Goal: Task Accomplishment & Management: Manage account settings

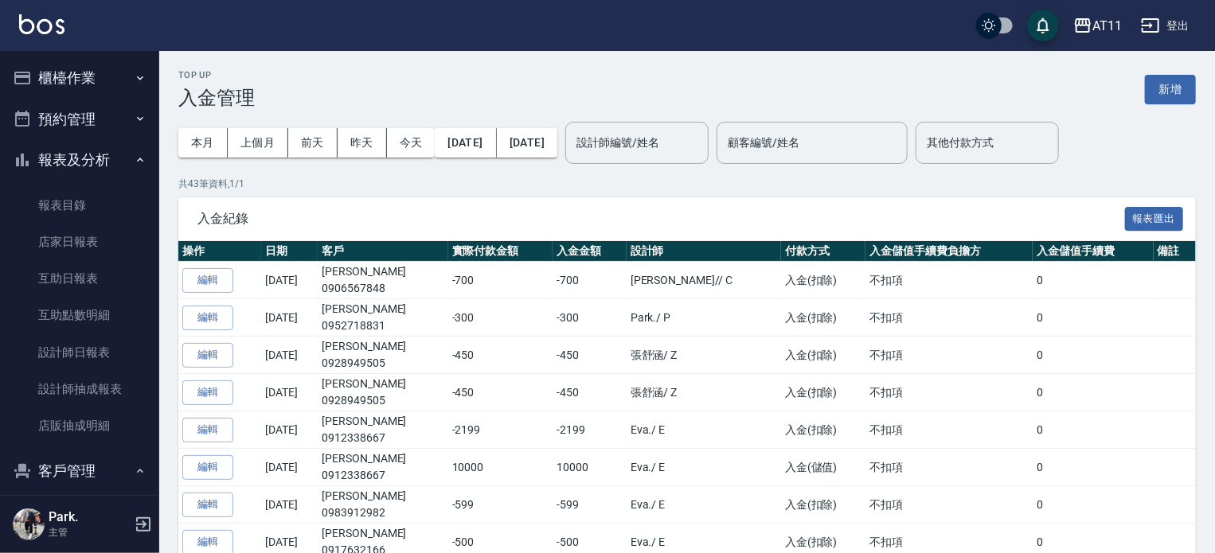
scroll to position [217, 0]
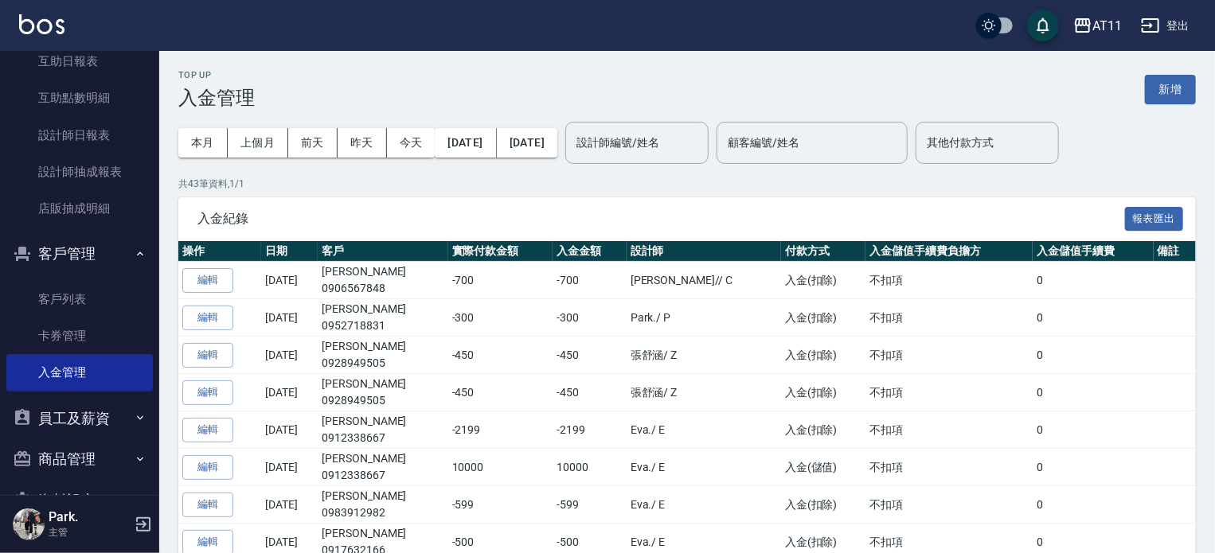
click at [1178, 88] on button "新增" at bounding box center [1170, 89] width 51 height 29
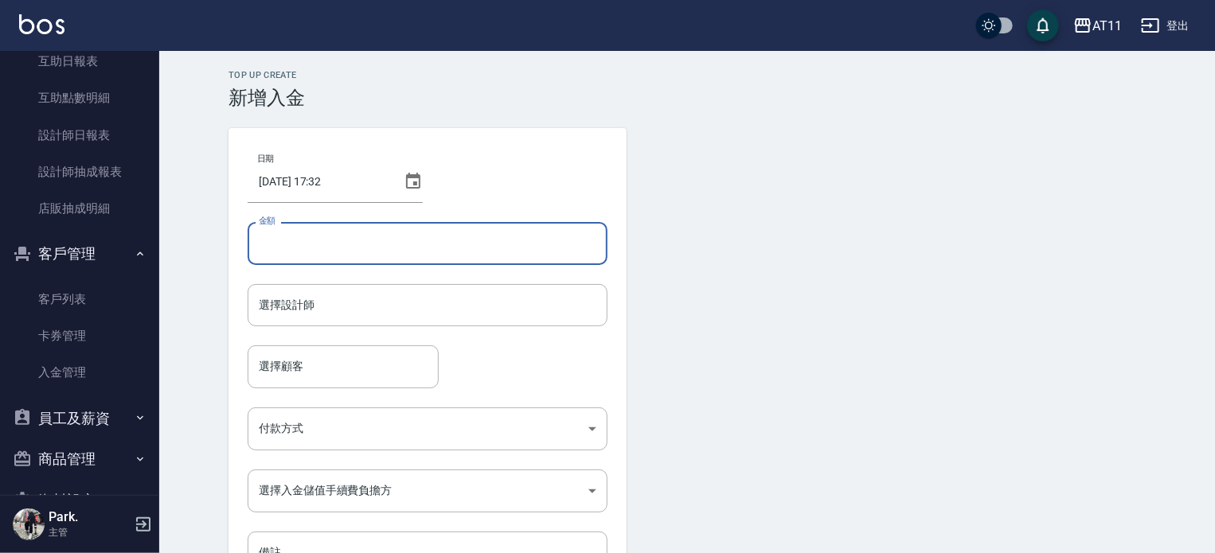
click at [282, 244] on input "金額" at bounding box center [428, 243] width 360 height 43
type input "-200"
click at [301, 311] on input "選擇設計師" at bounding box center [428, 305] width 346 height 28
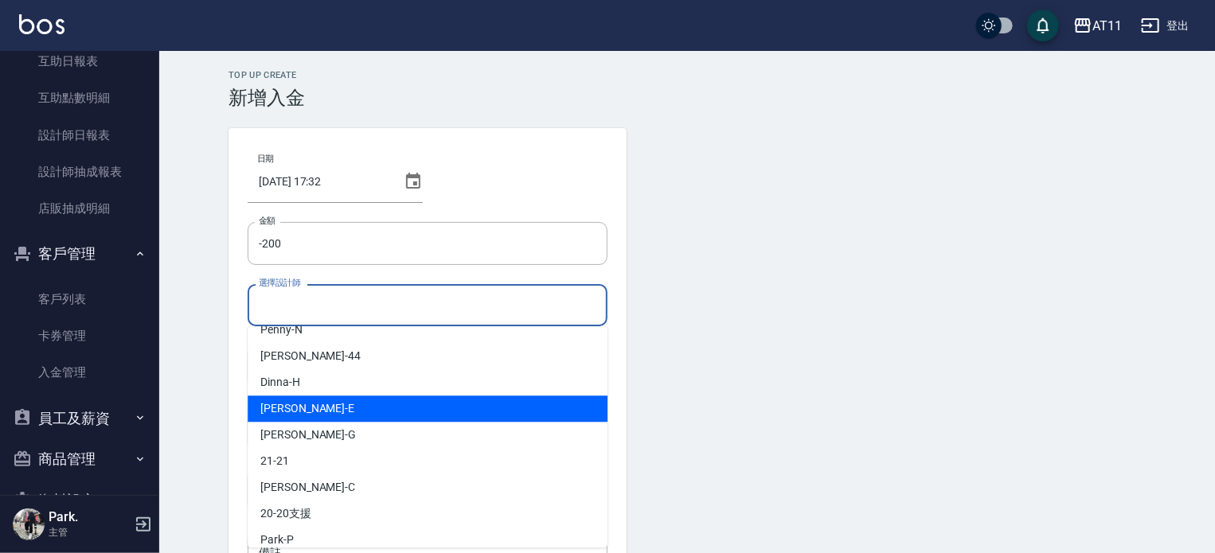
scroll to position [237, 0]
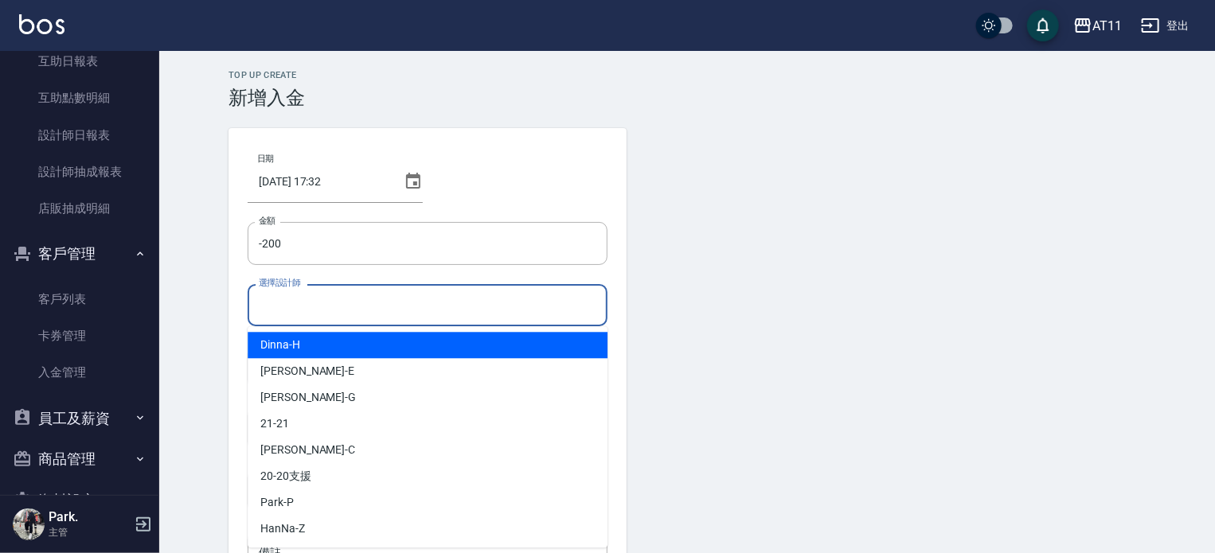
click at [271, 347] on span "Dinna -H" at bounding box center [280, 345] width 40 height 17
type input "Dinna-H"
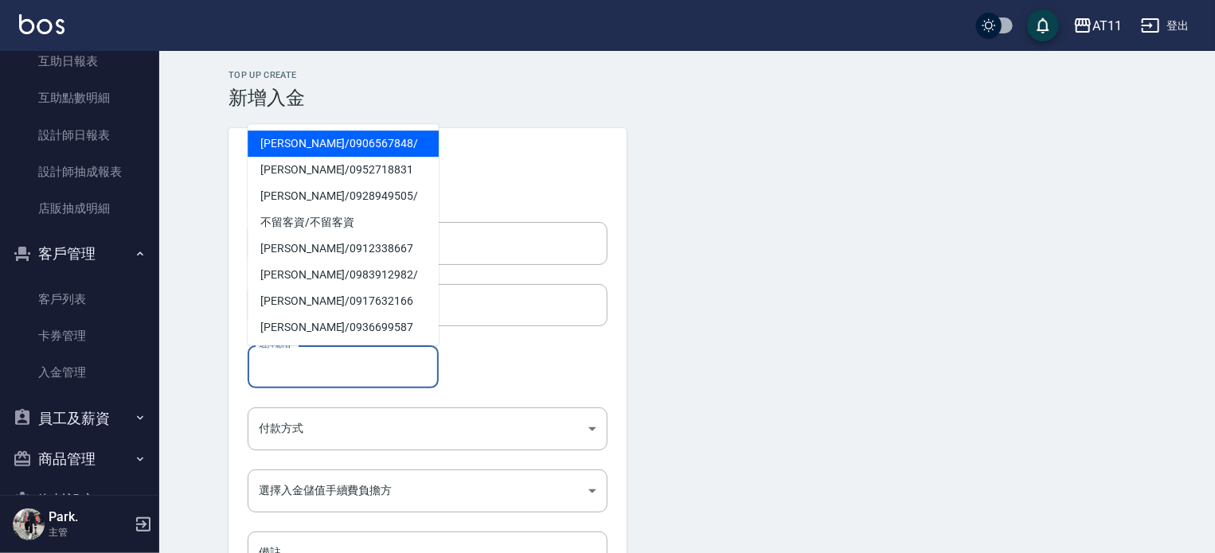
click at [322, 369] on input "選擇顧客" at bounding box center [343, 367] width 177 height 28
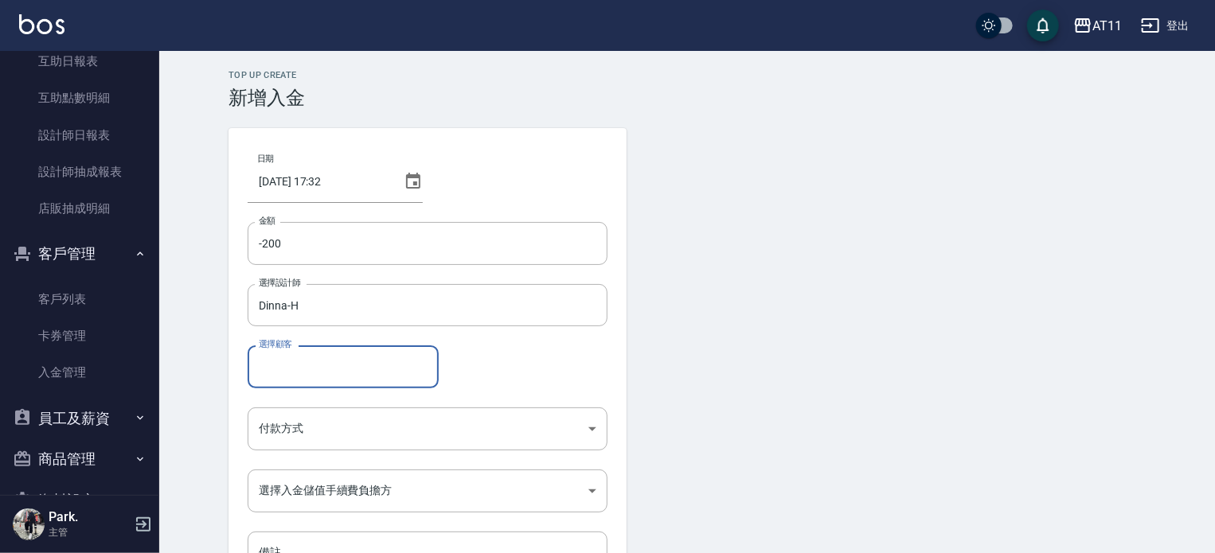
click at [332, 363] on input "選擇顧客" at bounding box center [343, 367] width 177 height 28
type input "x"
click at [343, 369] on input "林美" at bounding box center [323, 367] width 137 height 28
click at [363, 362] on input "[PERSON_NAME]" at bounding box center [323, 367] width 137 height 28
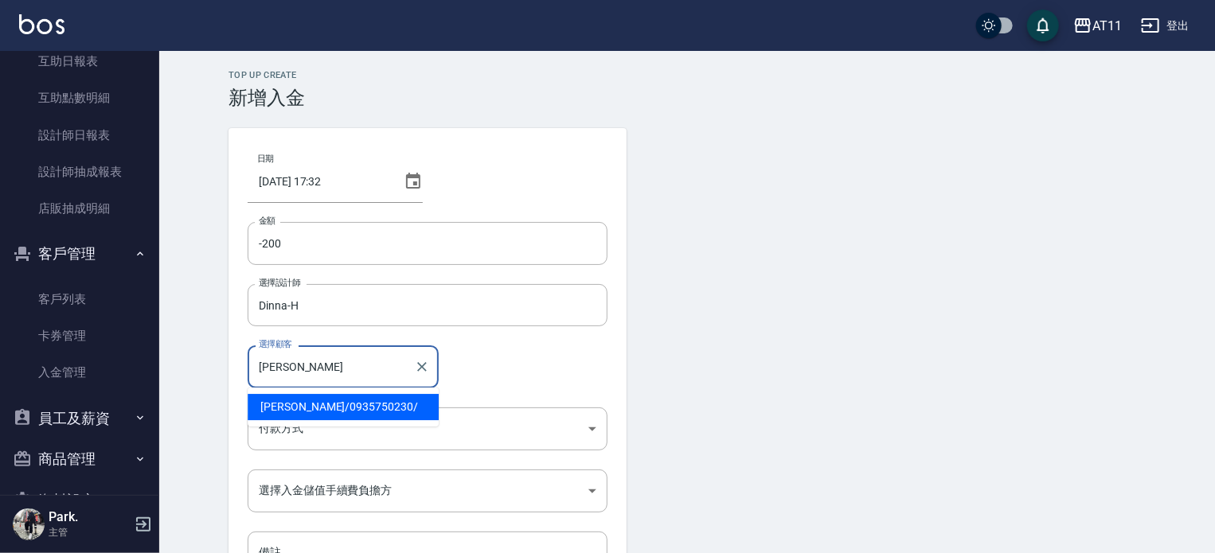
click at [307, 409] on span "林美惠 / 0935750230 /" at bounding box center [343, 407] width 191 height 26
type input "林美惠/0935750230/"
click at [334, 428] on body "AT11 登出 櫃檯作業 打帳單 帳單列表 現金收支登錄 材料自購登錄 每日結帳 排班表 現場電腦打卡 掃碼打卡 預約管理 預約管理 單日預約紀錄 單週預約紀…" at bounding box center [607, 330] width 1215 height 661
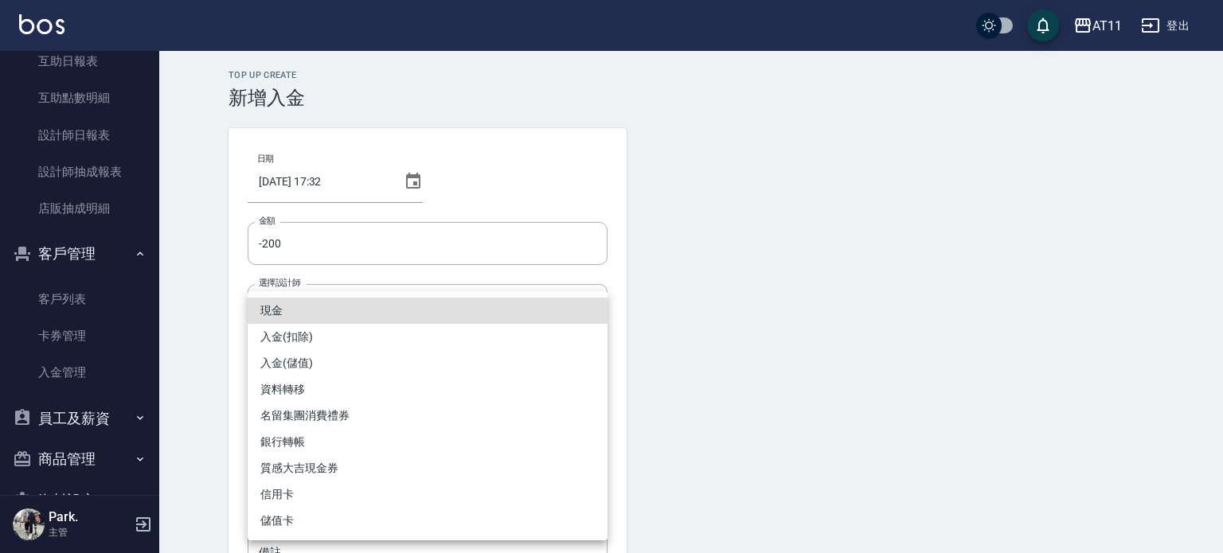
click at [296, 337] on li "入金(扣除)" at bounding box center [428, 337] width 360 height 26
type input "入金(扣除)"
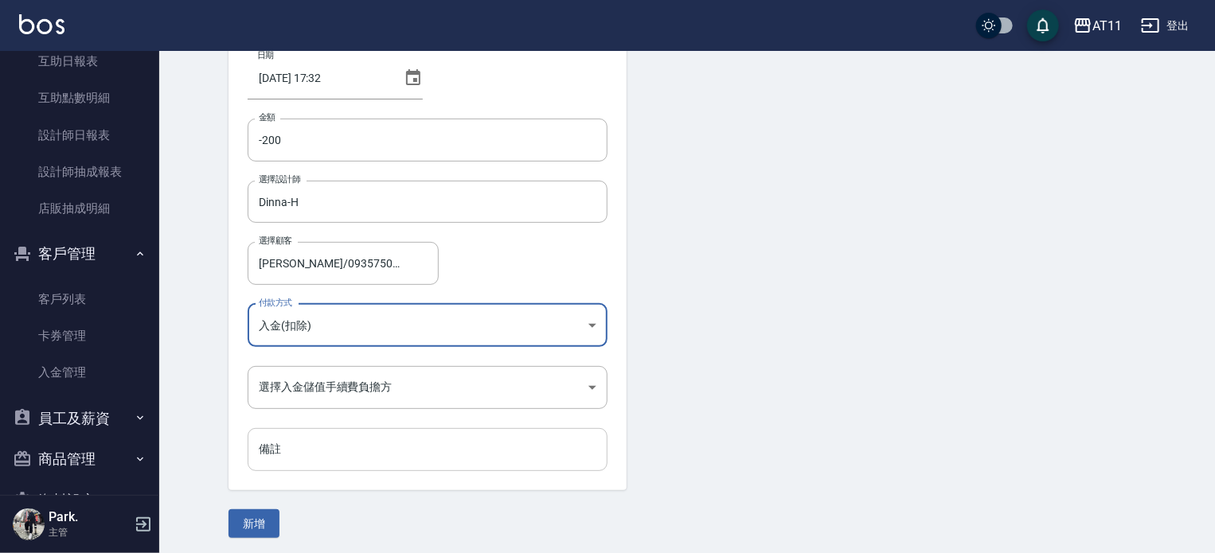
scroll to position [107, 0]
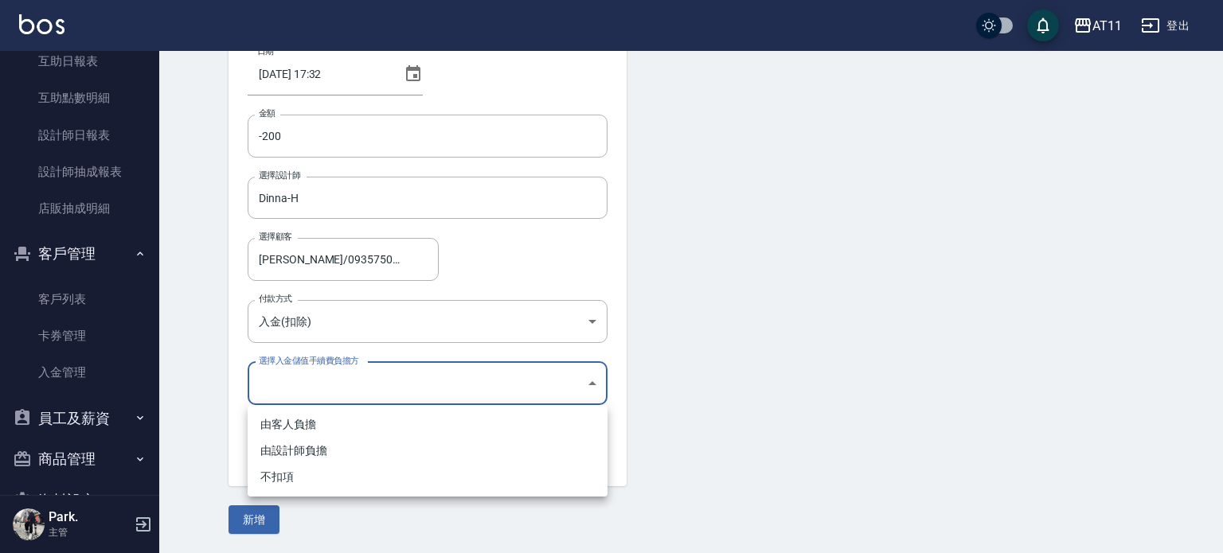
click at [359, 387] on body "AT11 登出 櫃檯作業 打帳單 帳單列表 現金收支登錄 材料自購登錄 每日結帳 排班表 現場電腦打卡 掃碼打卡 預約管理 預約管理 單日預約紀錄 單週預約紀…" at bounding box center [611, 223] width 1223 height 661
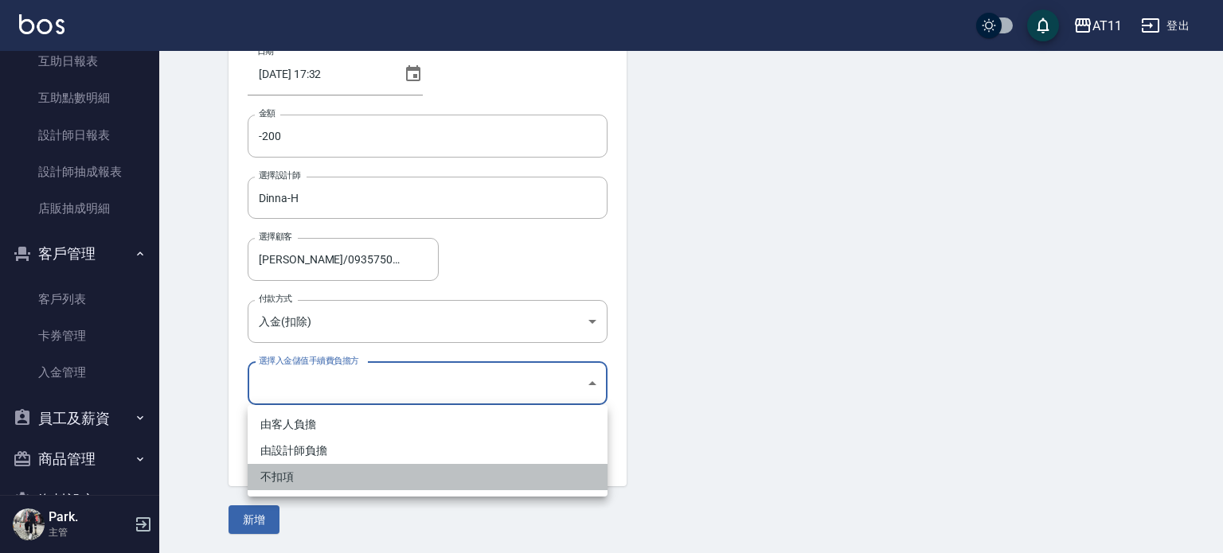
click at [285, 475] on li "不扣項" at bounding box center [428, 477] width 360 height 26
type input "WITHOUTHANDLINGFEE"
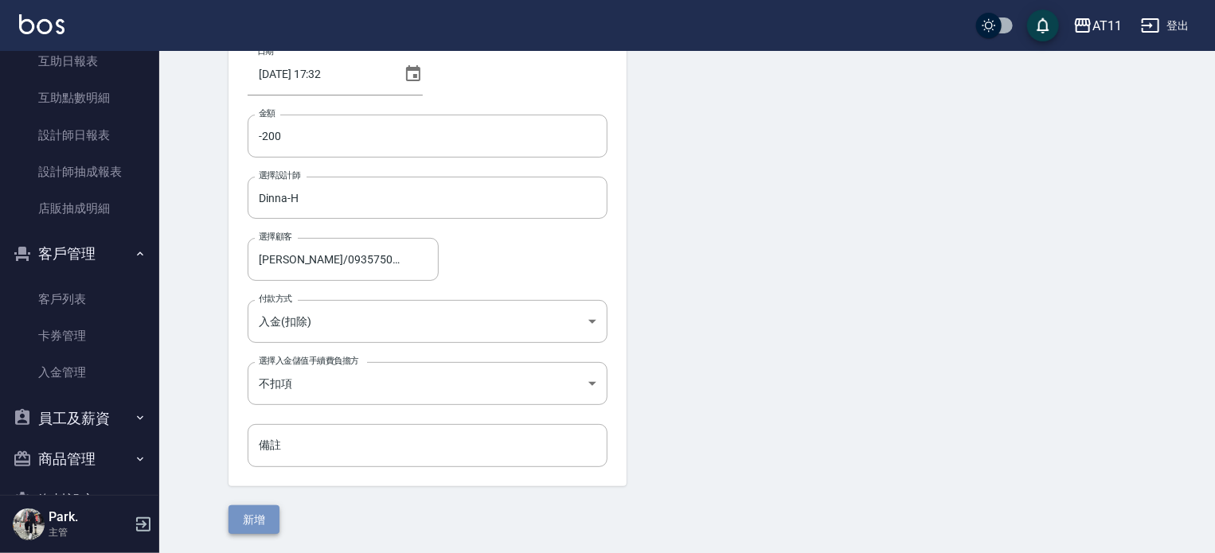
click at [271, 520] on button "新增" at bounding box center [254, 520] width 51 height 29
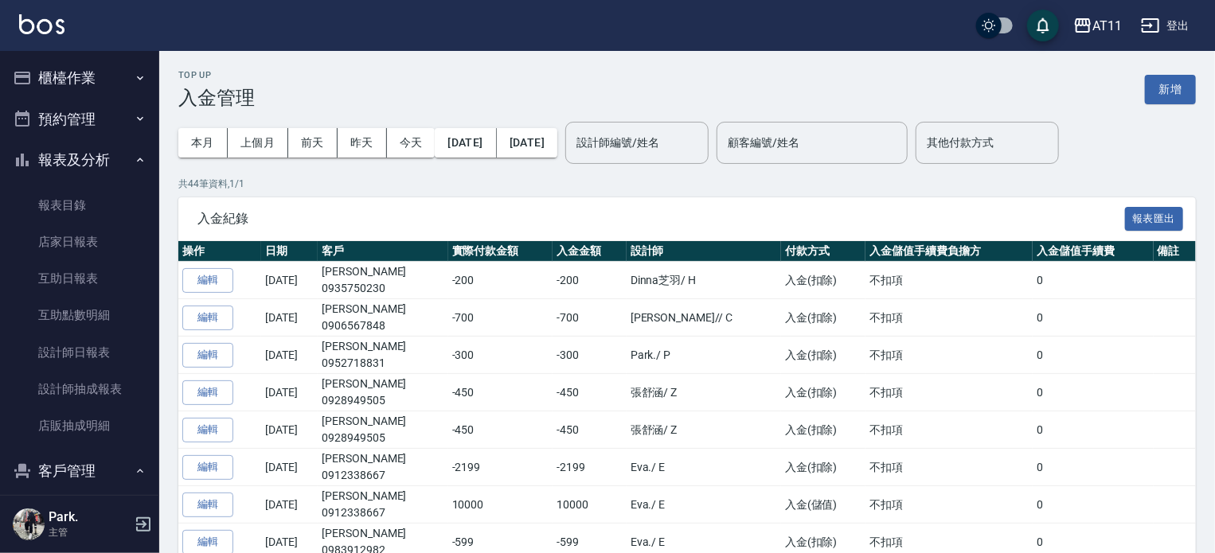
click at [72, 83] on button "櫃檯作業" at bounding box center [79, 77] width 147 height 41
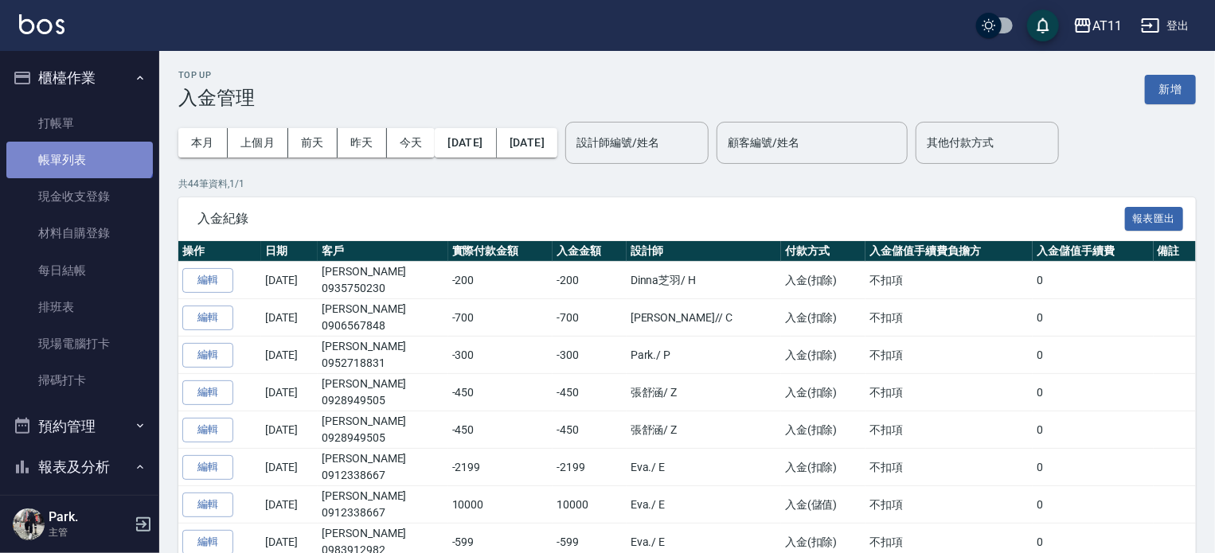
click at [78, 142] on link "帳單列表" at bounding box center [79, 160] width 147 height 37
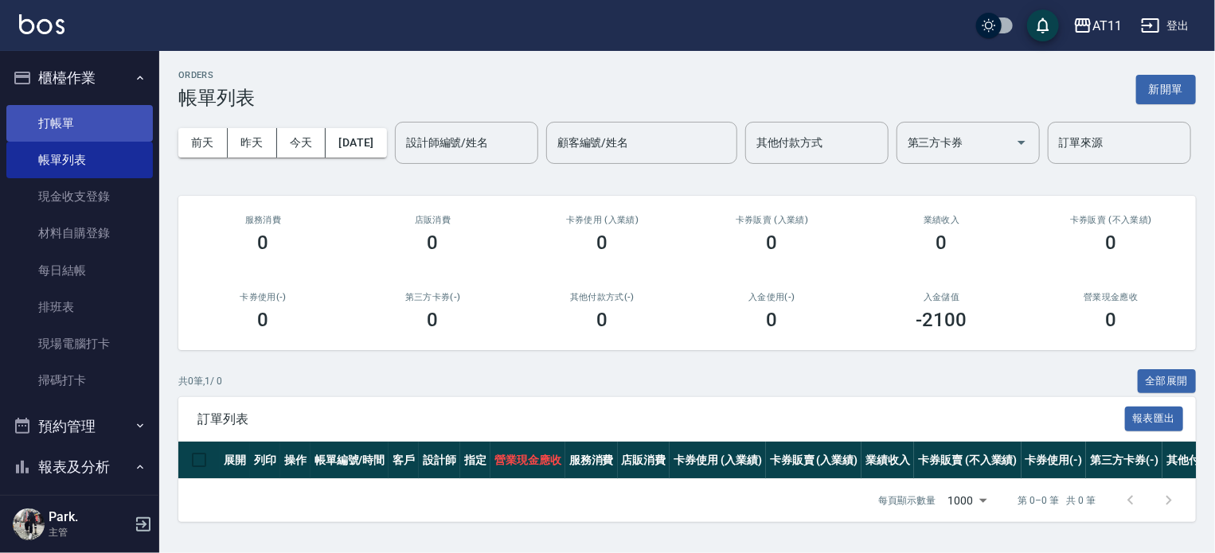
click at [73, 113] on link "打帳單" at bounding box center [79, 123] width 147 height 37
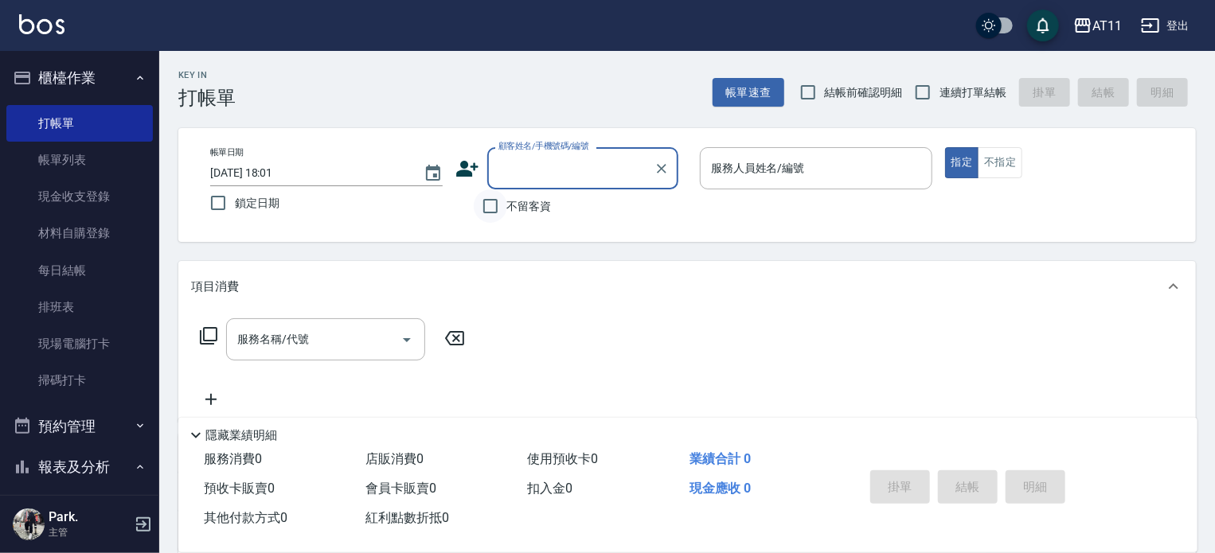
click at [502, 205] on input "不留客資" at bounding box center [490, 206] width 33 height 33
checkbox input "true"
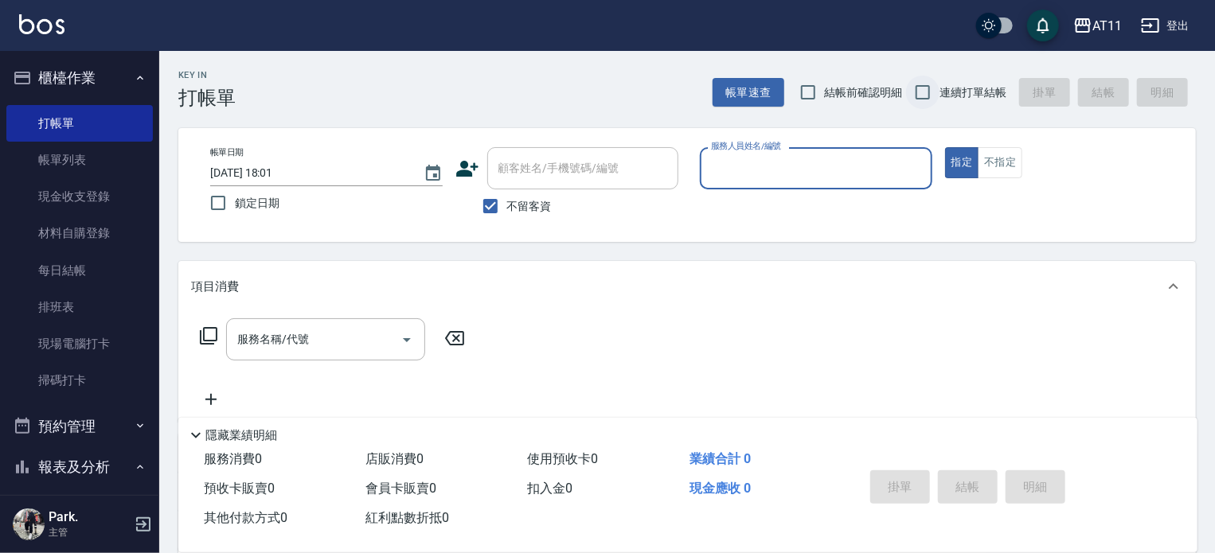
click at [928, 92] on input "連續打單結帳" at bounding box center [922, 92] width 33 height 33
checkbox input "true"
click at [832, 176] on input "服務人員姓名/編號" at bounding box center [816, 168] width 218 height 28
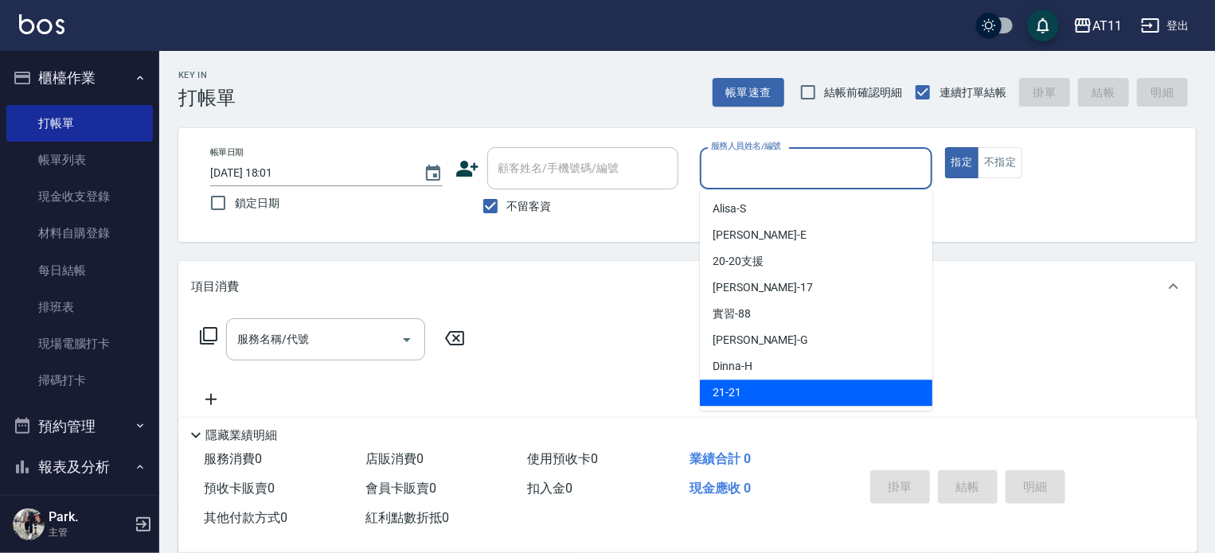
type input "ㄏ"
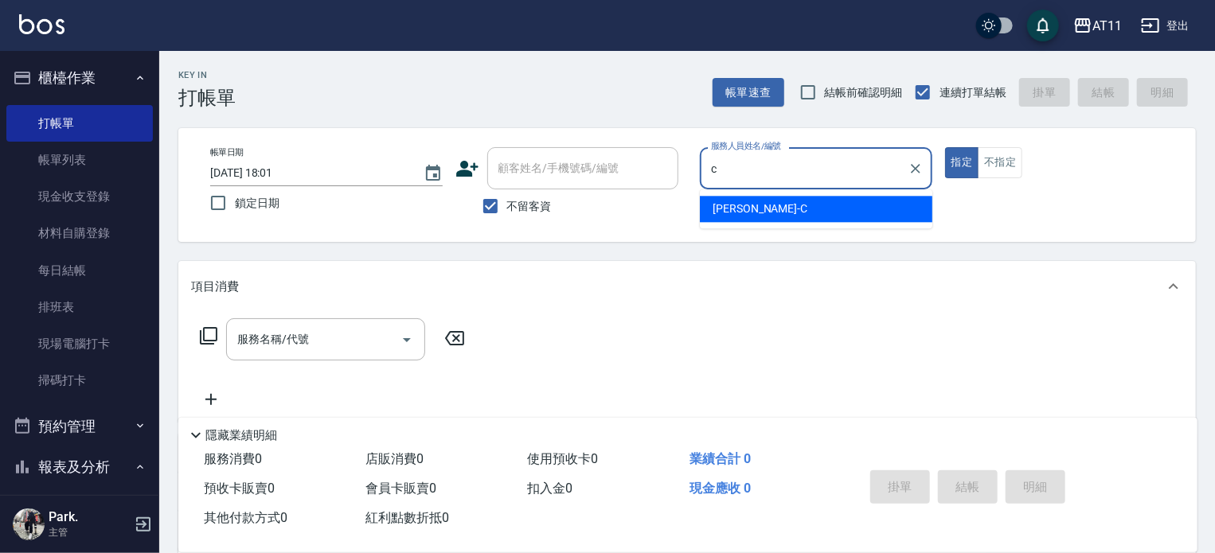
type input "[PERSON_NAME]"
type button "true"
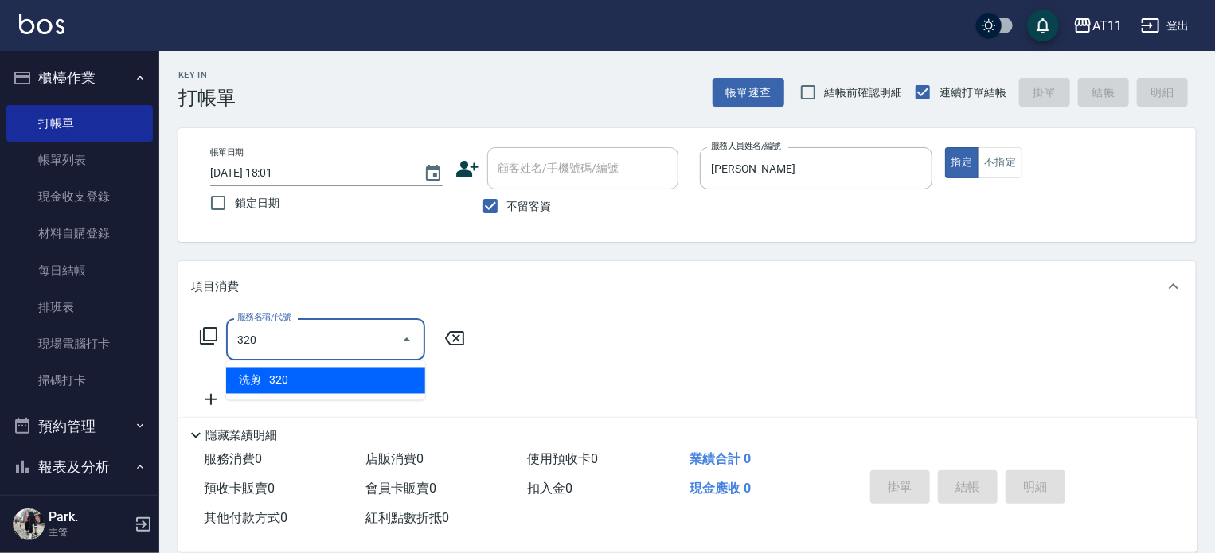
type input "洗剪(320)"
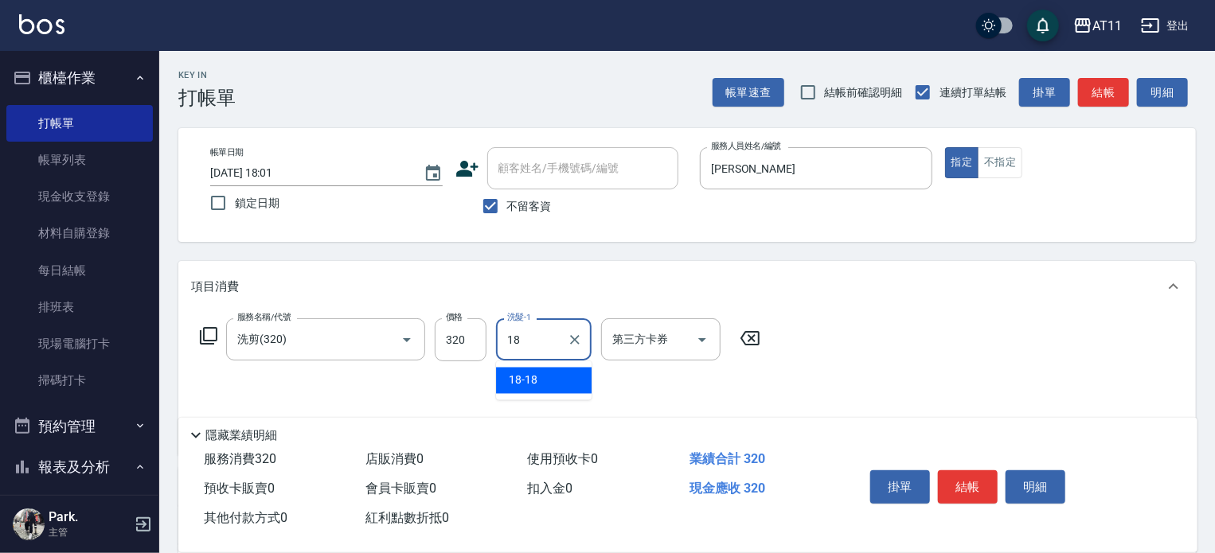
type input "18-18"
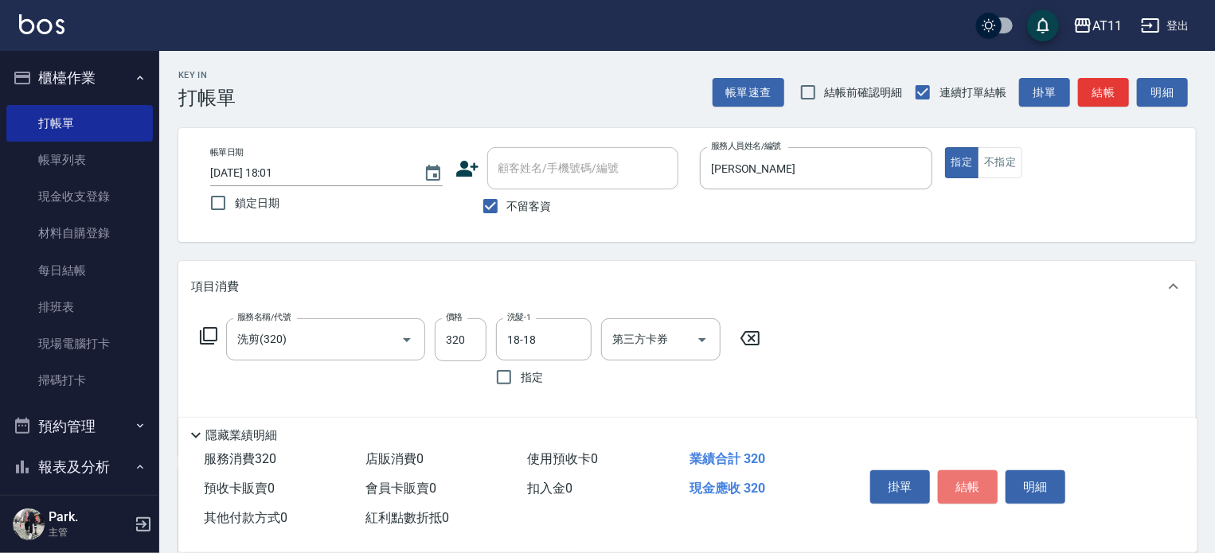
click at [969, 483] on button "結帳" at bounding box center [968, 487] width 60 height 33
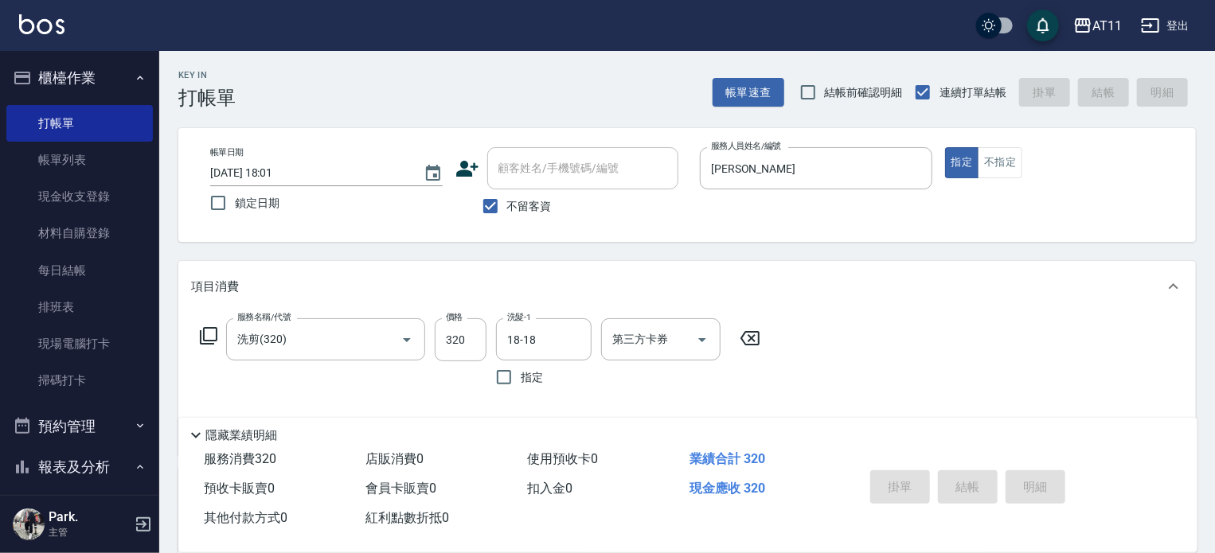
type input "2025/09/08 18:02"
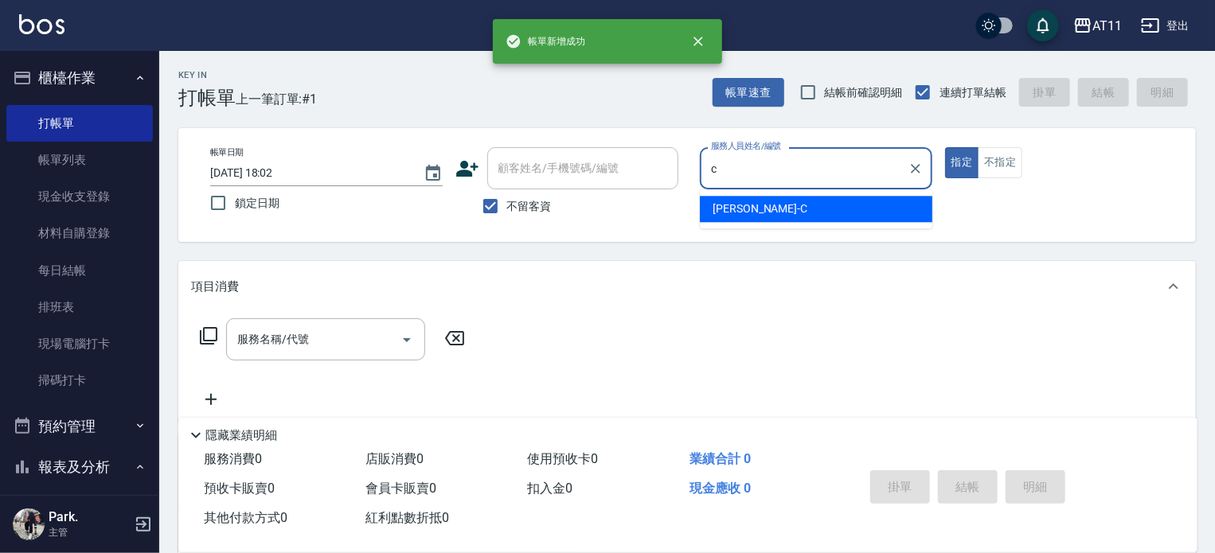
type input "[PERSON_NAME]"
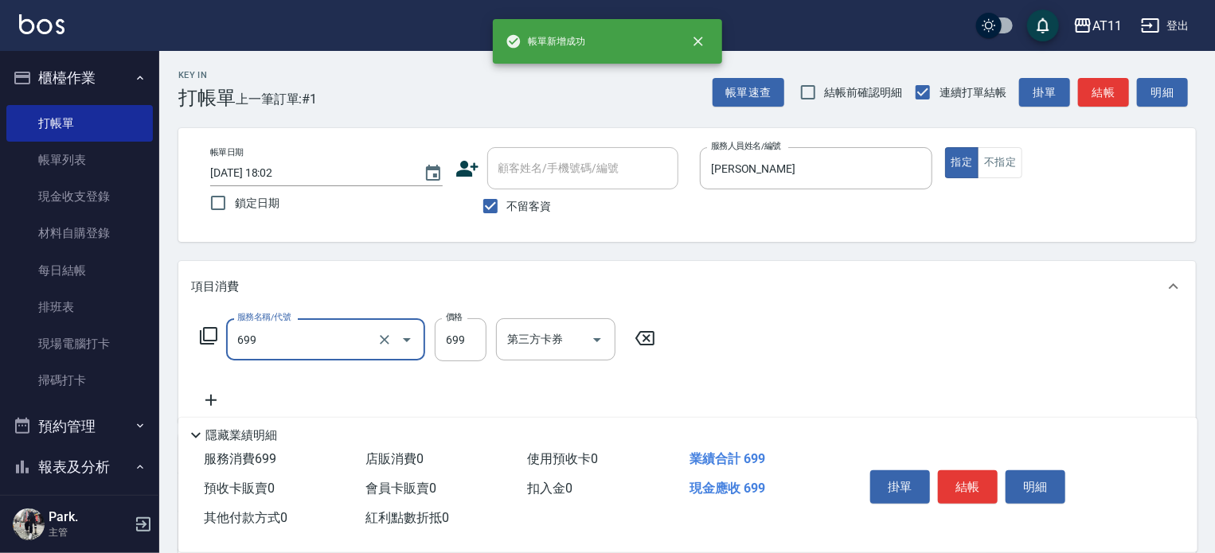
type input "SPA699(699)"
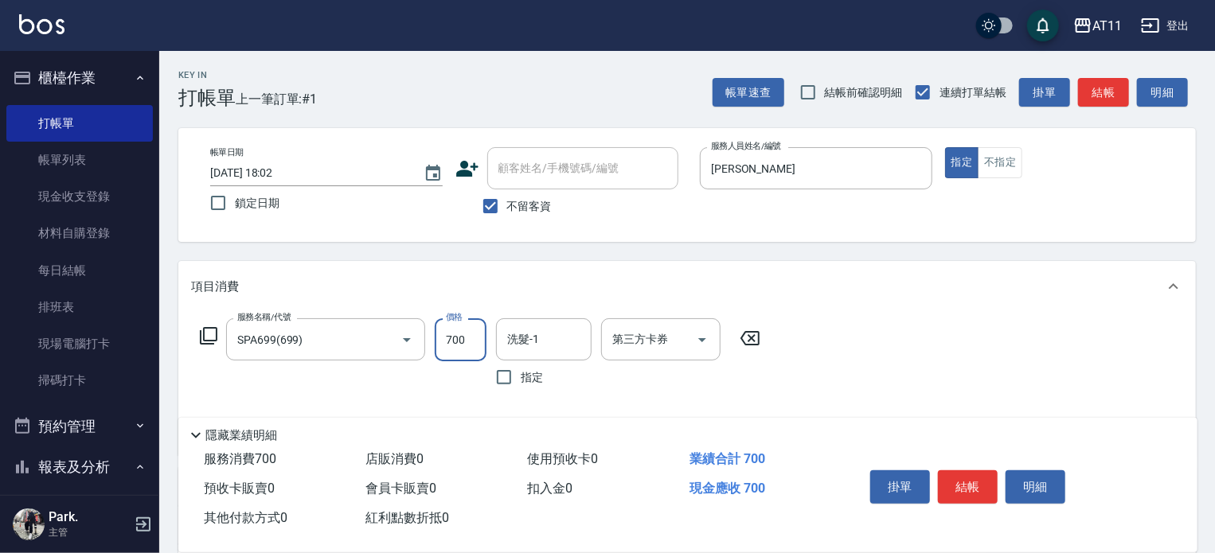
type input "700"
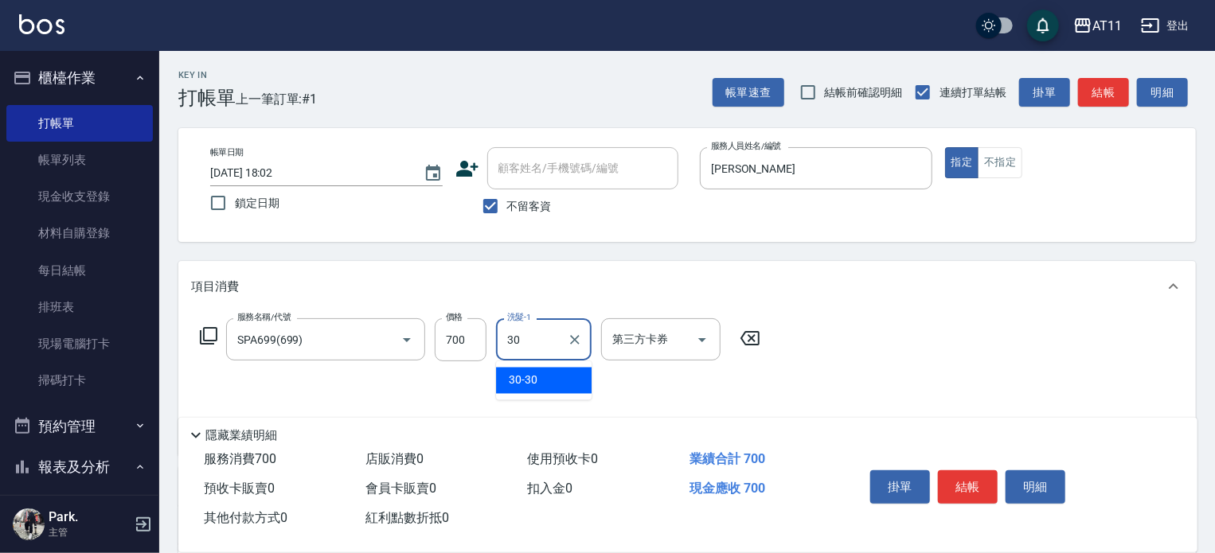
type input "30-30"
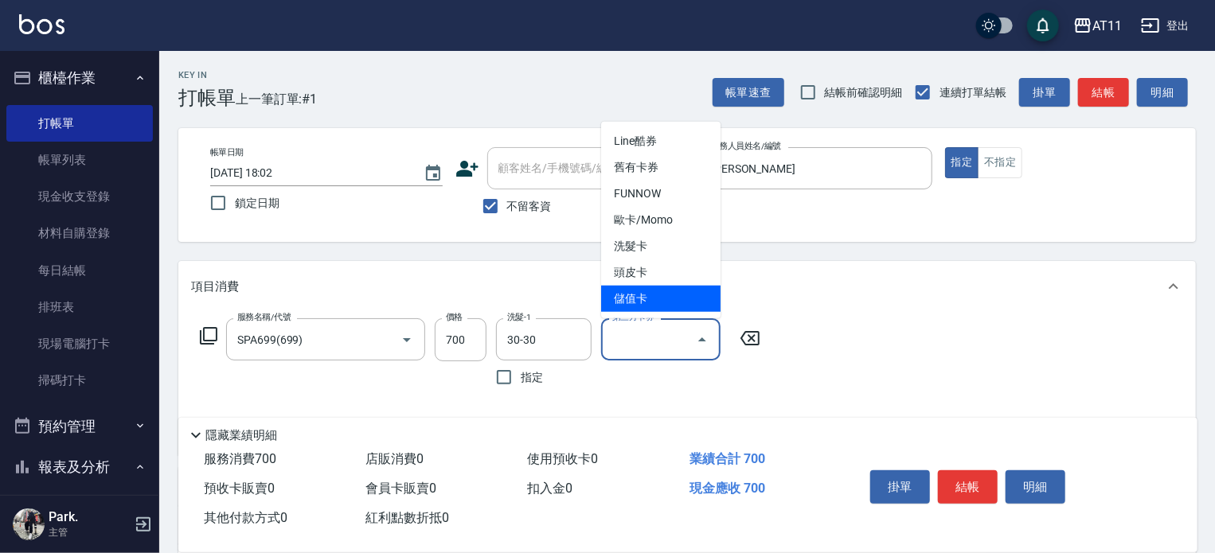
type input "儲值卡"
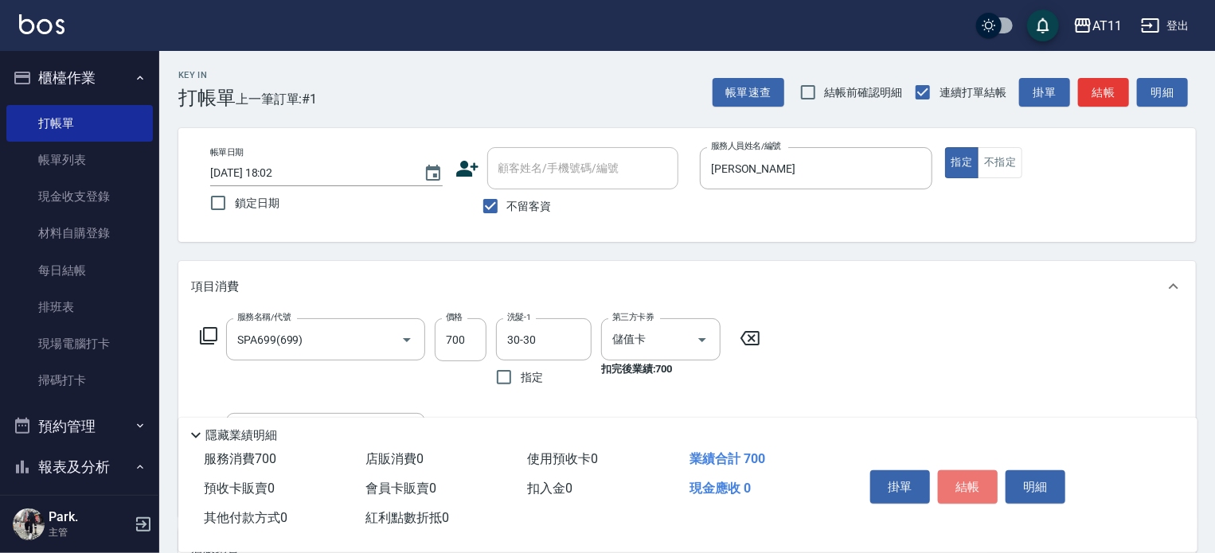
click at [969, 483] on button "結帳" at bounding box center [968, 487] width 60 height 33
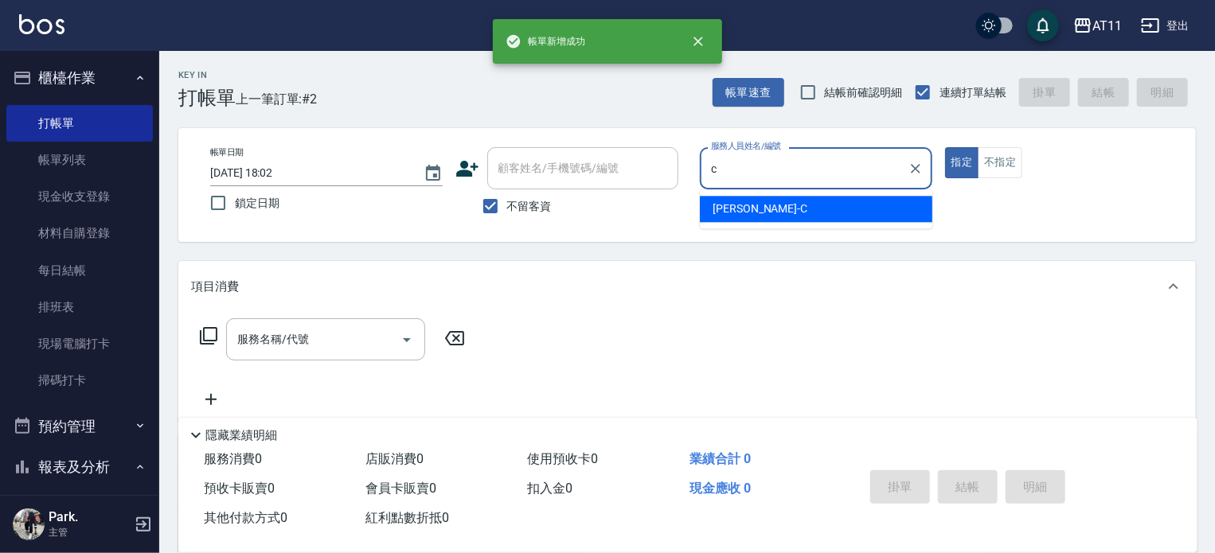
type input "[PERSON_NAME]"
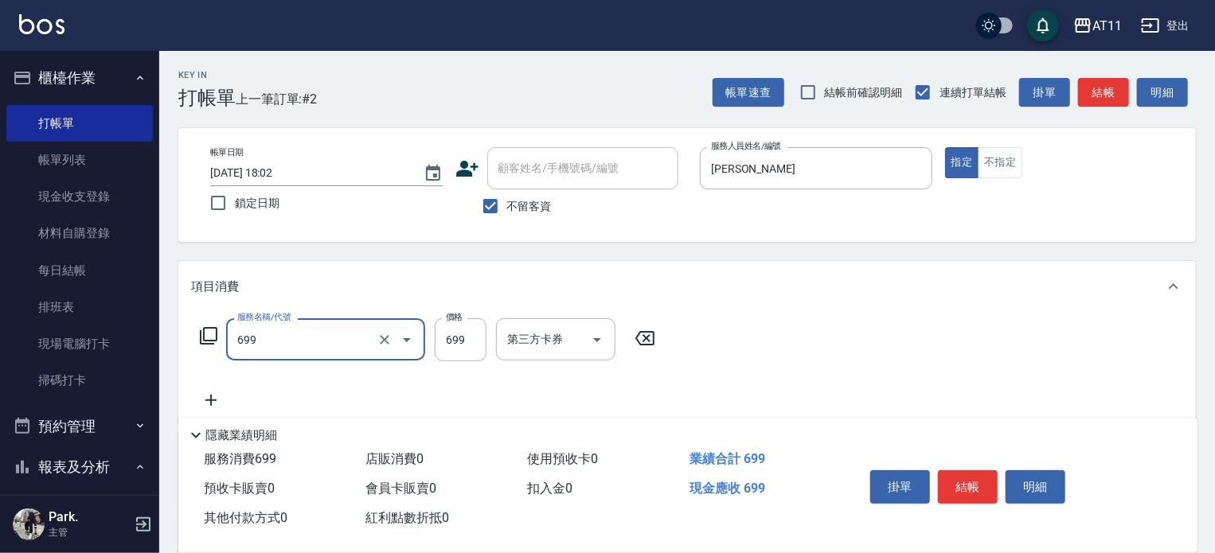
type input "SPA699(699)"
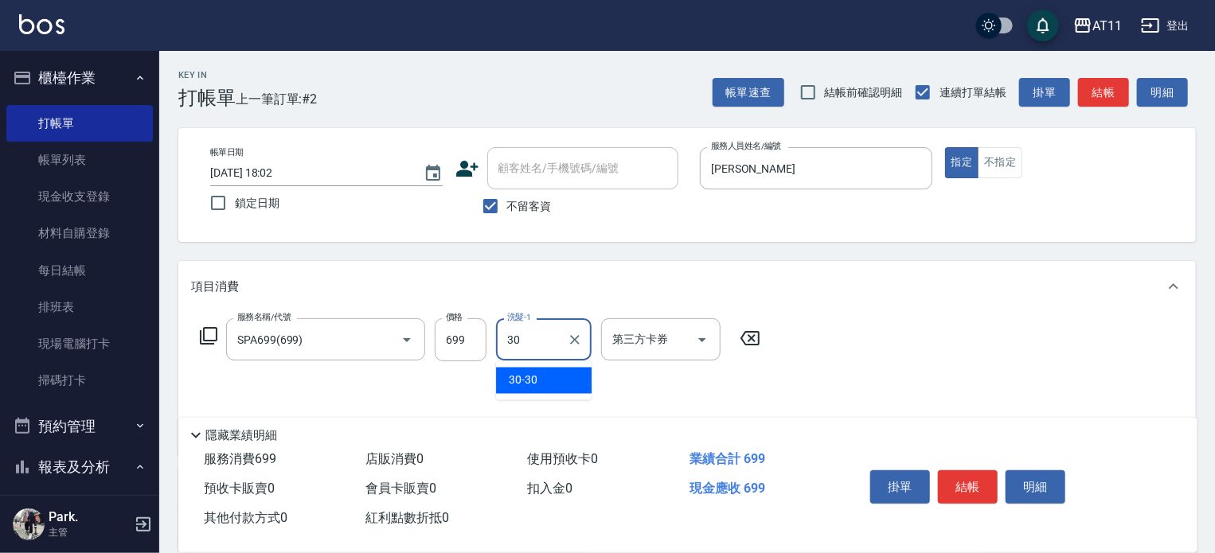
type input "30-30"
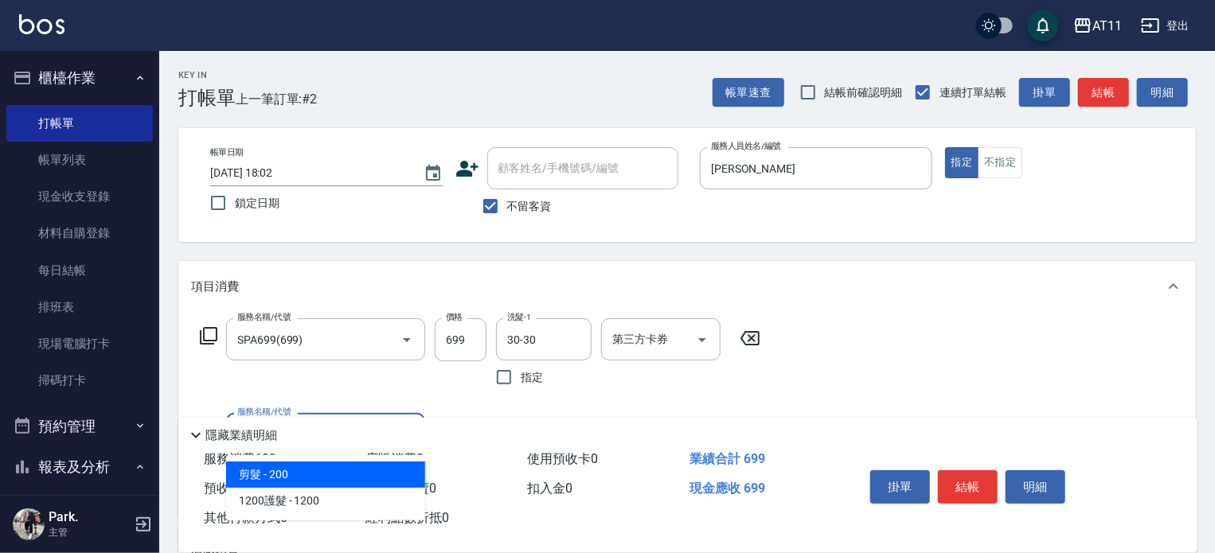
type input "剪髮(200)"
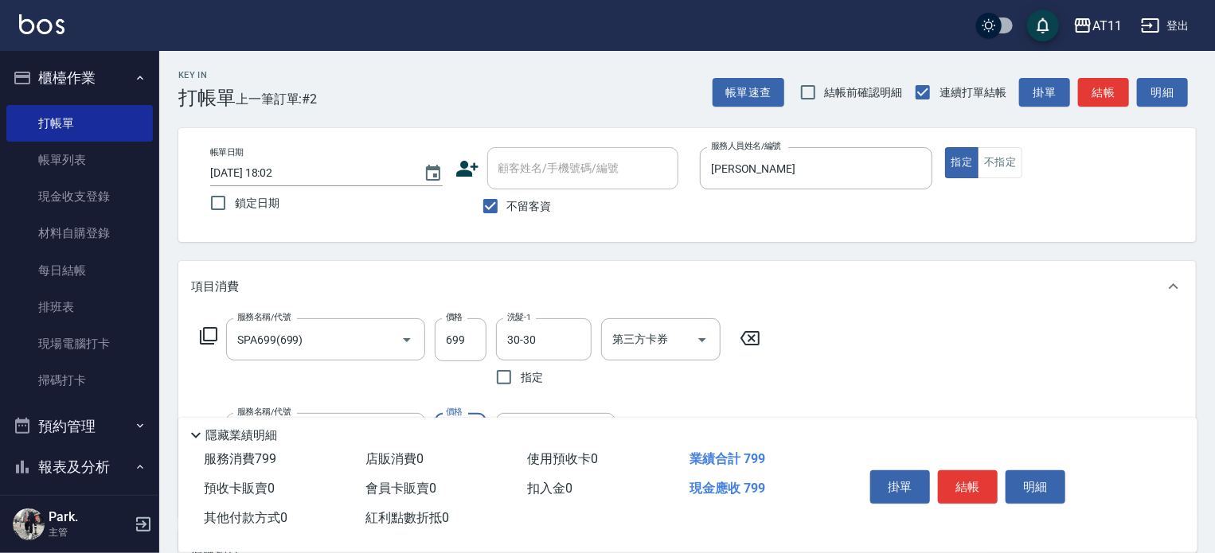
type input "100"
click at [969, 483] on button "結帳" at bounding box center [968, 487] width 60 height 33
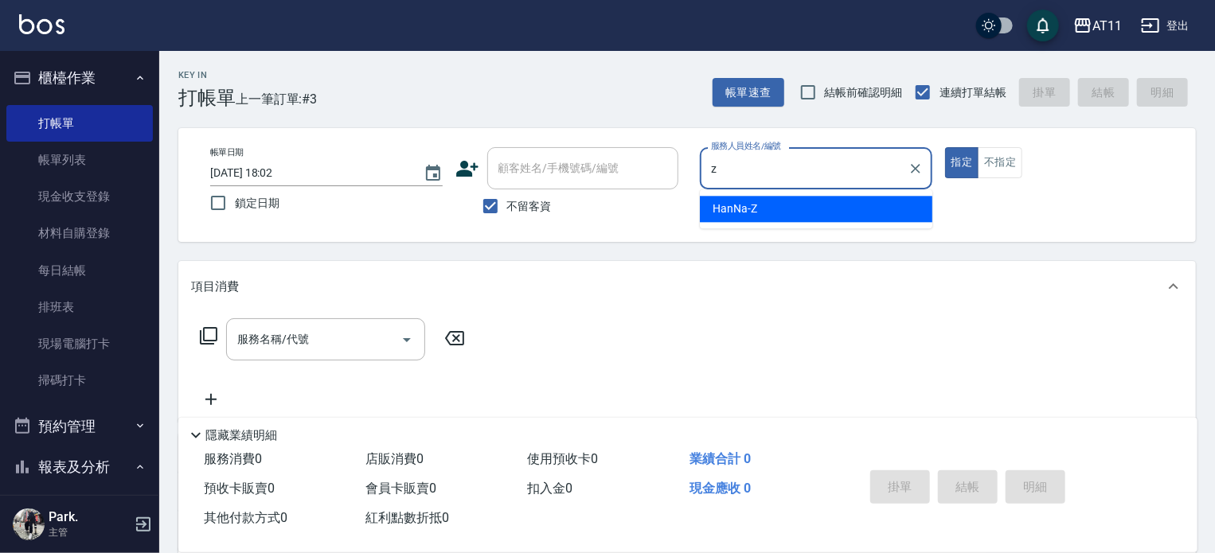
type input "HanNa-Z"
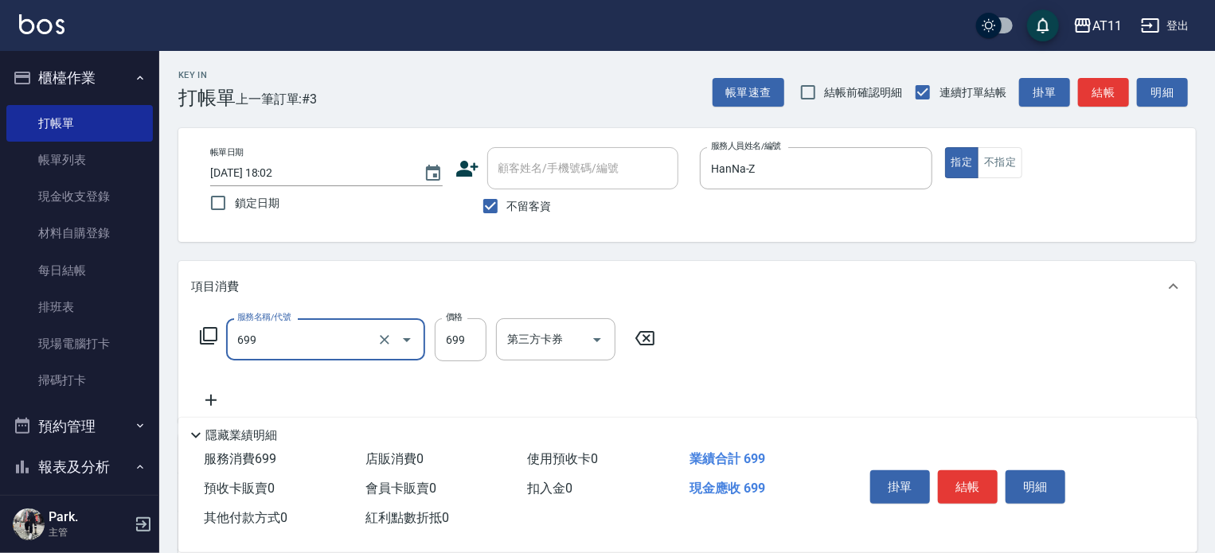
type input "SPA699(699)"
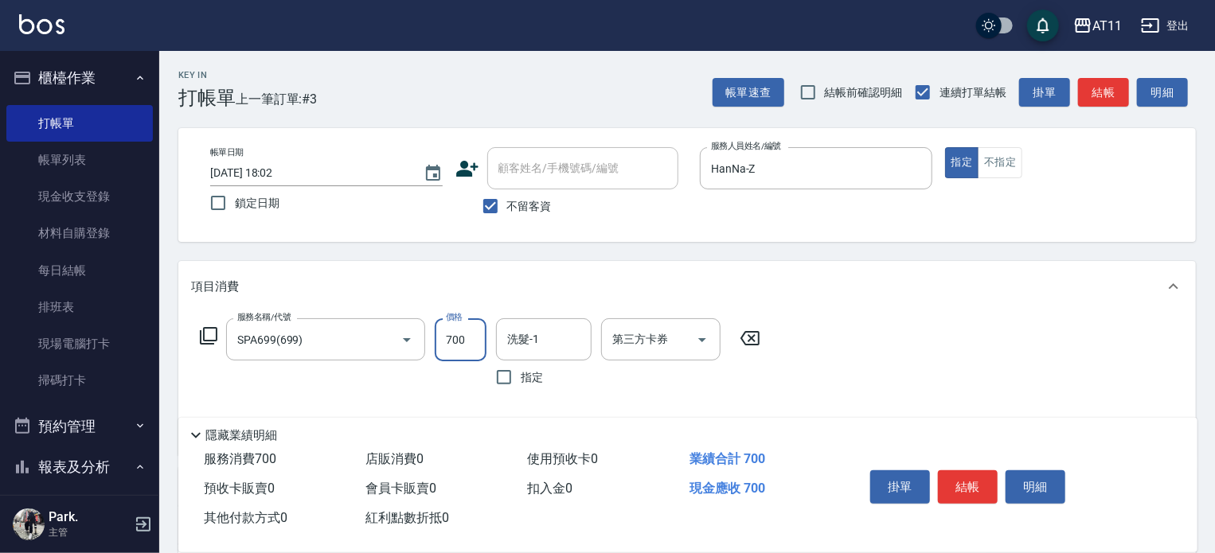
type input "700"
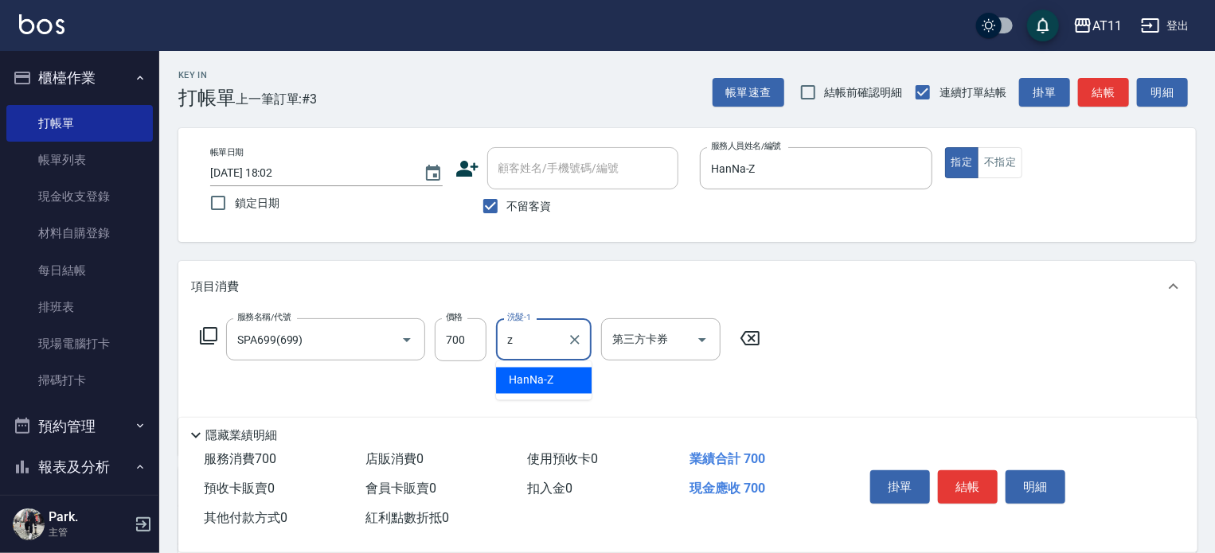
type input "HanNa-Z"
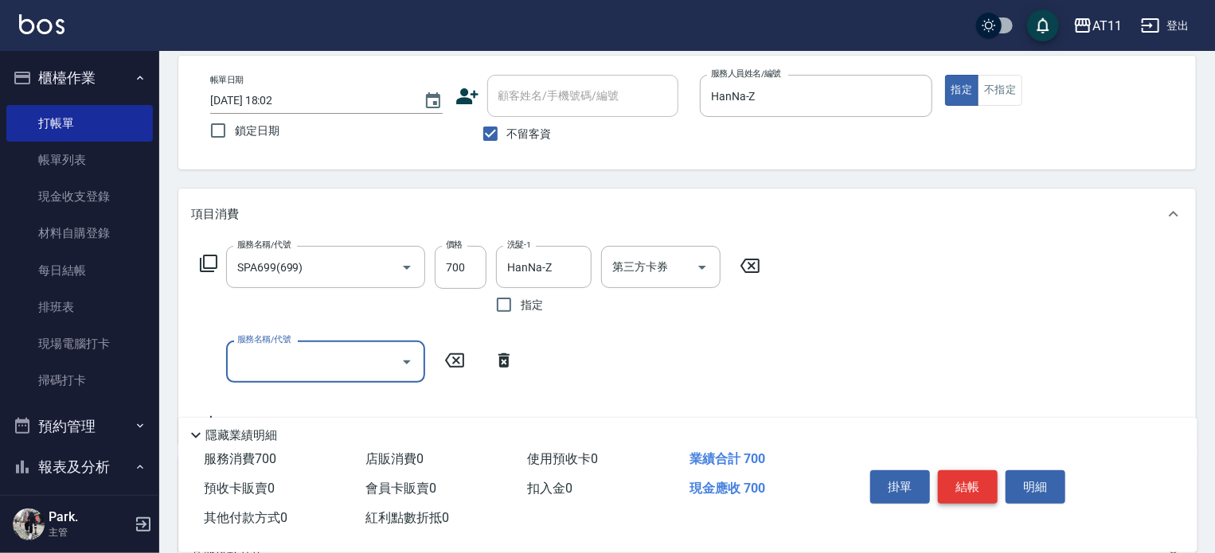
scroll to position [159, 0]
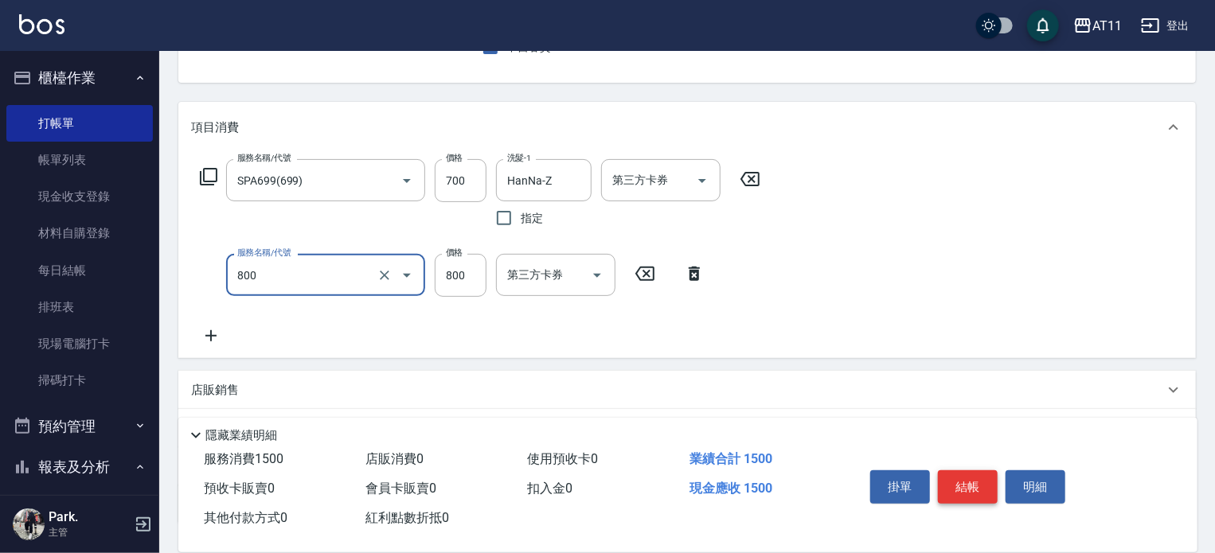
type input "染髮800(800)"
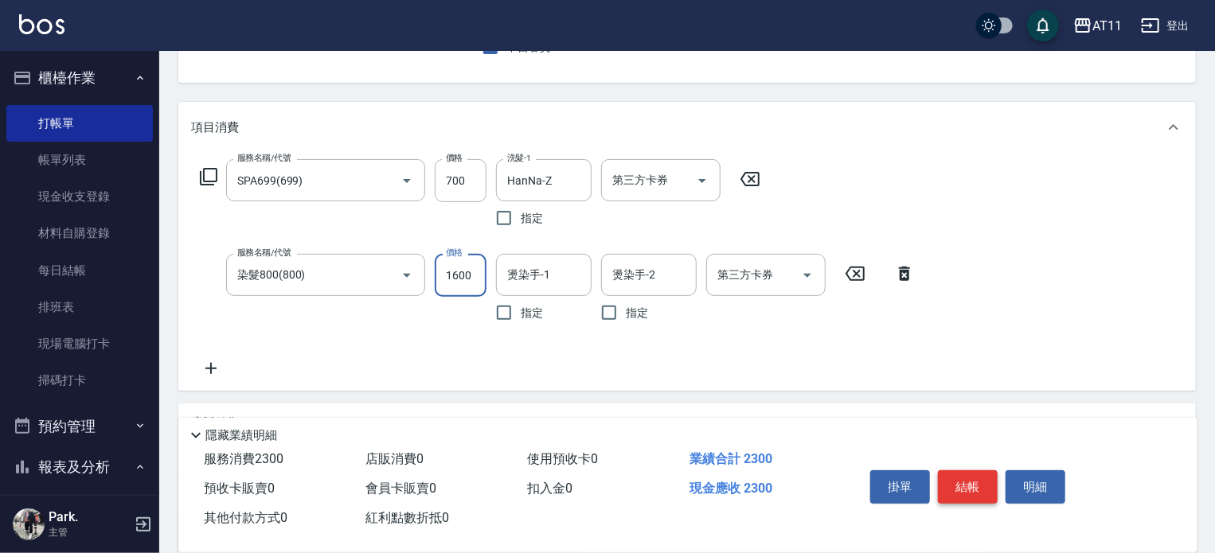
type input "1600"
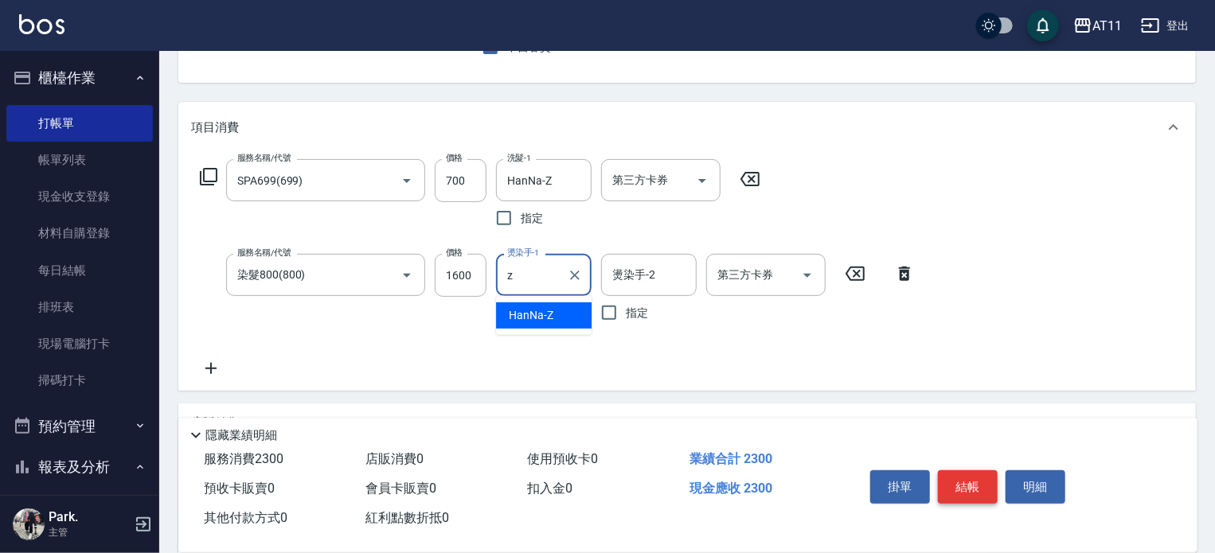
type input "HanNa-Z"
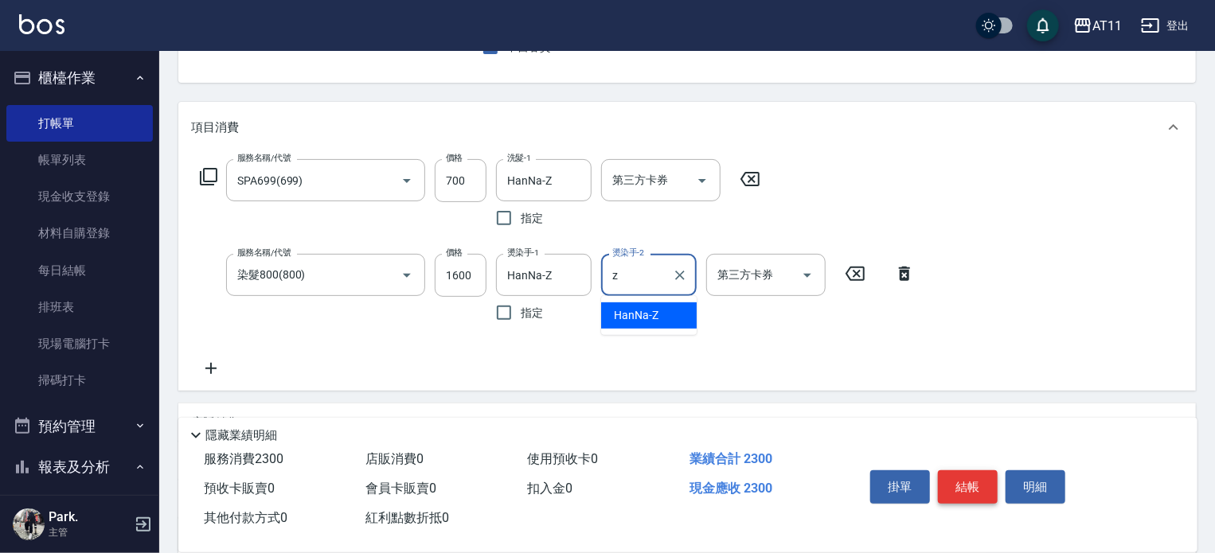
type input "HanNa-Z"
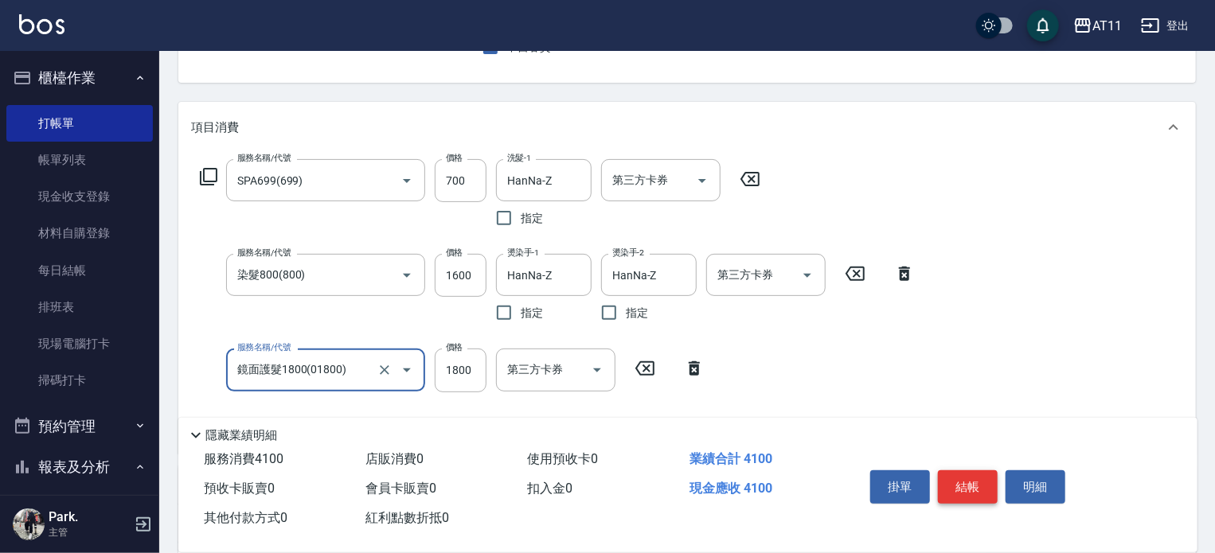
type input "鏡面護髮1800(01800)"
type input "1700"
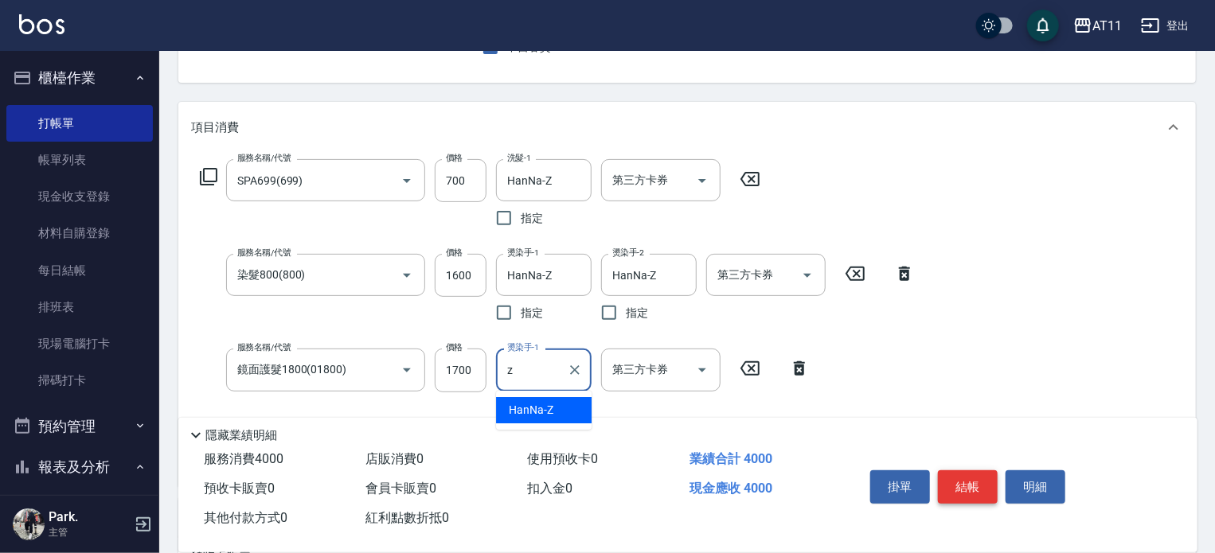
type input "HanNa-Z"
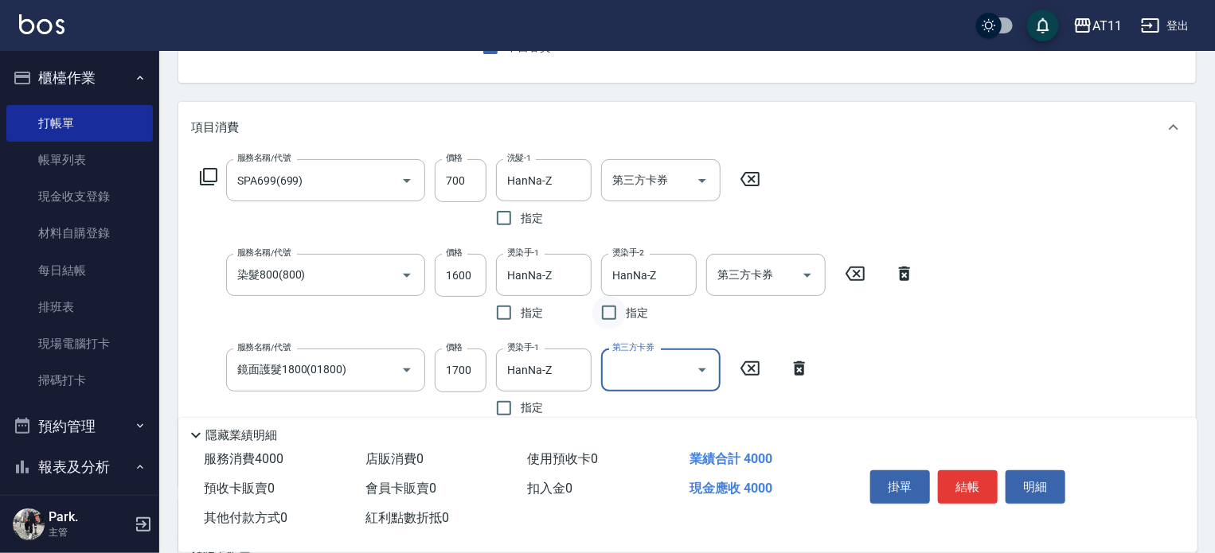
scroll to position [408, 0]
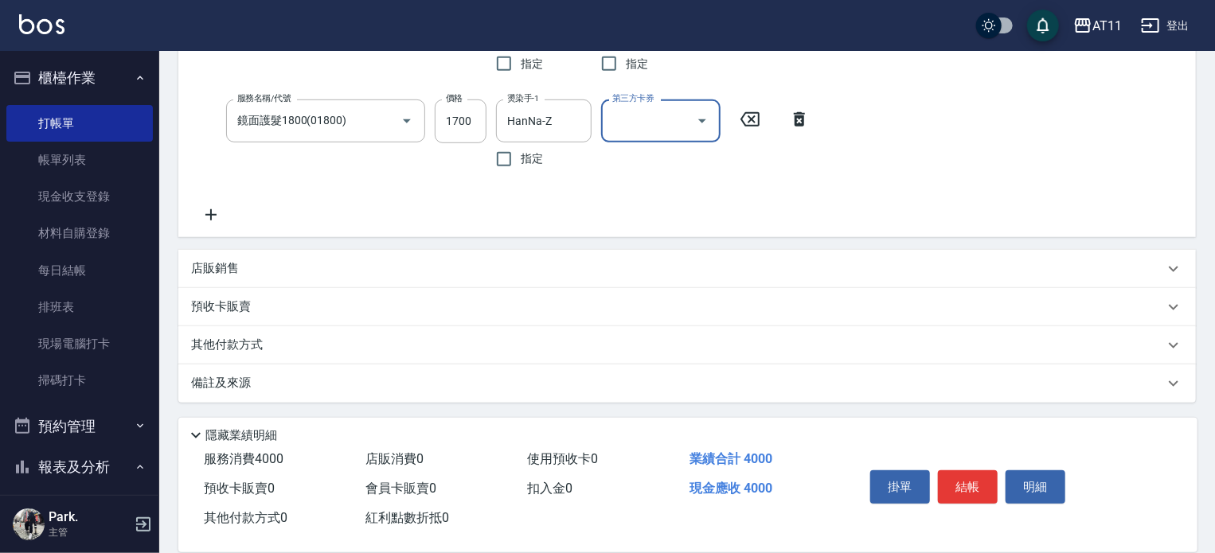
click at [549, 334] on div "其他付款方式" at bounding box center [687, 345] width 1018 height 38
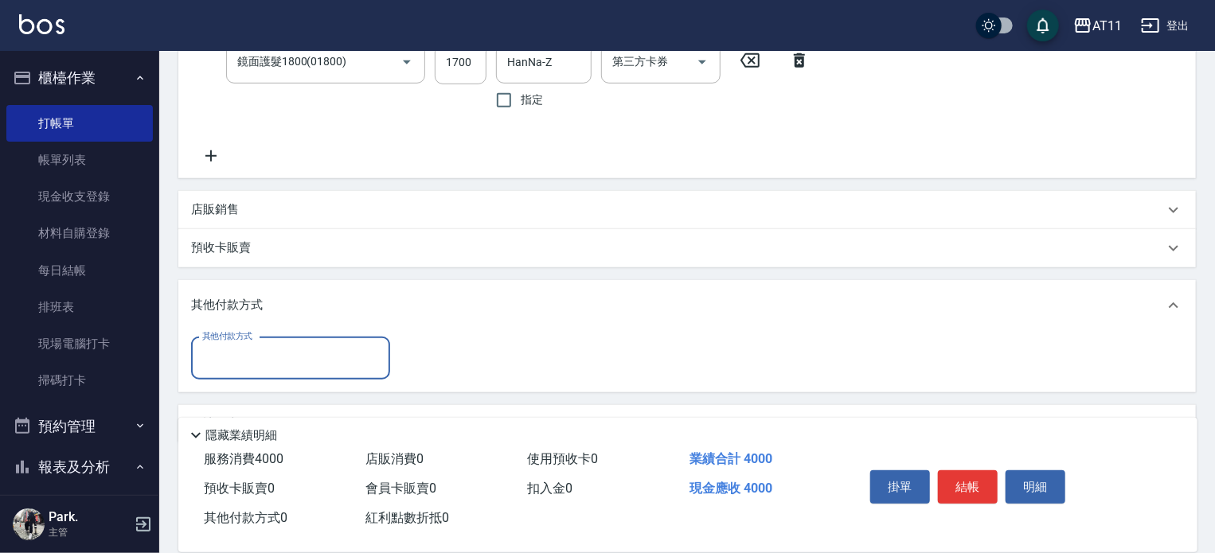
scroll to position [508, 0]
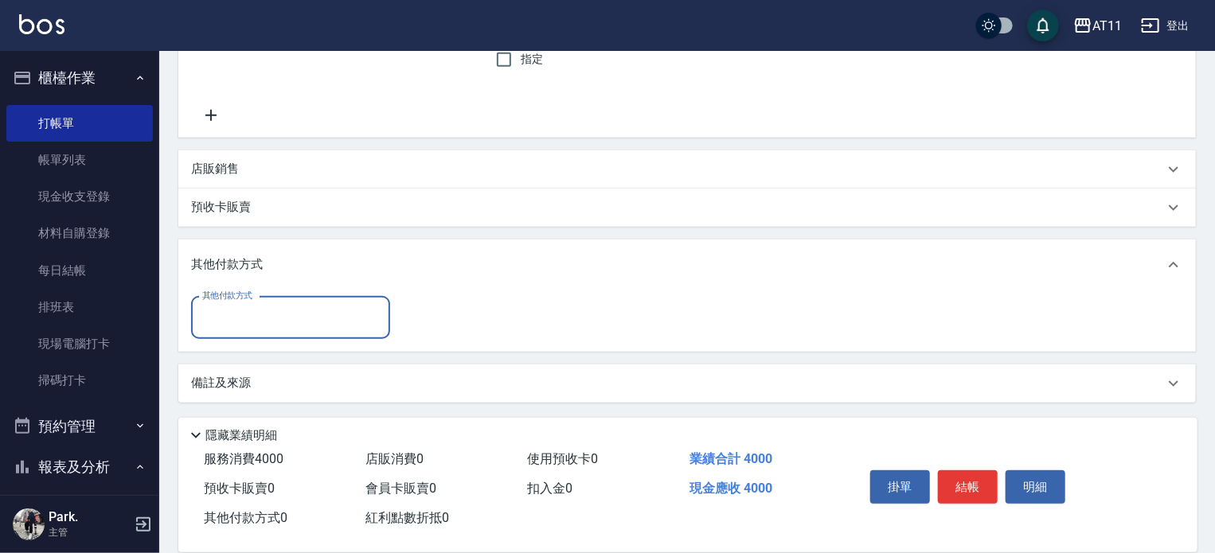
click at [325, 315] on input "其他付款方式" at bounding box center [290, 318] width 185 height 28
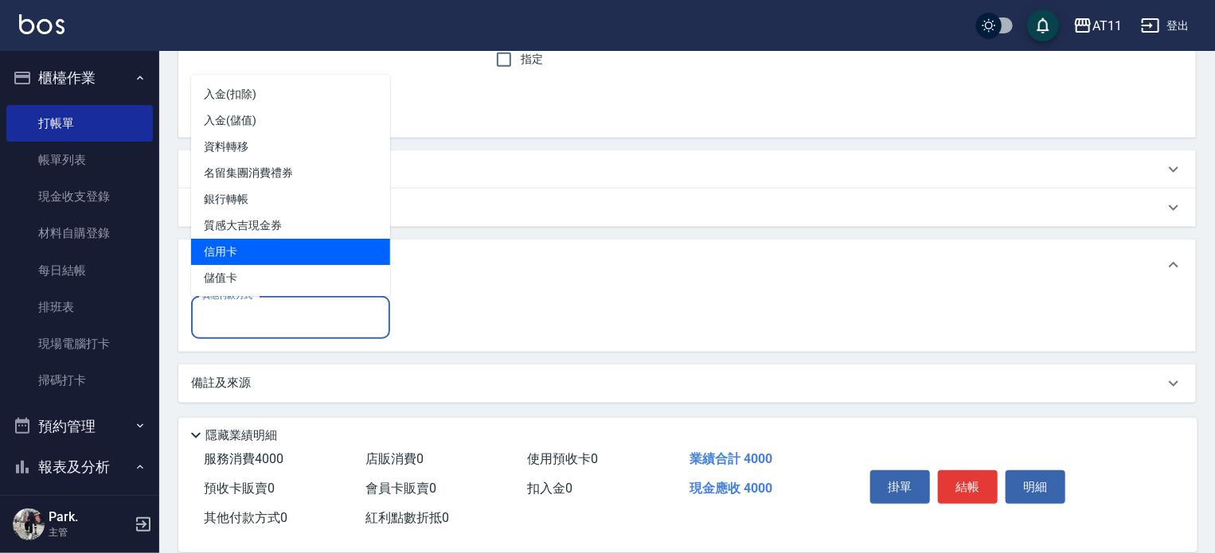
click at [309, 256] on span "信用卡" at bounding box center [290, 252] width 199 height 26
type input "信用卡"
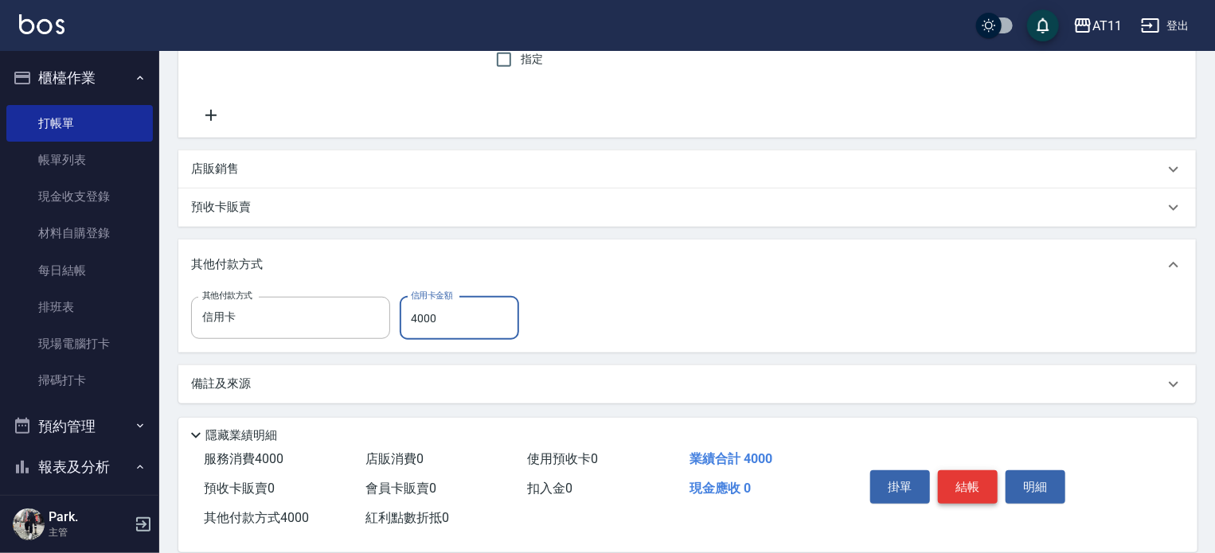
type input "4000"
click at [968, 471] on button "結帳" at bounding box center [968, 487] width 60 height 33
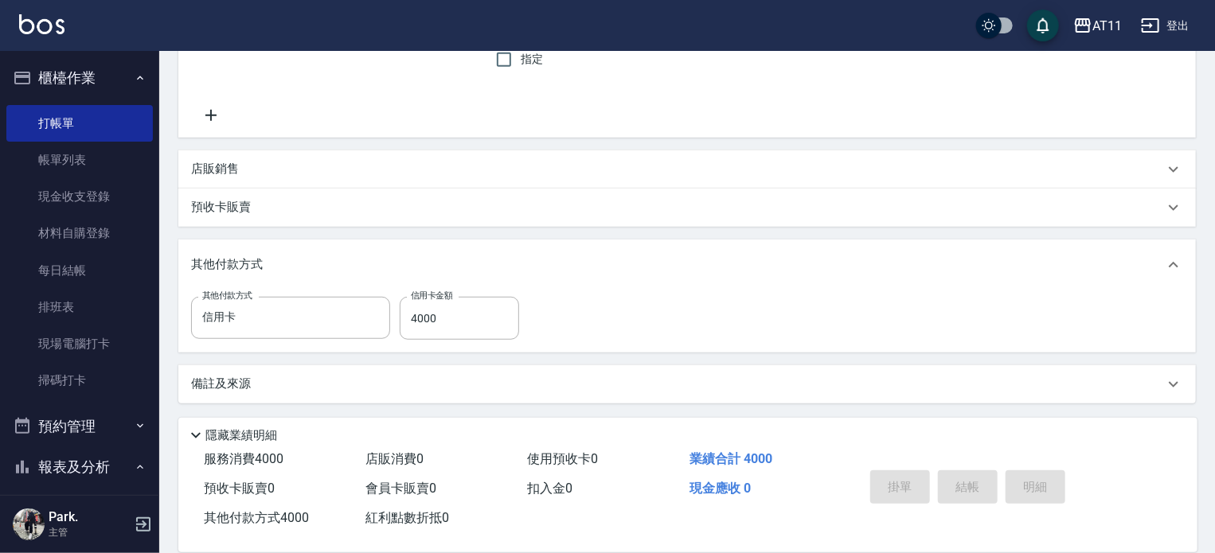
type input "2025/09/08 18:03"
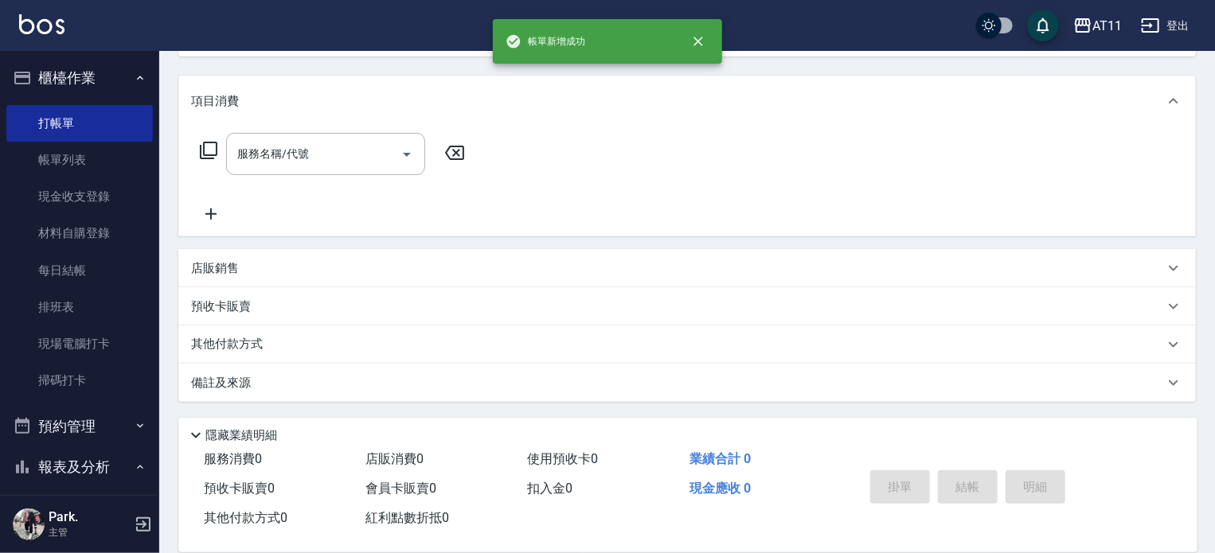
scroll to position [0, 0]
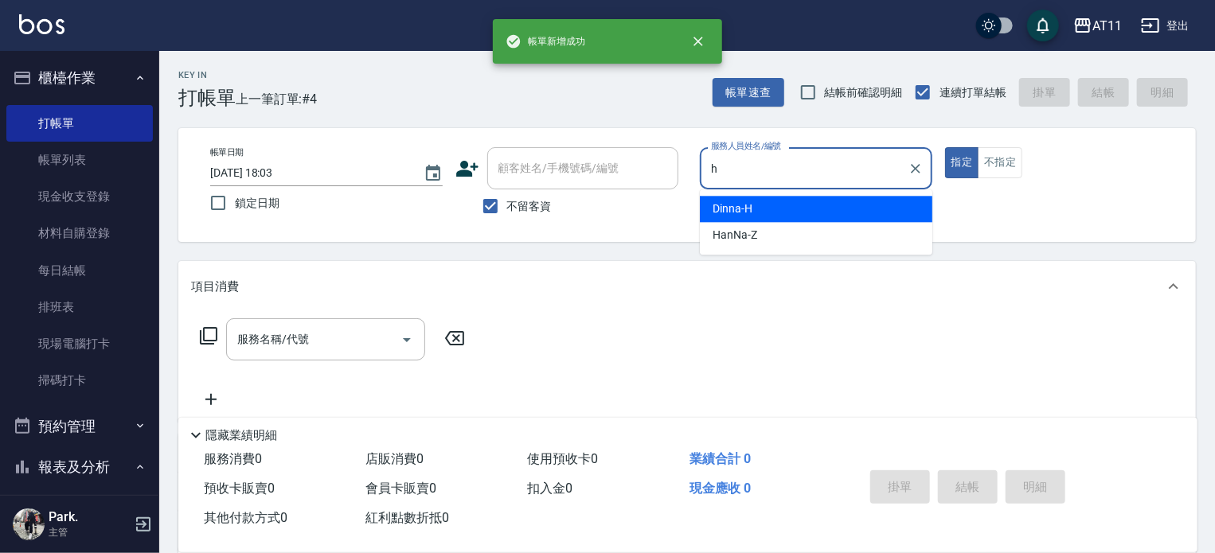
type input "Dinna-H"
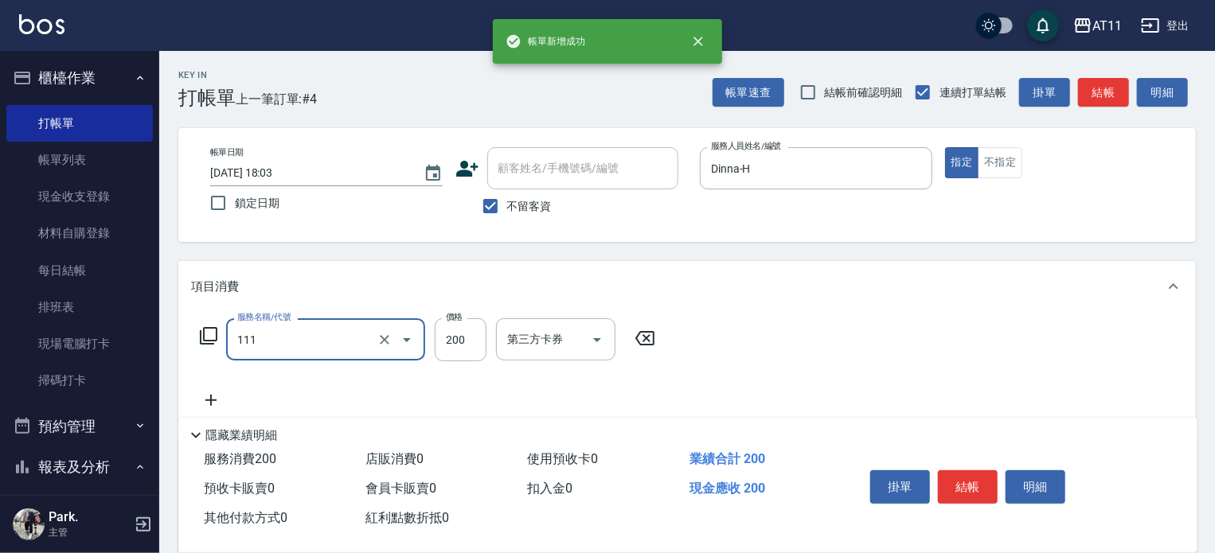
type input "精油洗髮(111)"
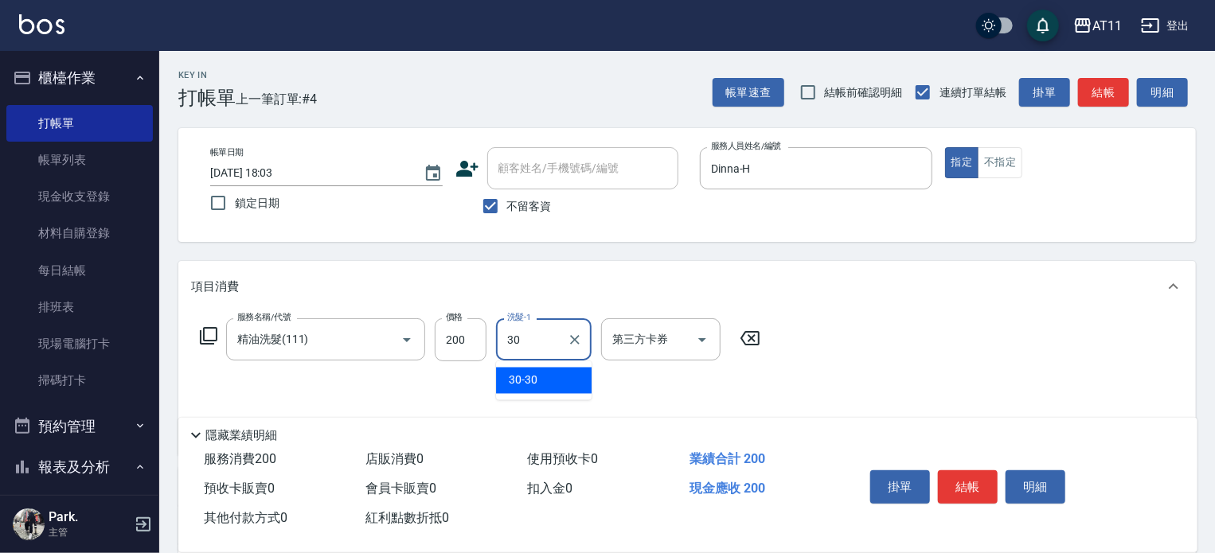
type input "30-30"
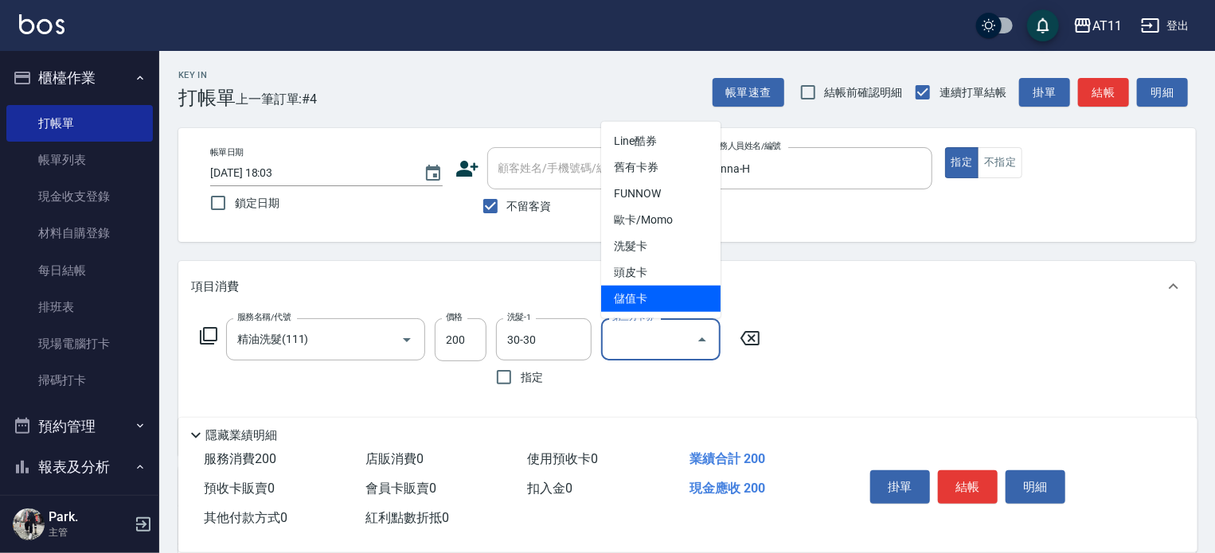
type input "儲值卡"
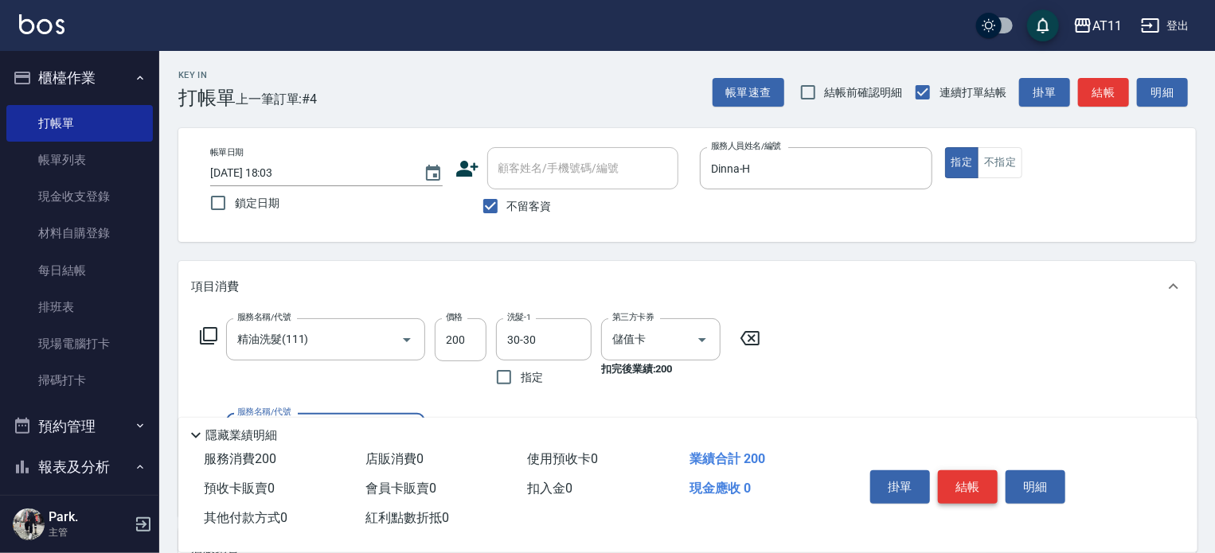
click at [968, 474] on button "結帳" at bounding box center [968, 487] width 60 height 33
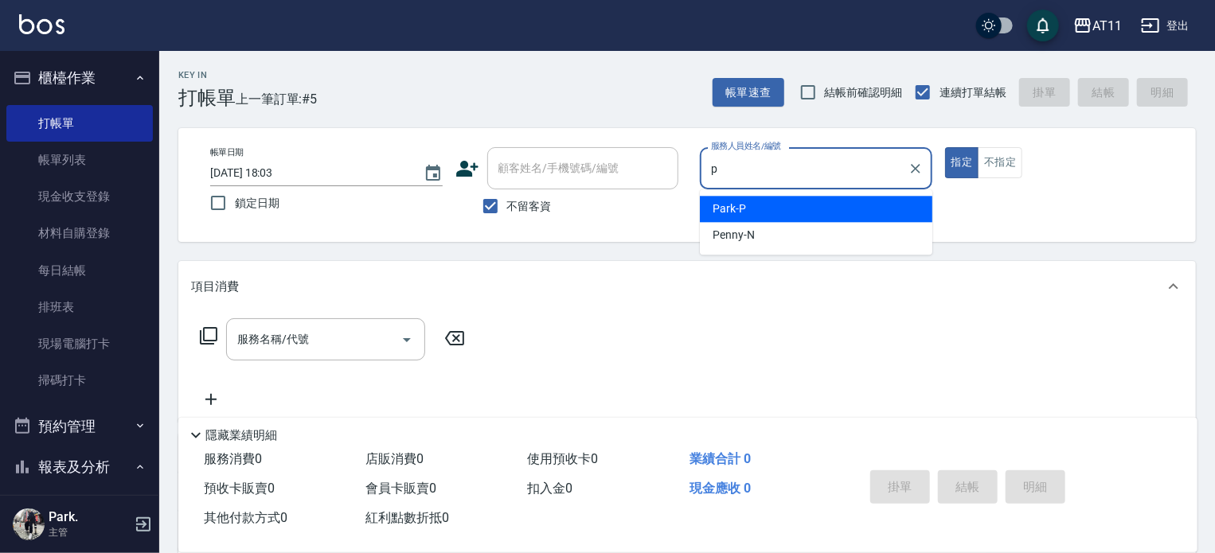
type input "Park-P"
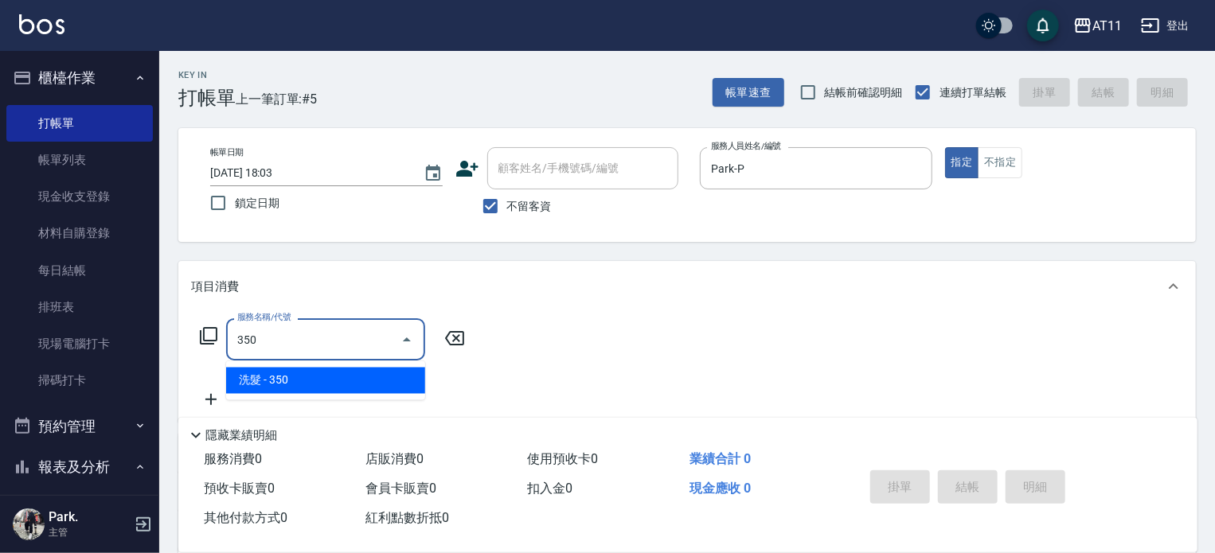
type input "洗髮(350)"
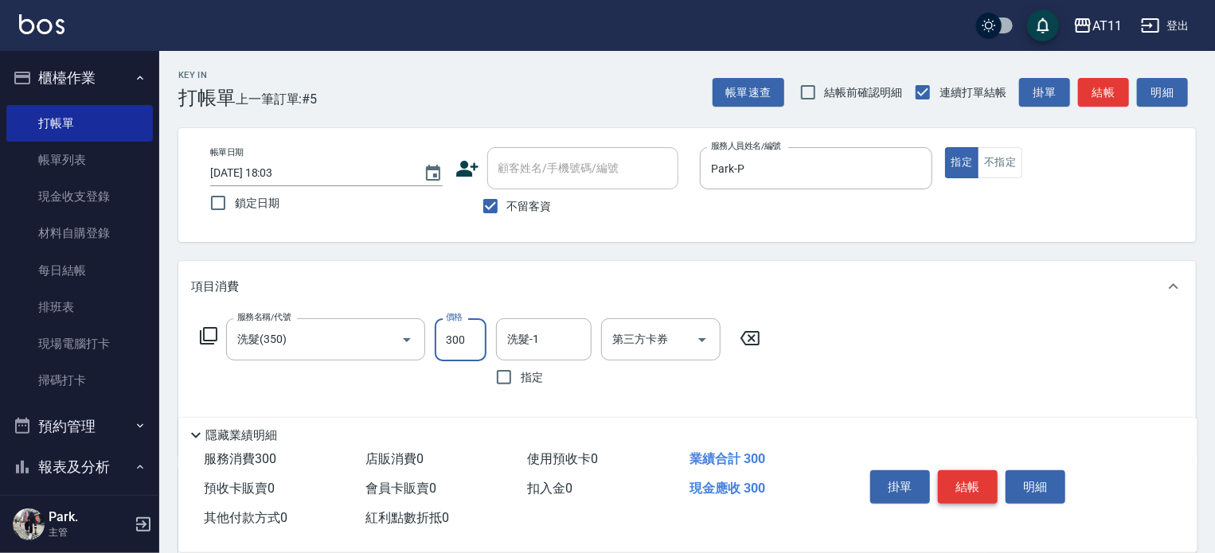
type input "300"
click at [530, 340] on input "洗髮-1" at bounding box center [543, 340] width 81 height 28
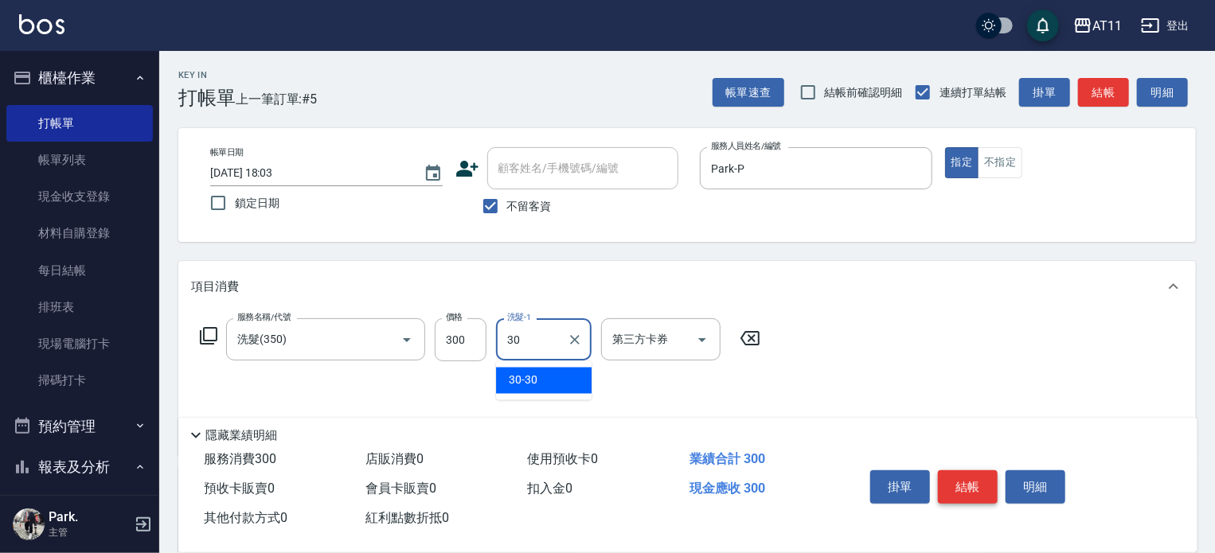
type input "30-30"
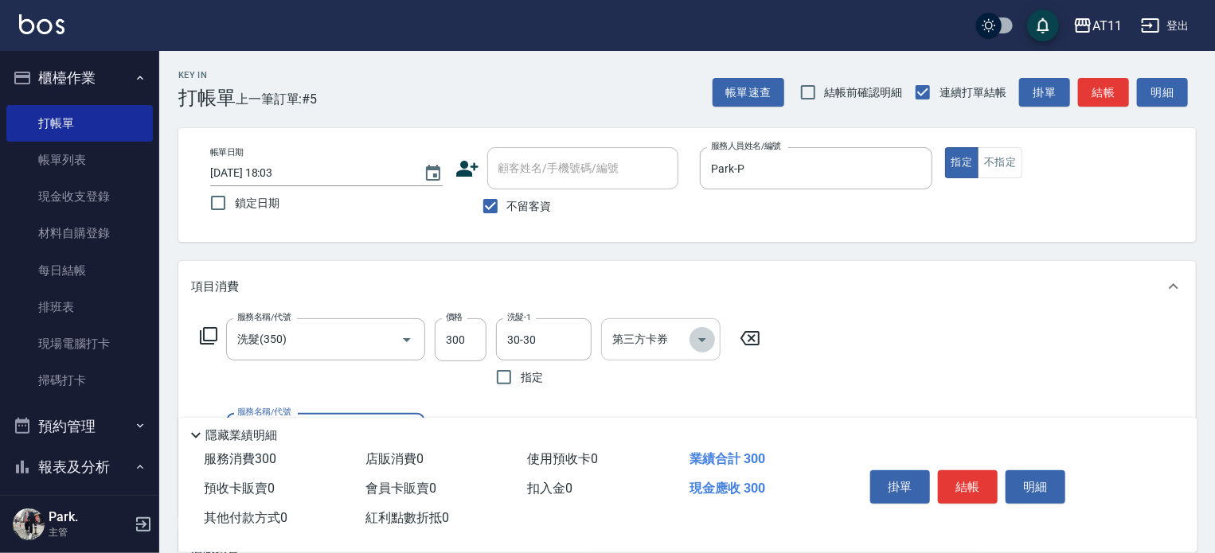
click at [701, 337] on icon "Open" at bounding box center [702, 339] width 19 height 19
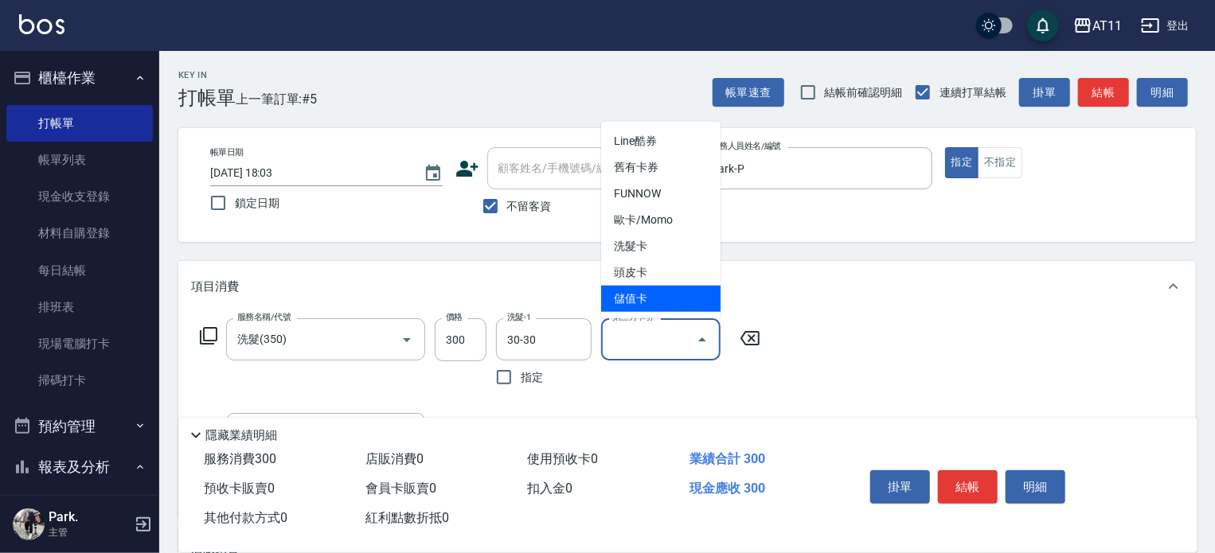
click at [676, 299] on span "儲值卡" at bounding box center [660, 299] width 119 height 26
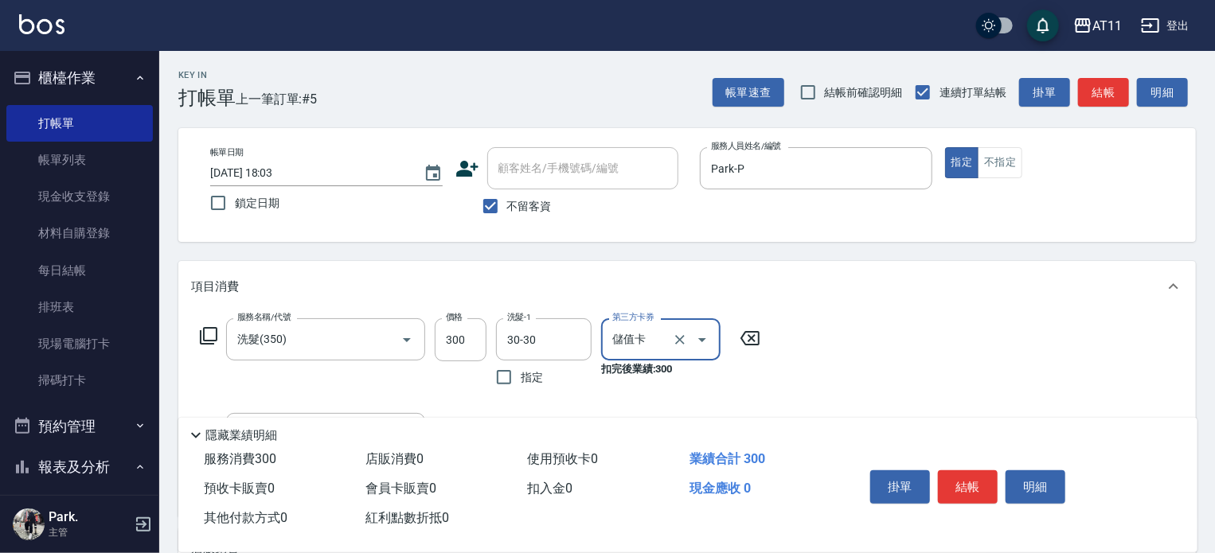
type input "儲值卡"
click at [961, 482] on button "結帳" at bounding box center [968, 487] width 60 height 33
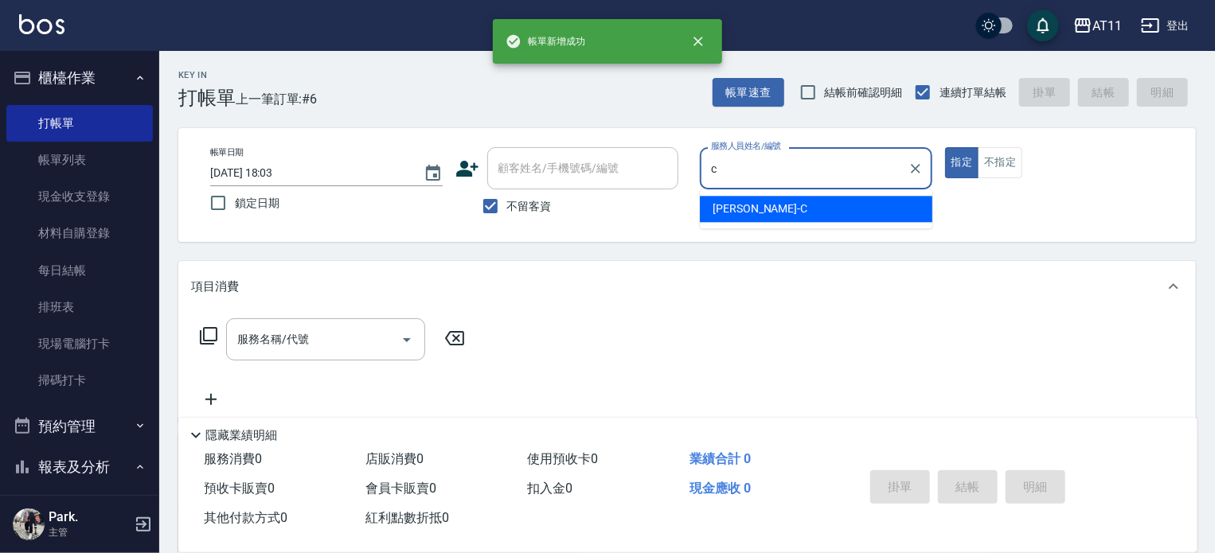
type input "[PERSON_NAME]"
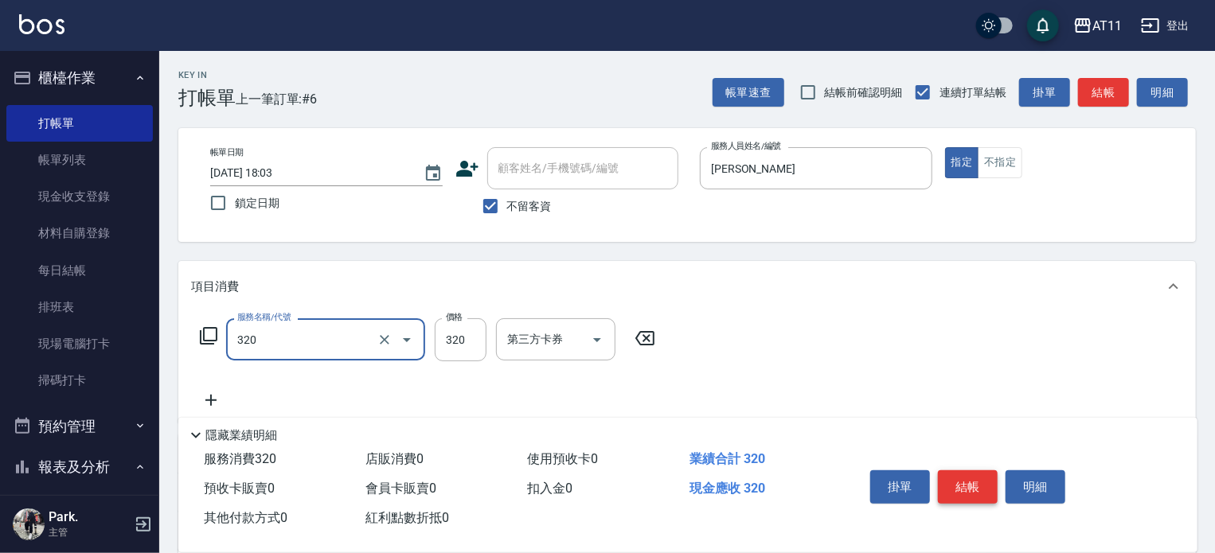
type input "洗剪(320)"
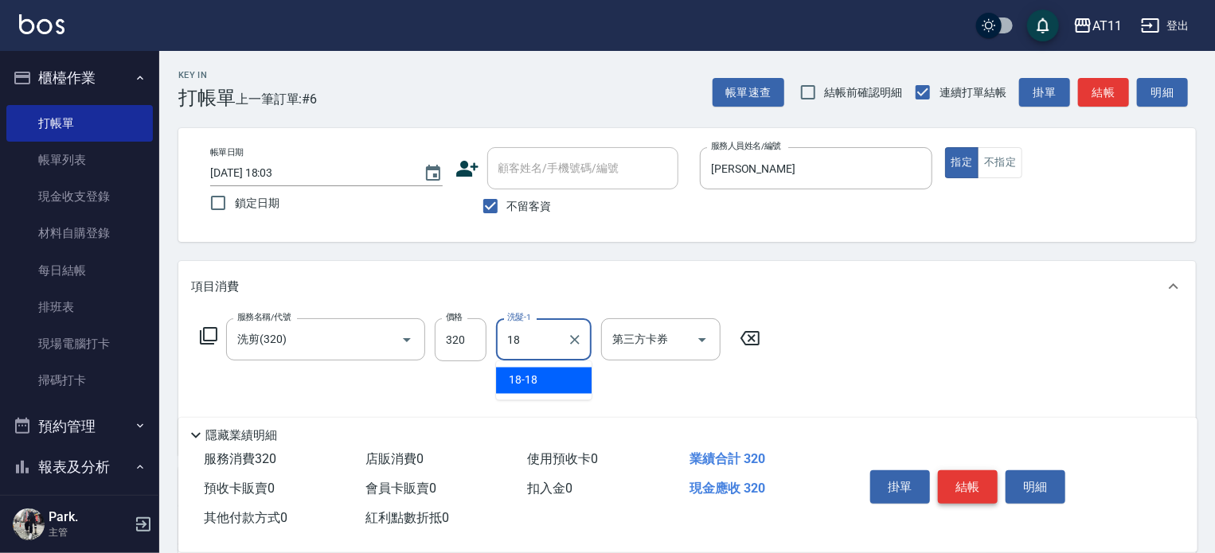
type input "18-18"
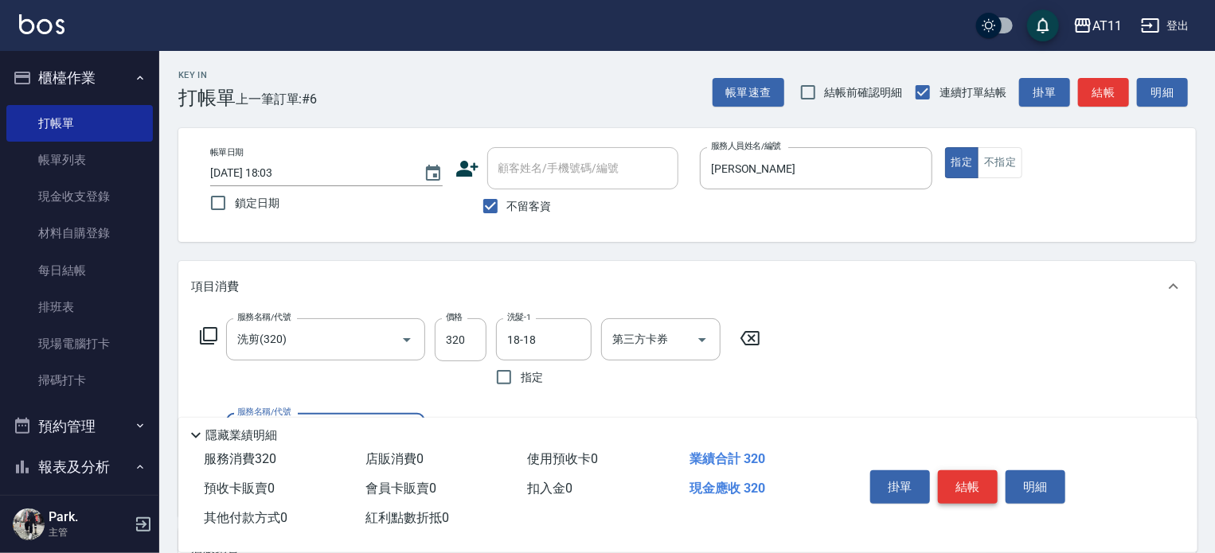
click at [961, 482] on button "結帳" at bounding box center [968, 487] width 60 height 33
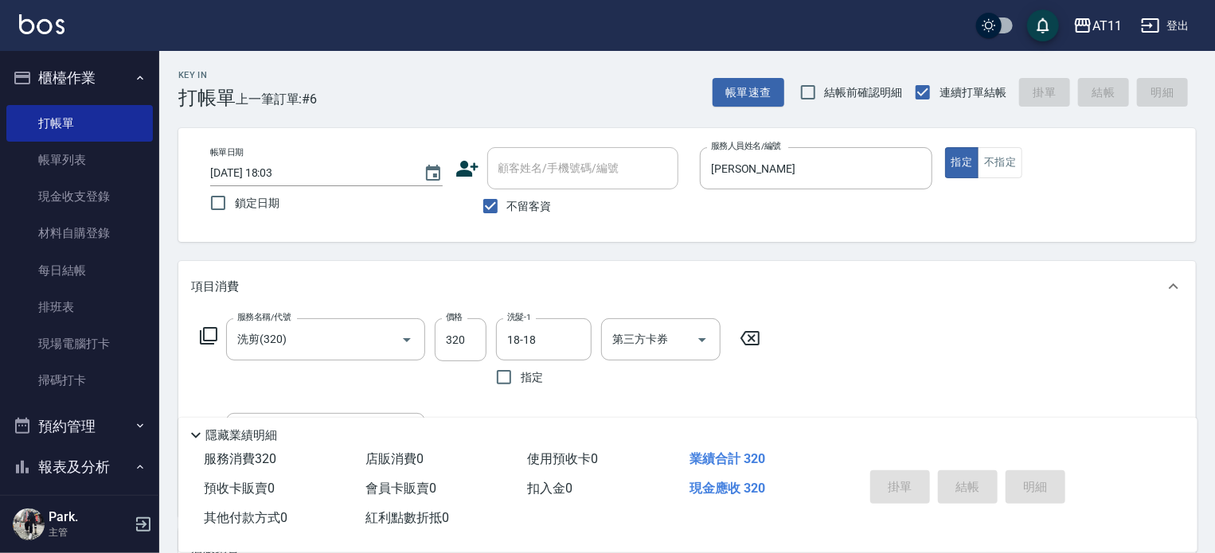
type input "2025/09/08 18:04"
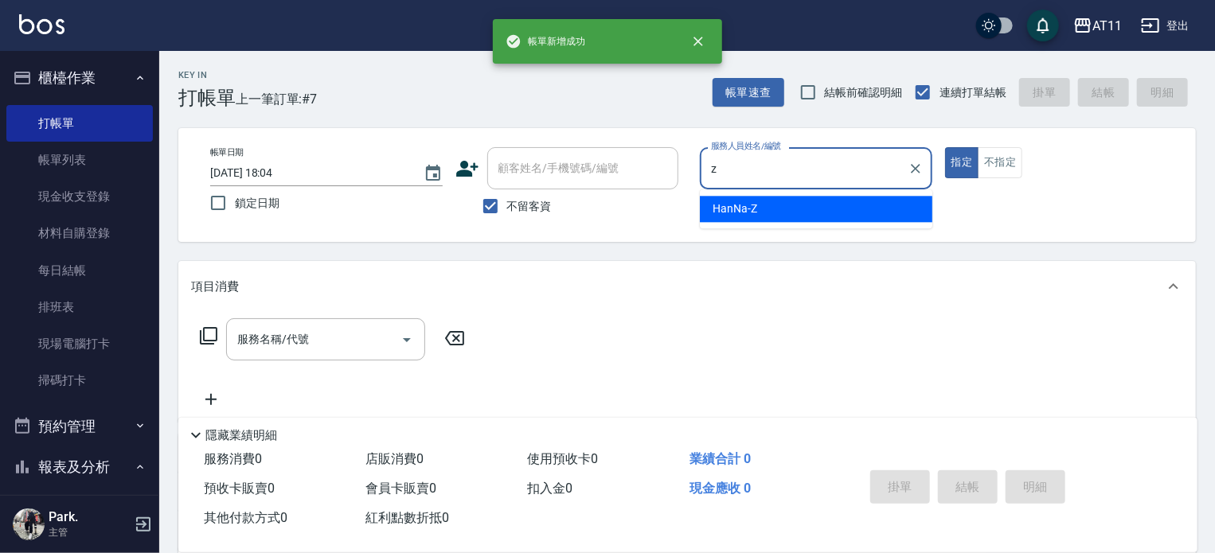
type input "HanNa-Z"
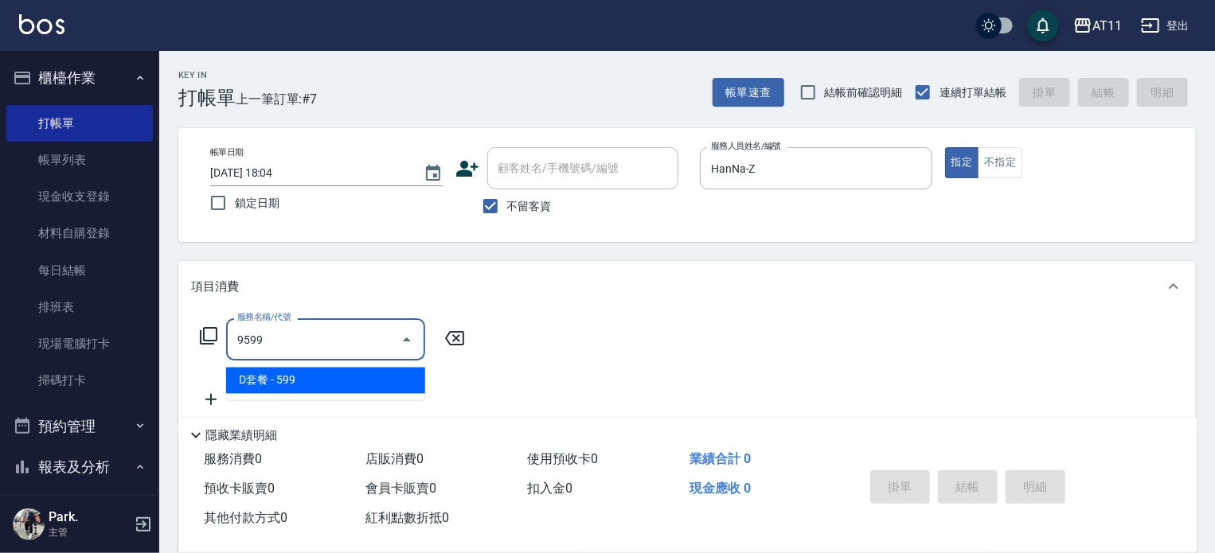
type input "D套餐(9599)"
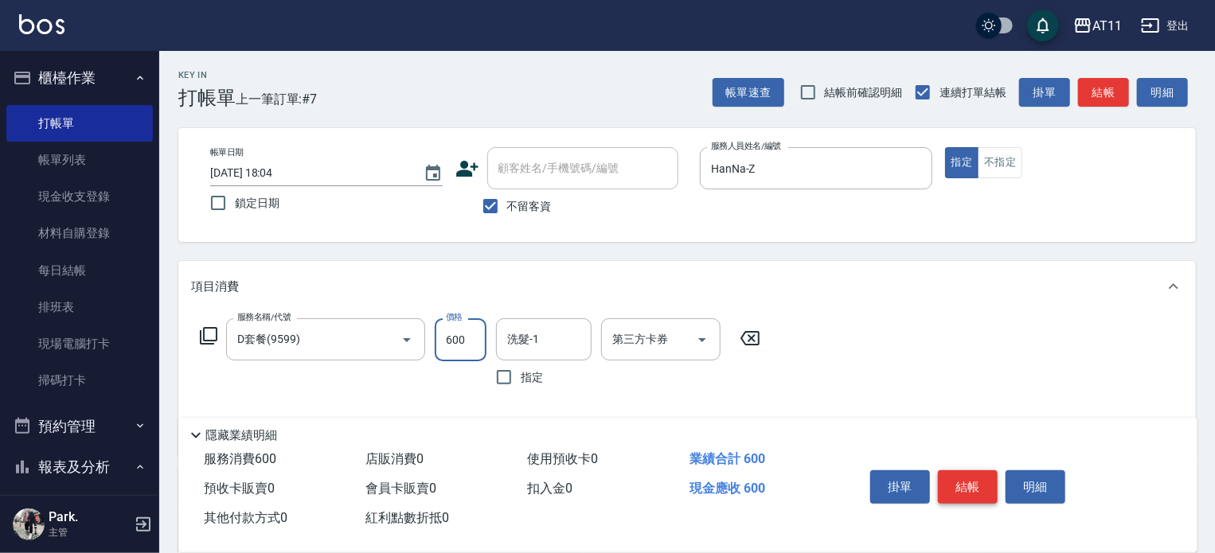
type input "600"
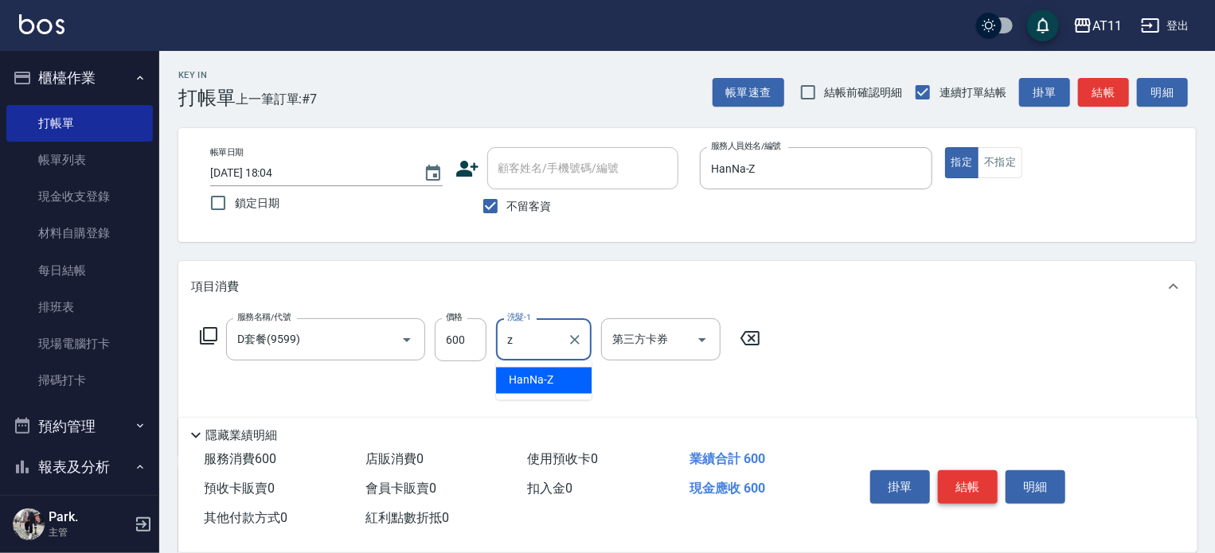
type input "HanNa-Z"
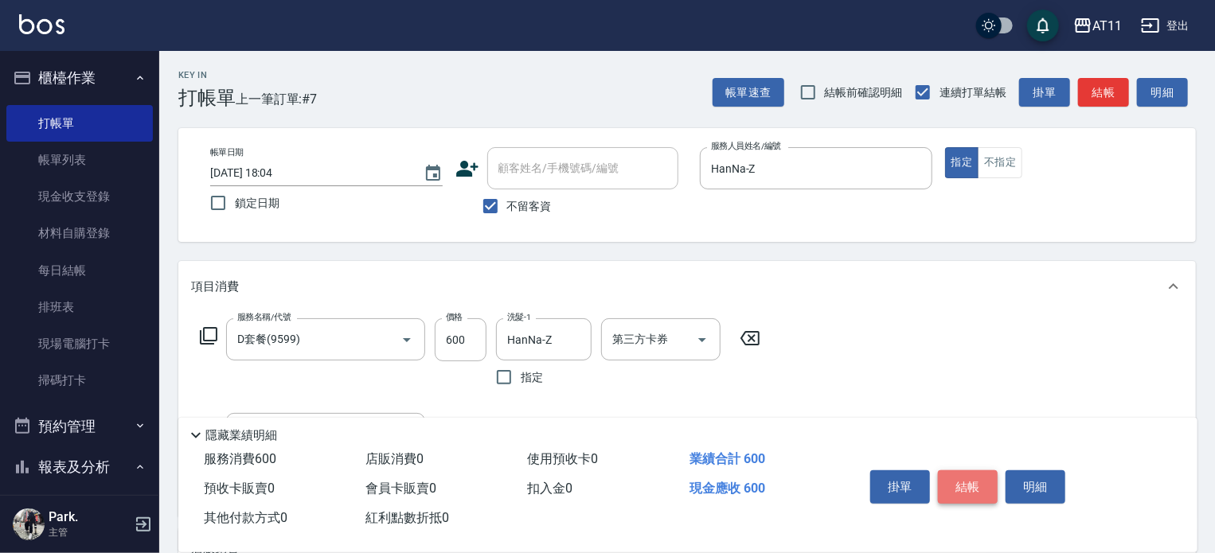
click at [961, 482] on button "結帳" at bounding box center [968, 487] width 60 height 33
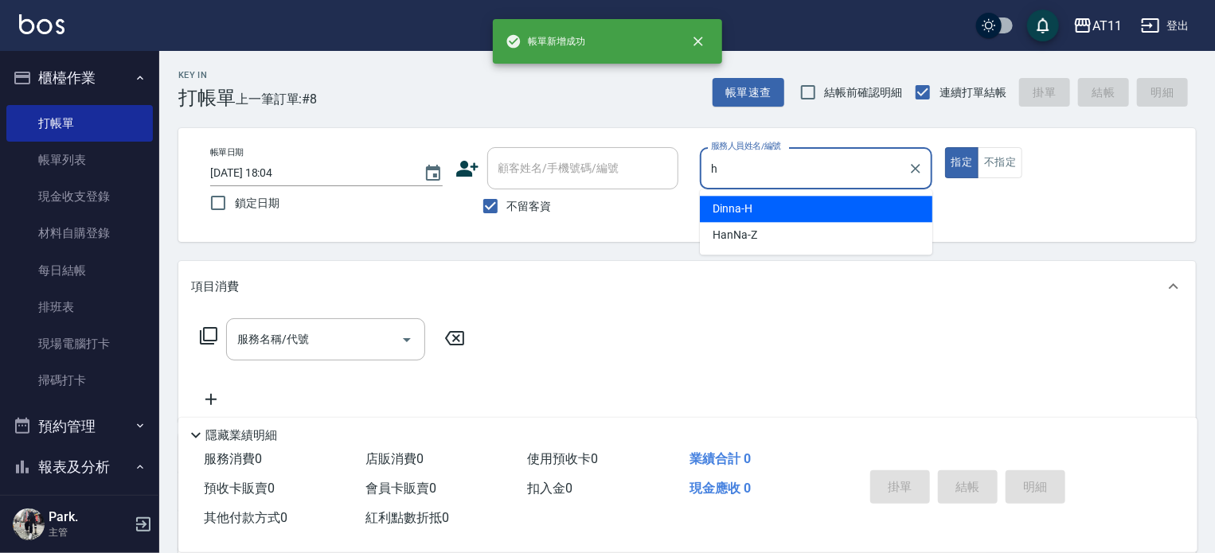
type input "Dinna-H"
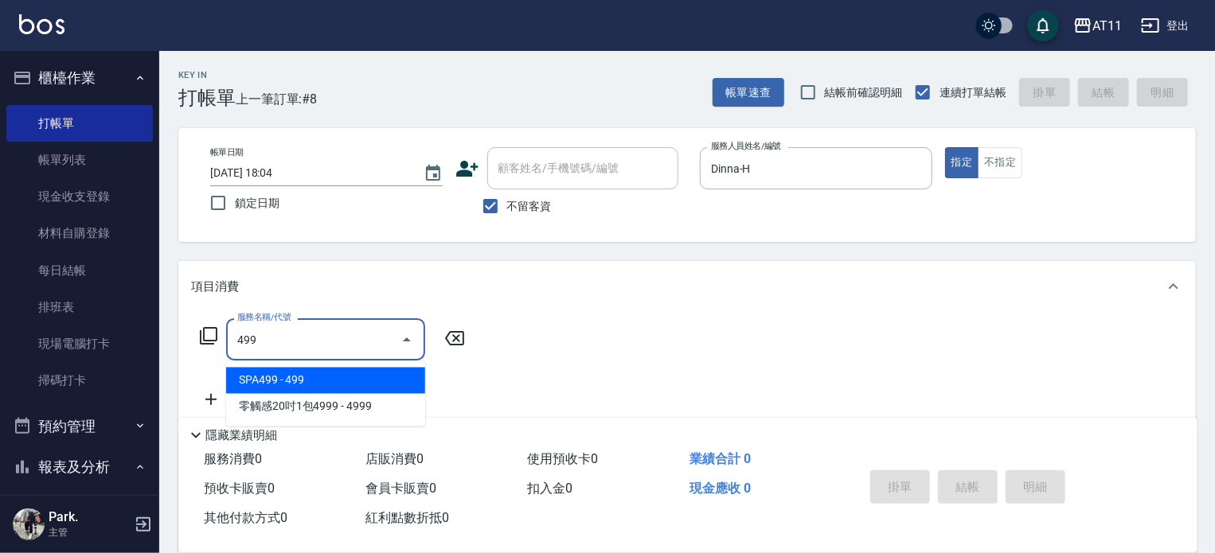
type input "SPA499(499)"
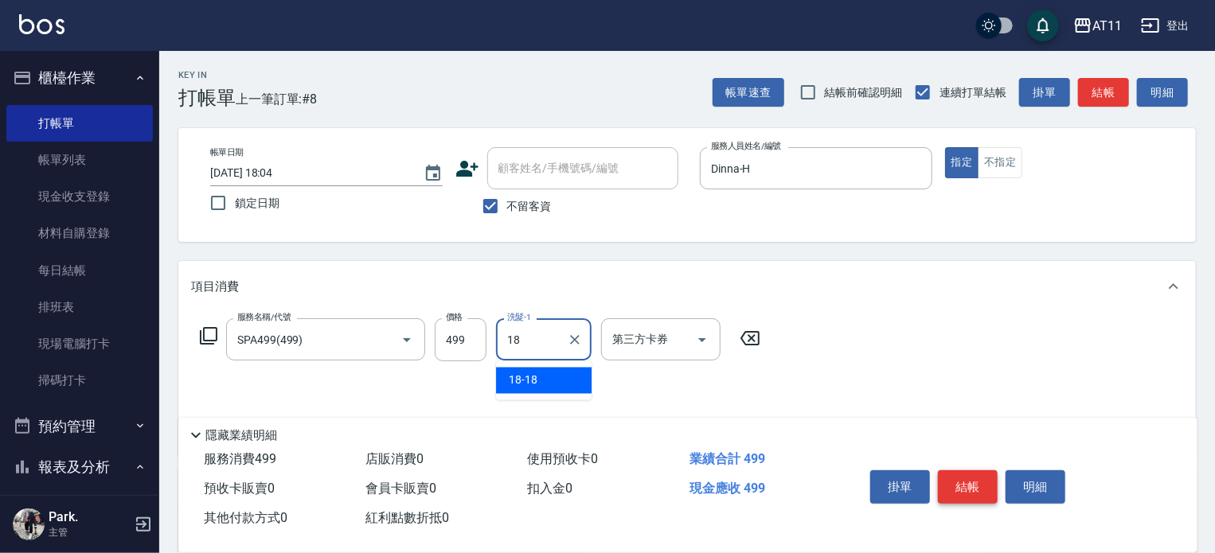
type input "18-18"
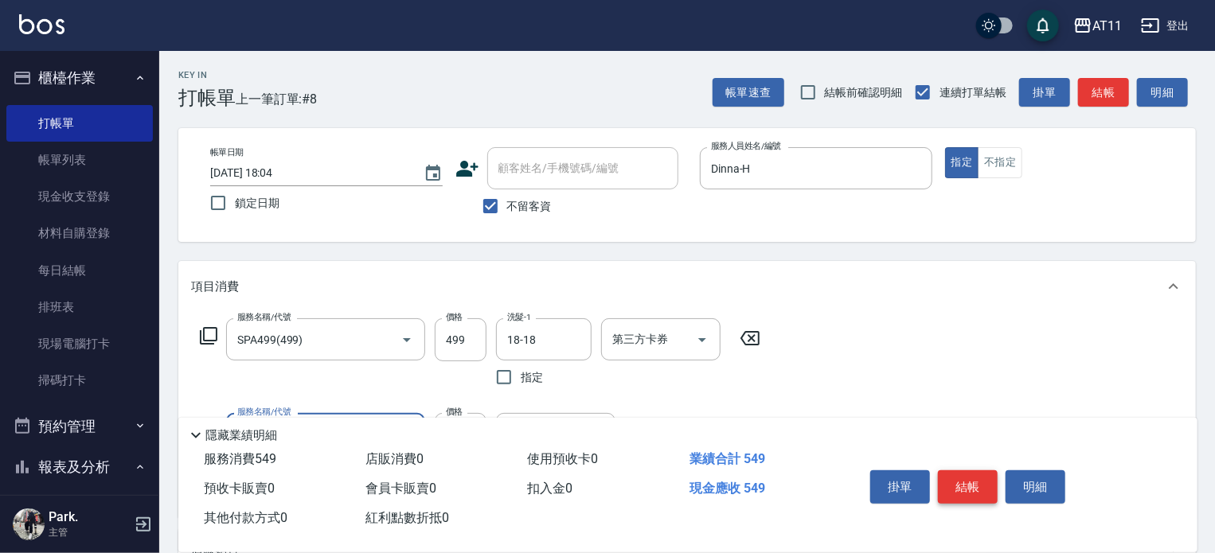
type input "剪瀏海(0050)"
click at [961, 482] on button "結帳" at bounding box center [968, 487] width 60 height 33
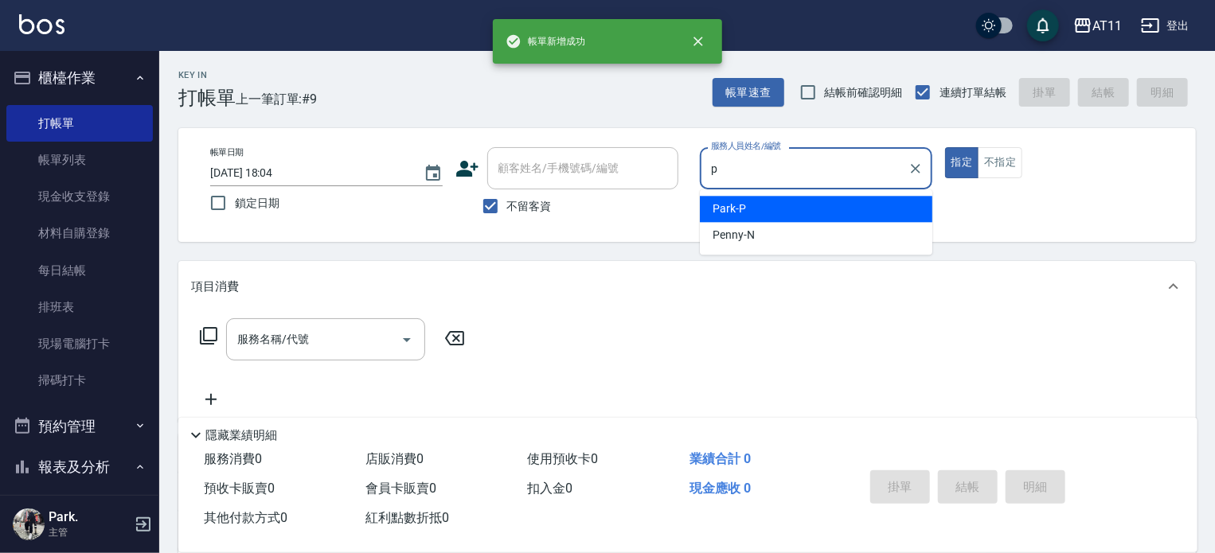
type input "Park-P"
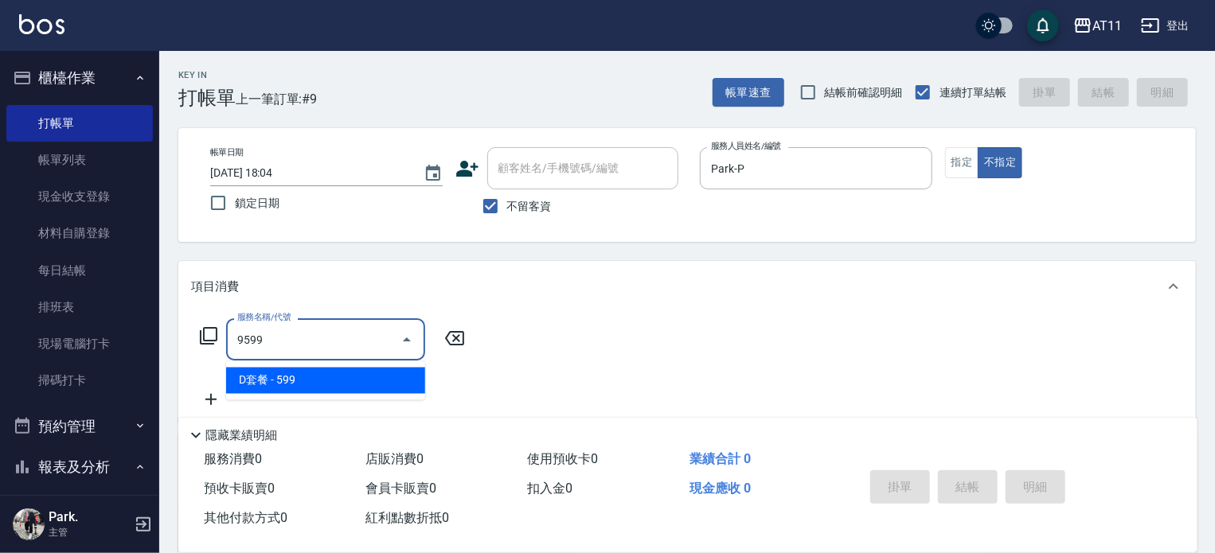
type input "D套餐(9599)"
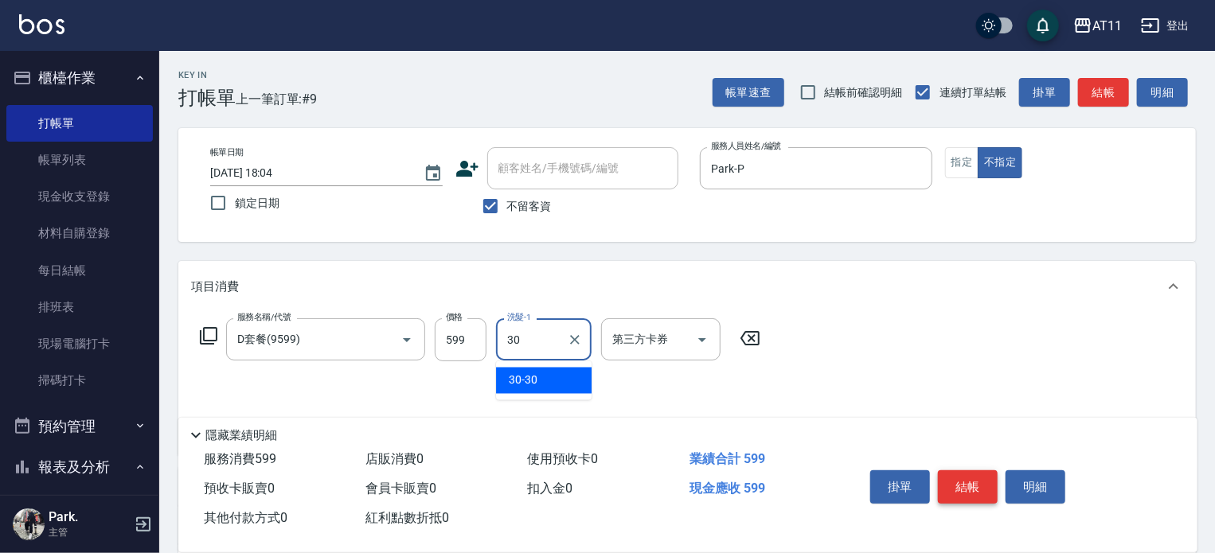
type input "30-30"
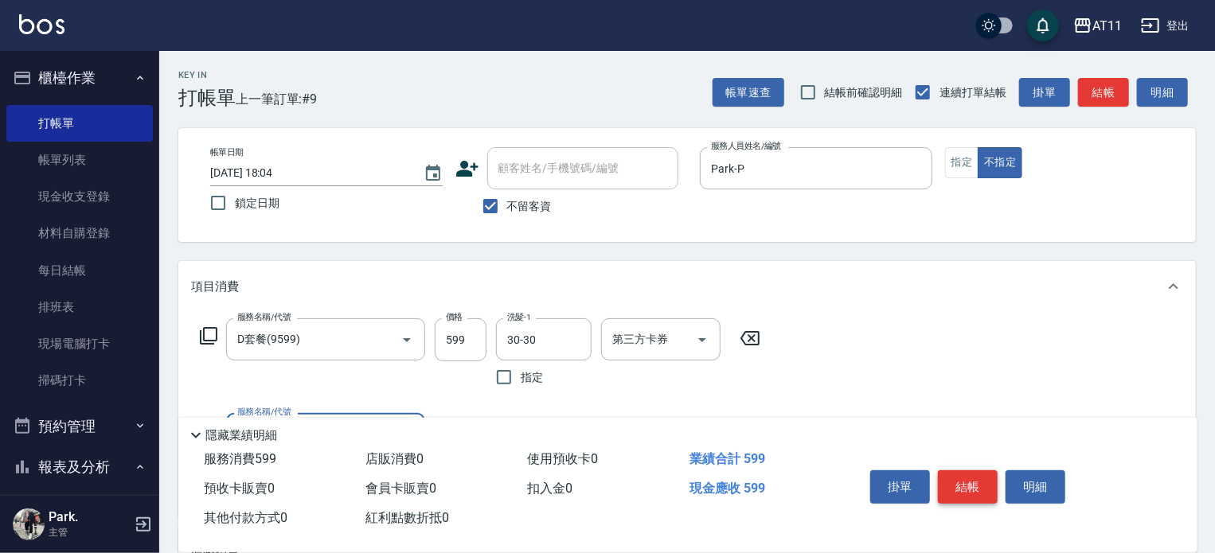
click at [961, 482] on button "結帳" at bounding box center [968, 487] width 60 height 33
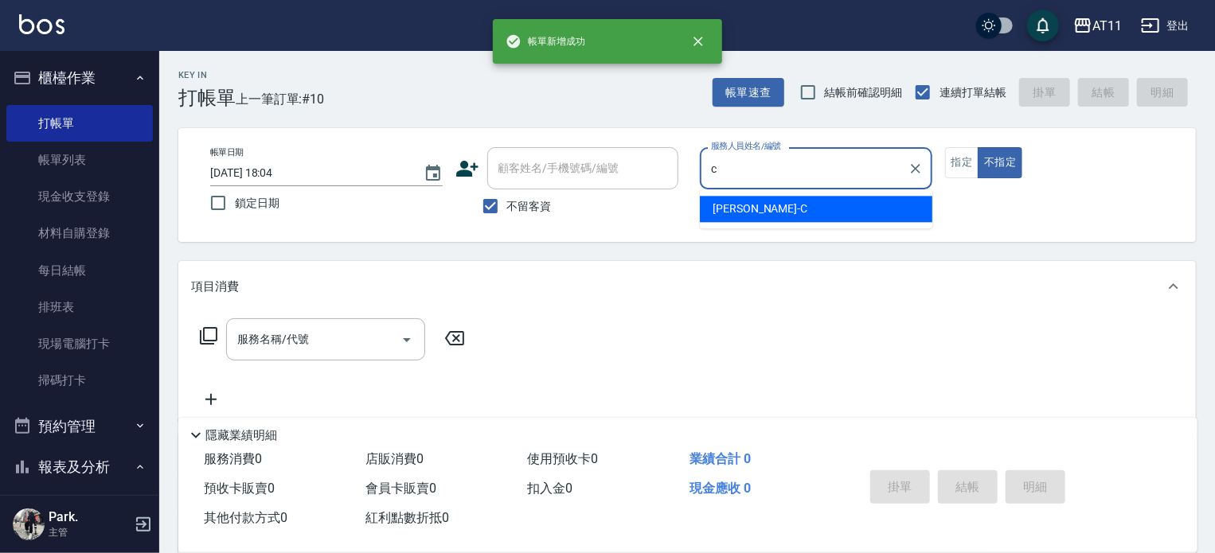
type input "[PERSON_NAME]"
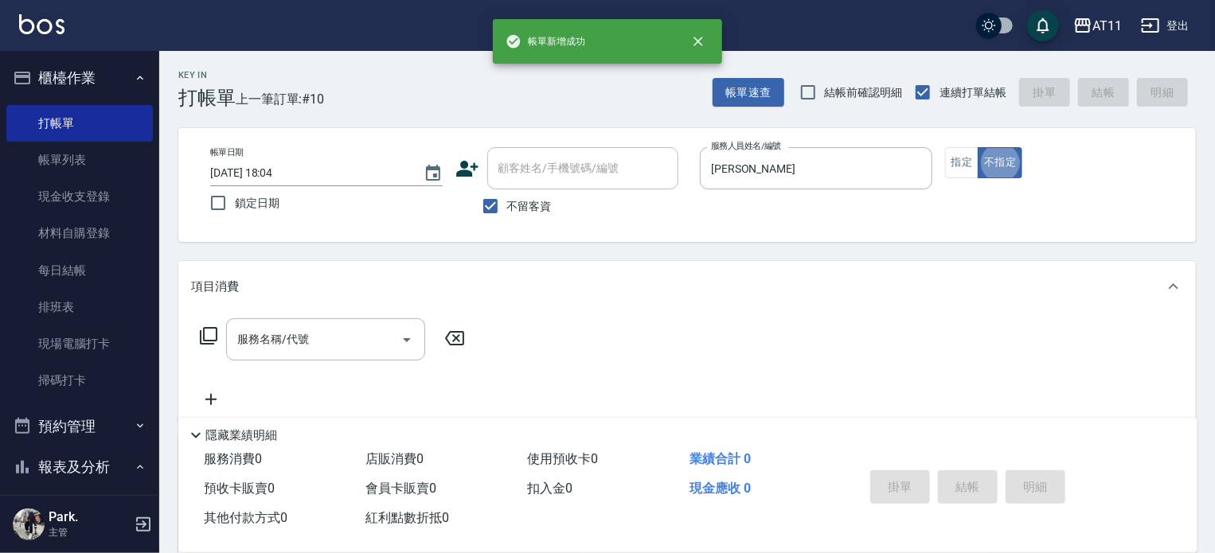
type button "false"
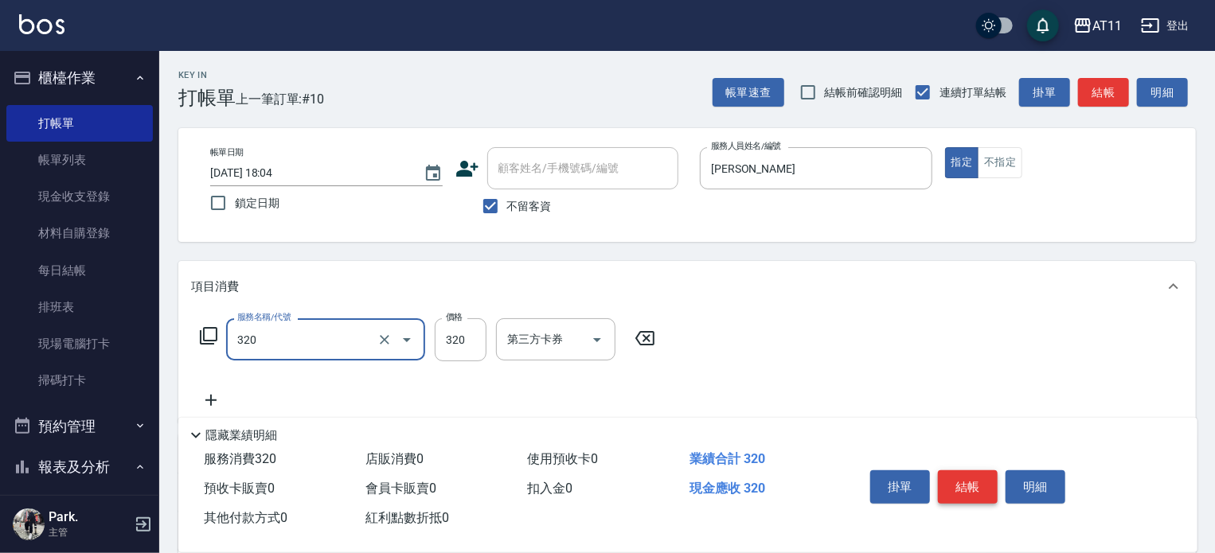
type input "洗剪(320)"
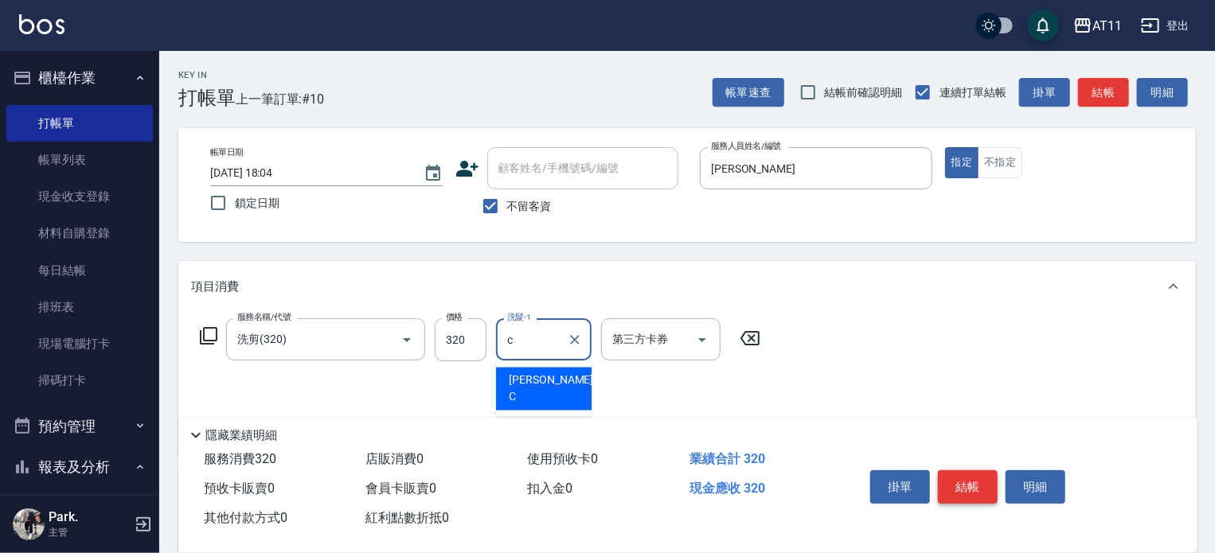
type input "[PERSON_NAME]"
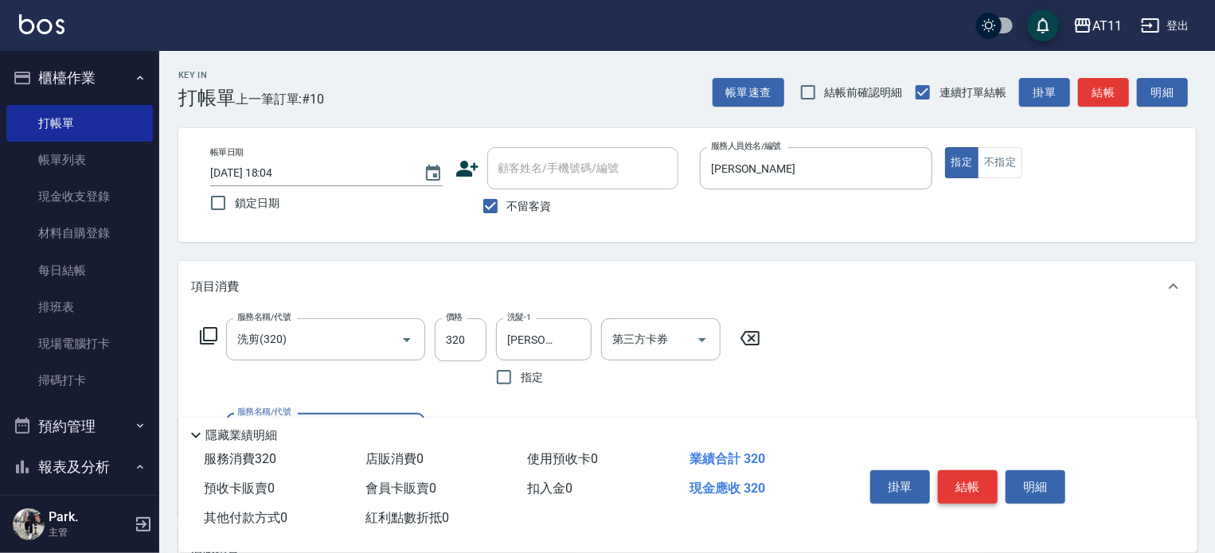
click at [961, 482] on button "結帳" at bounding box center [968, 487] width 60 height 33
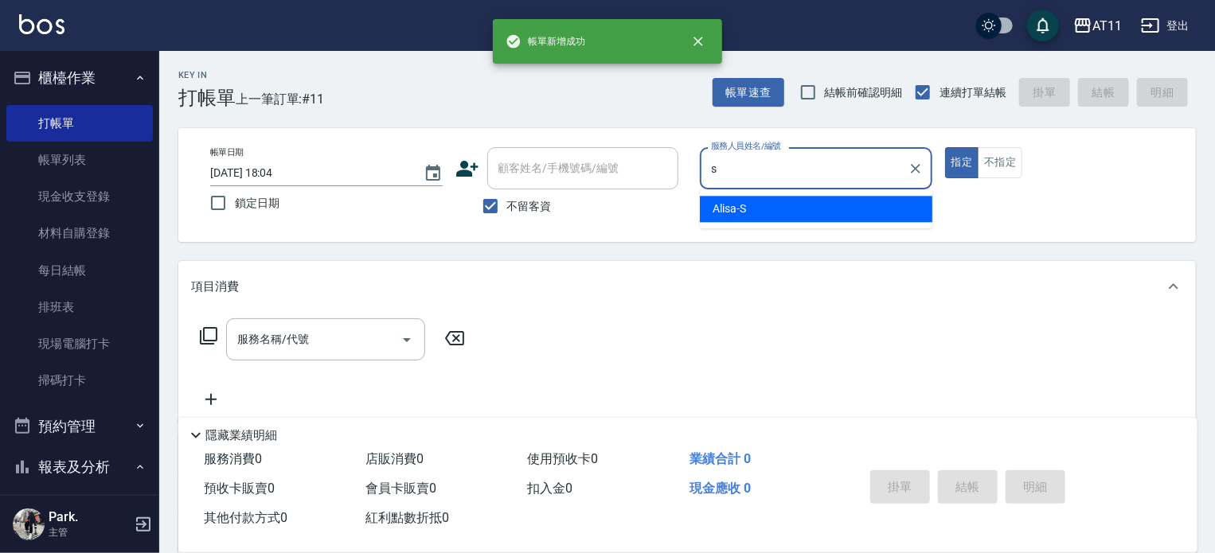
type input "Alisa-S"
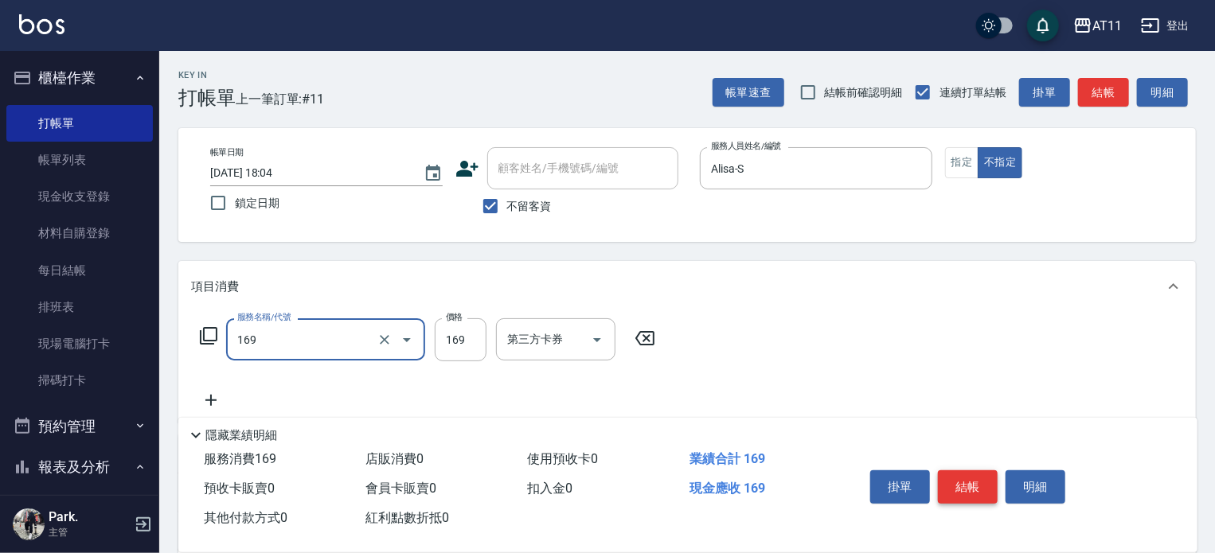
type input "單剪(169)"
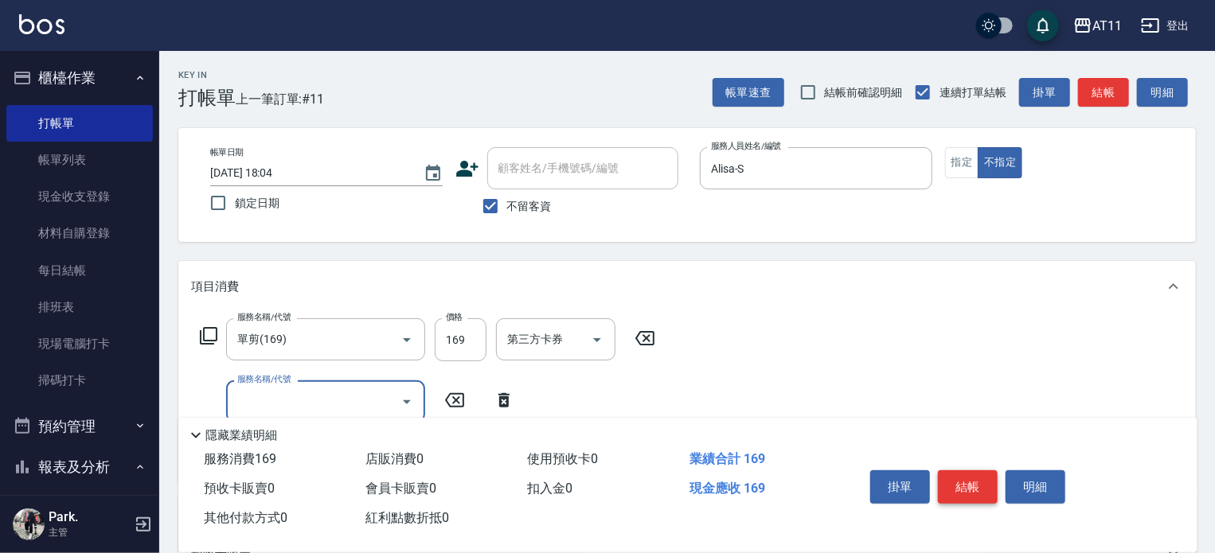
click at [961, 482] on button "結帳" at bounding box center [968, 487] width 60 height 33
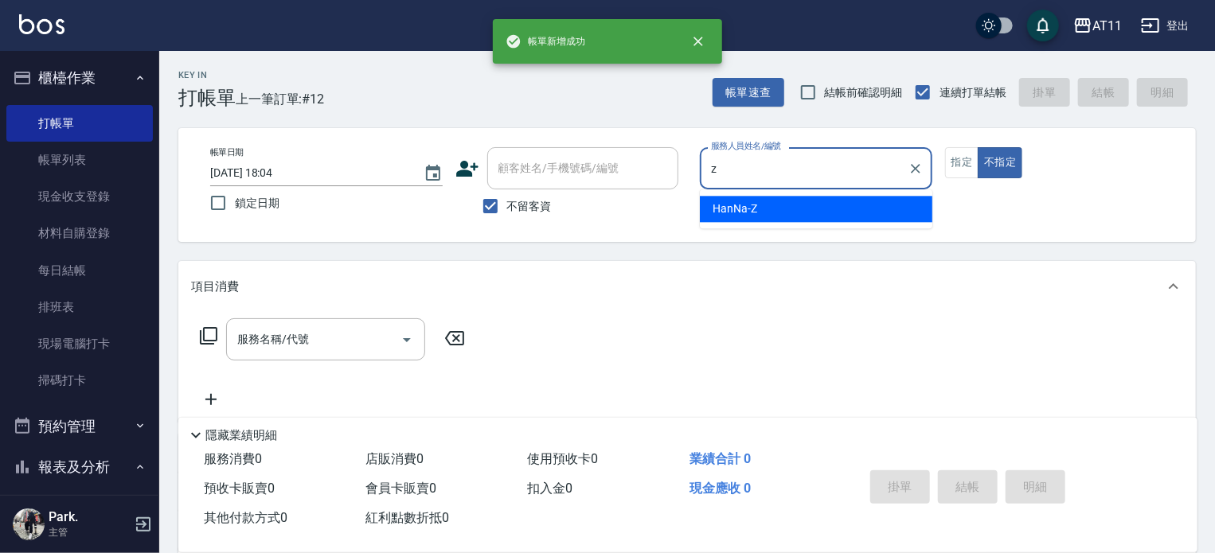
type input "HanNa-Z"
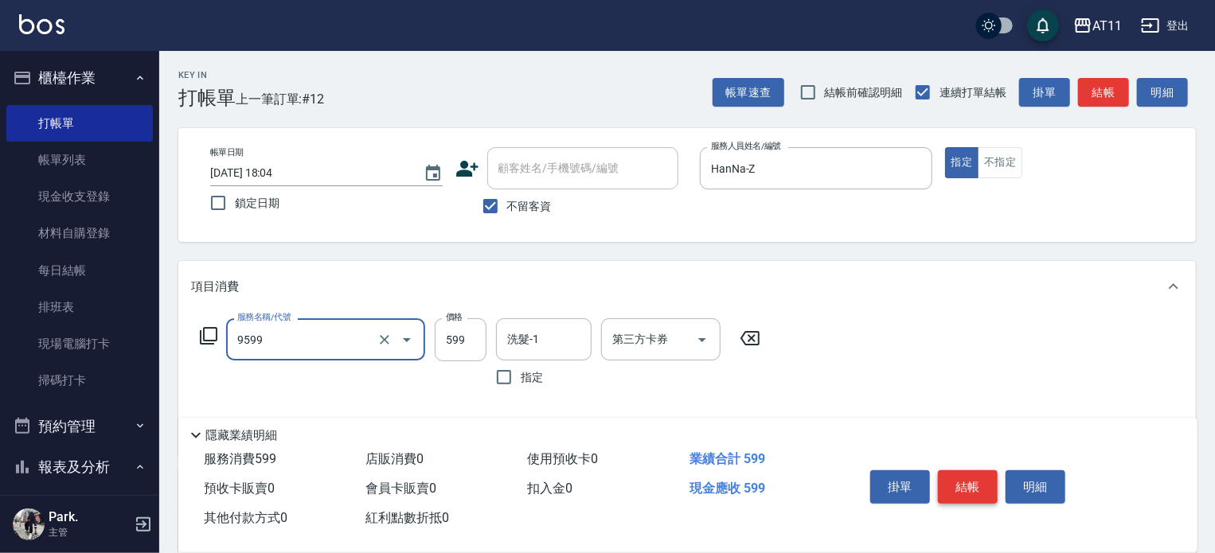
type input "D套餐(9599)"
type input "450"
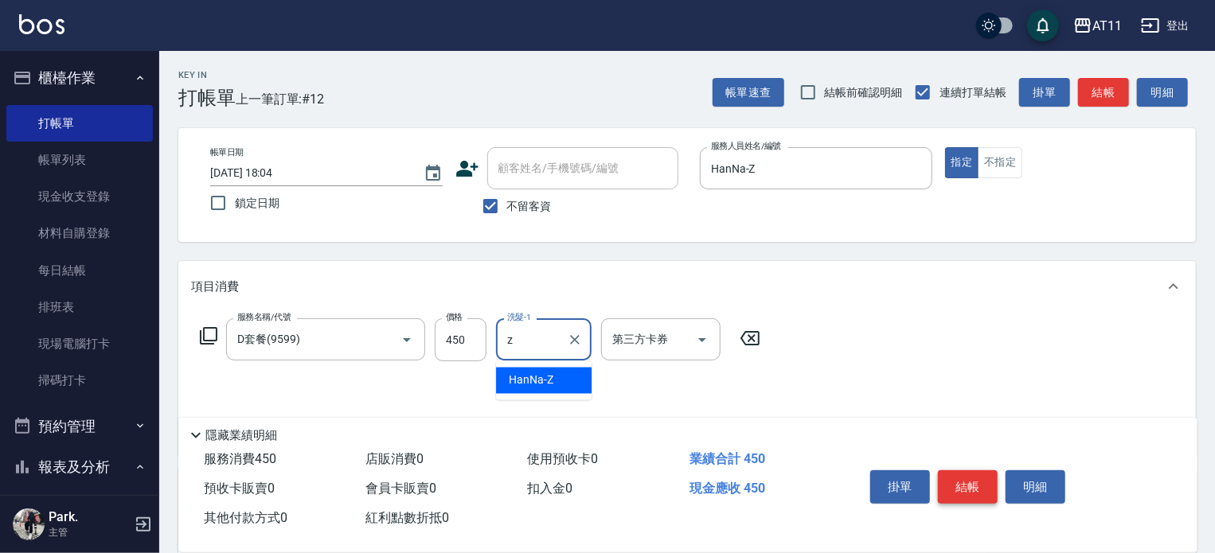
type input "HanNa-Z"
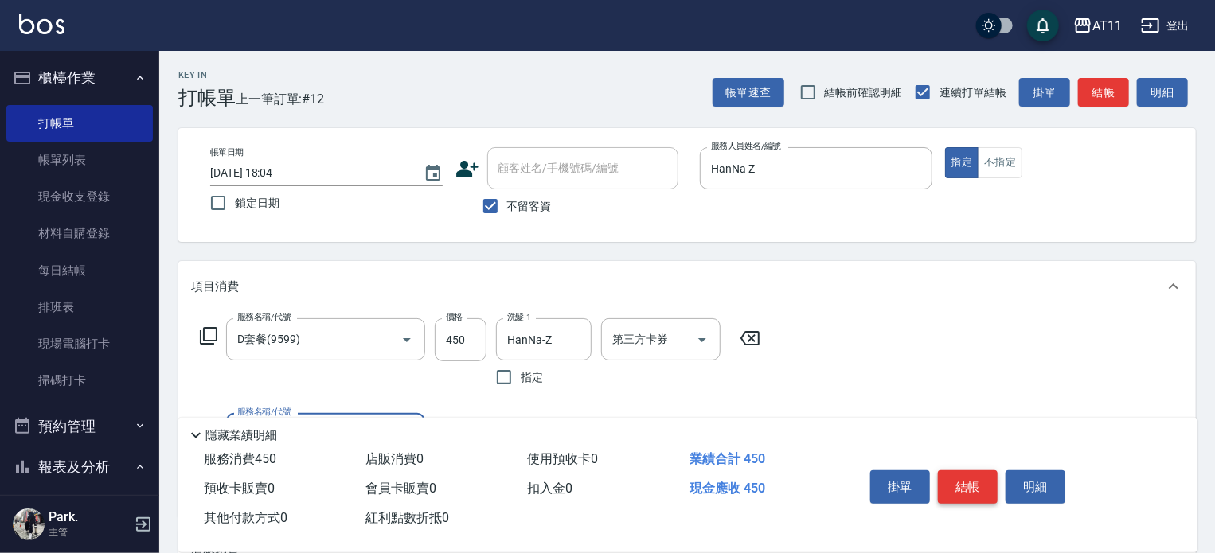
click at [961, 482] on button "結帳" at bounding box center [968, 487] width 60 height 33
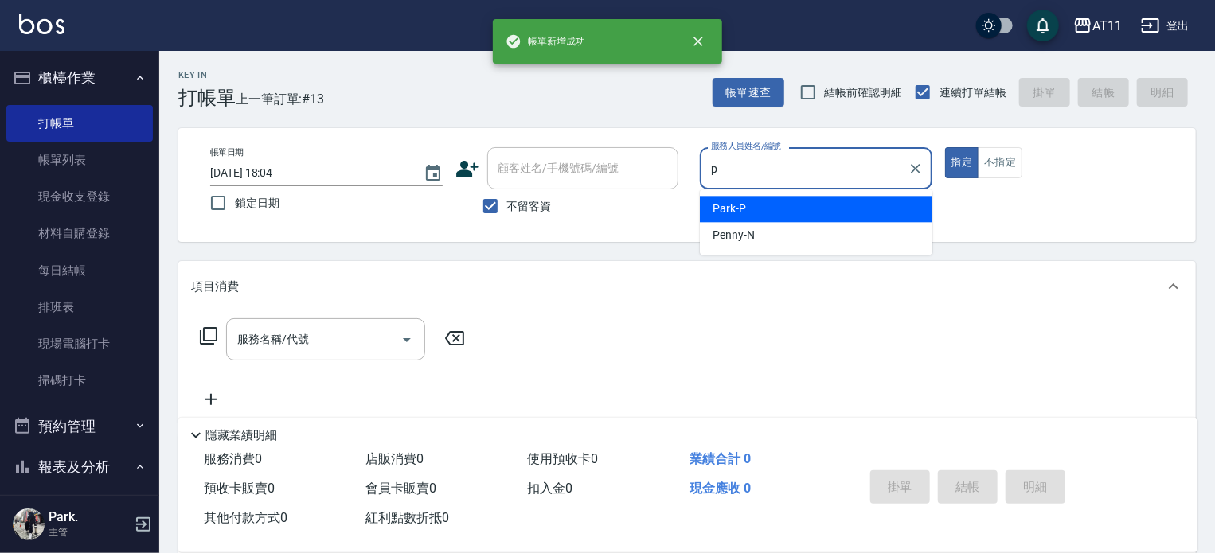
type input "Park-P"
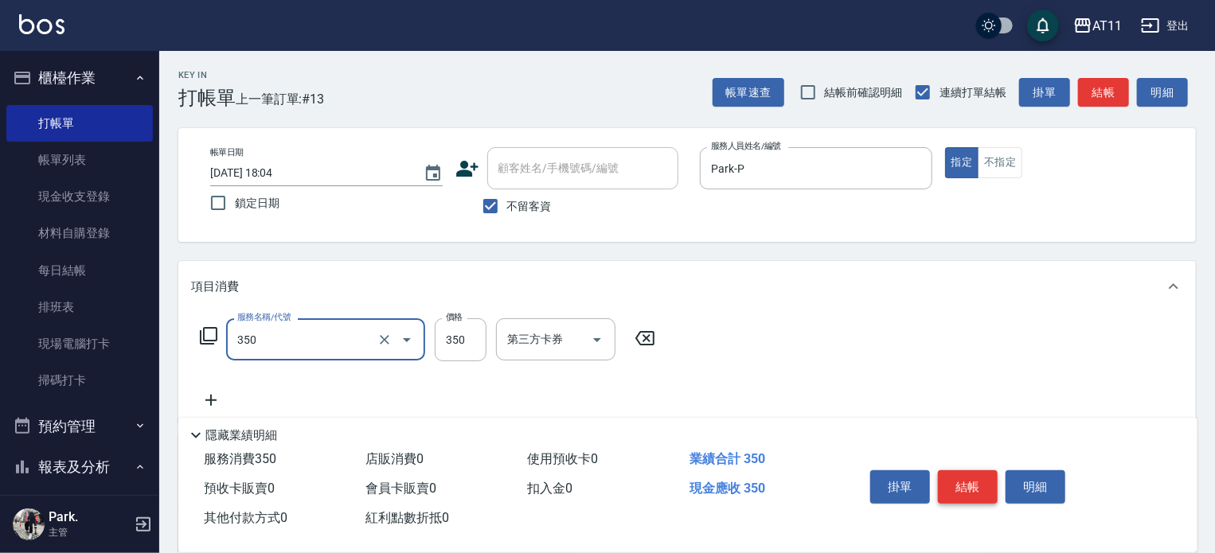
type input "洗髮(350)"
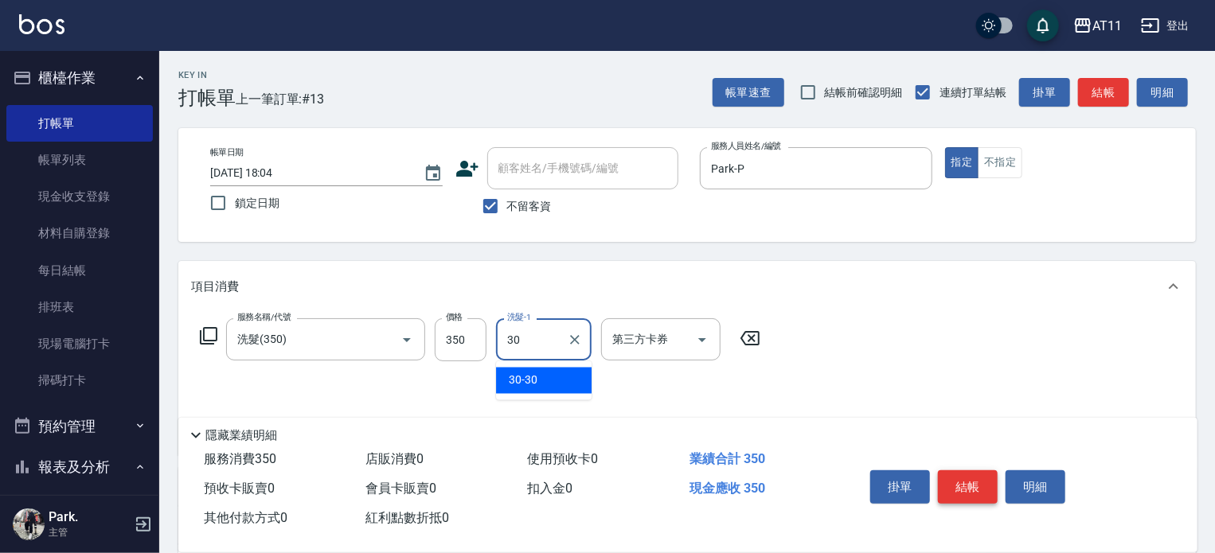
type input "30-30"
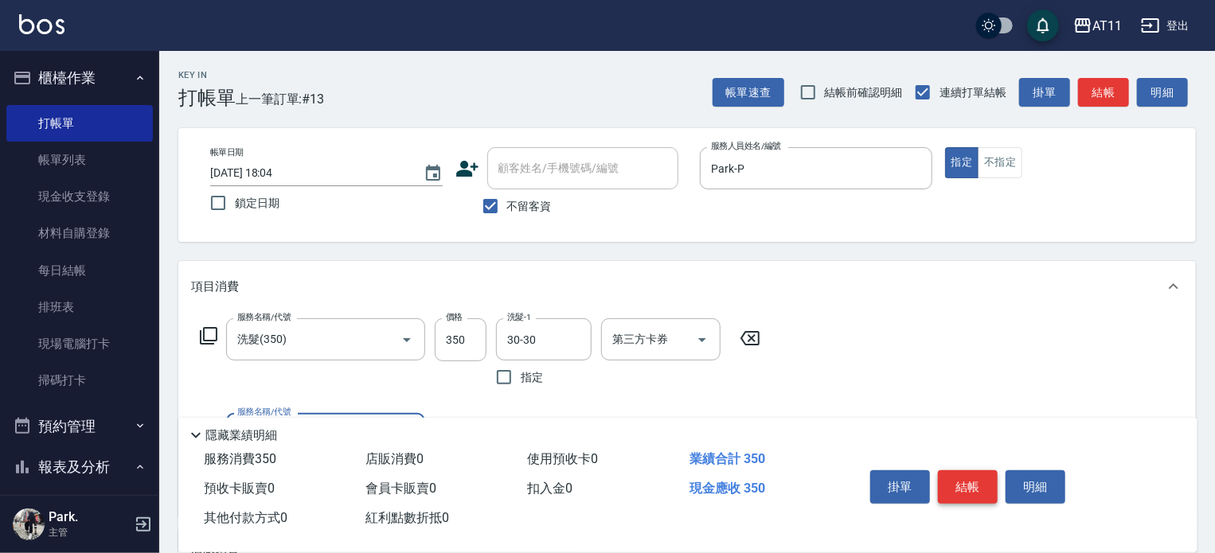
click at [961, 482] on button "結帳" at bounding box center [968, 487] width 60 height 33
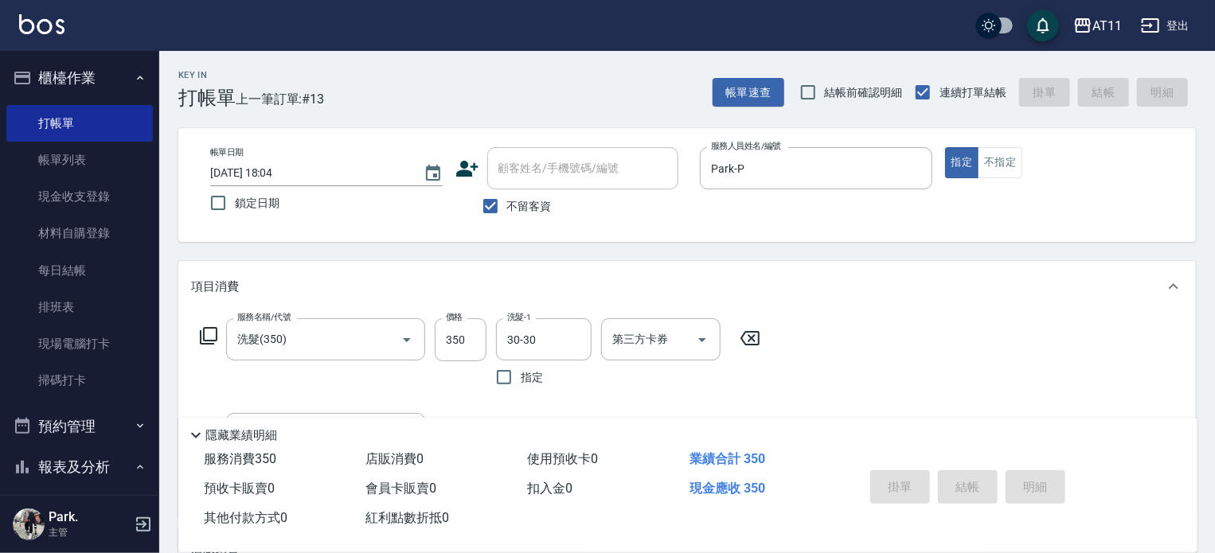
type input "2025/09/08 18:05"
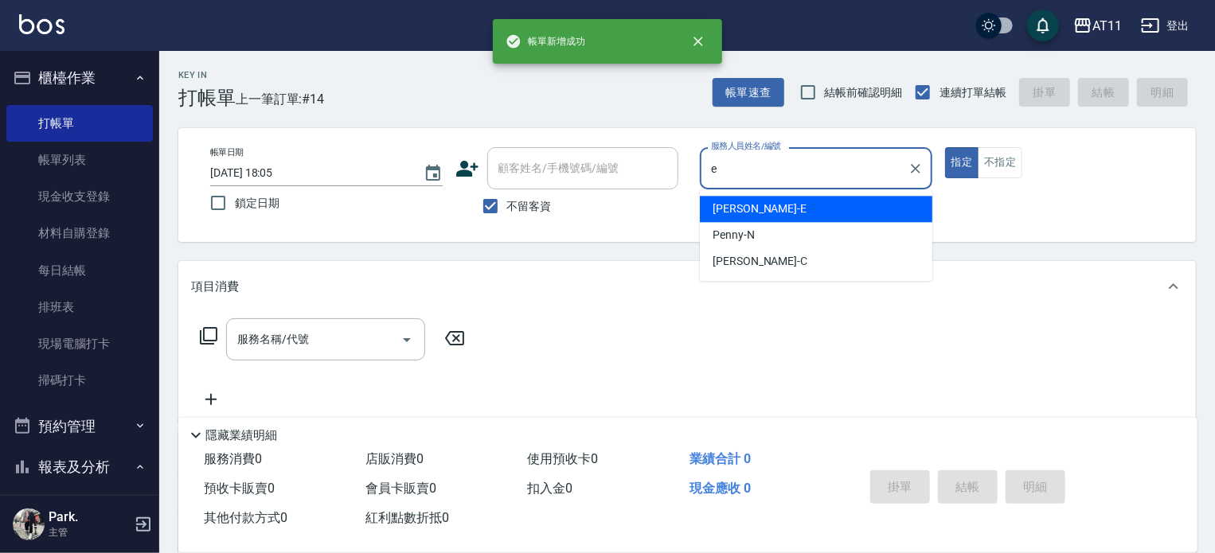
type input "EVA-E"
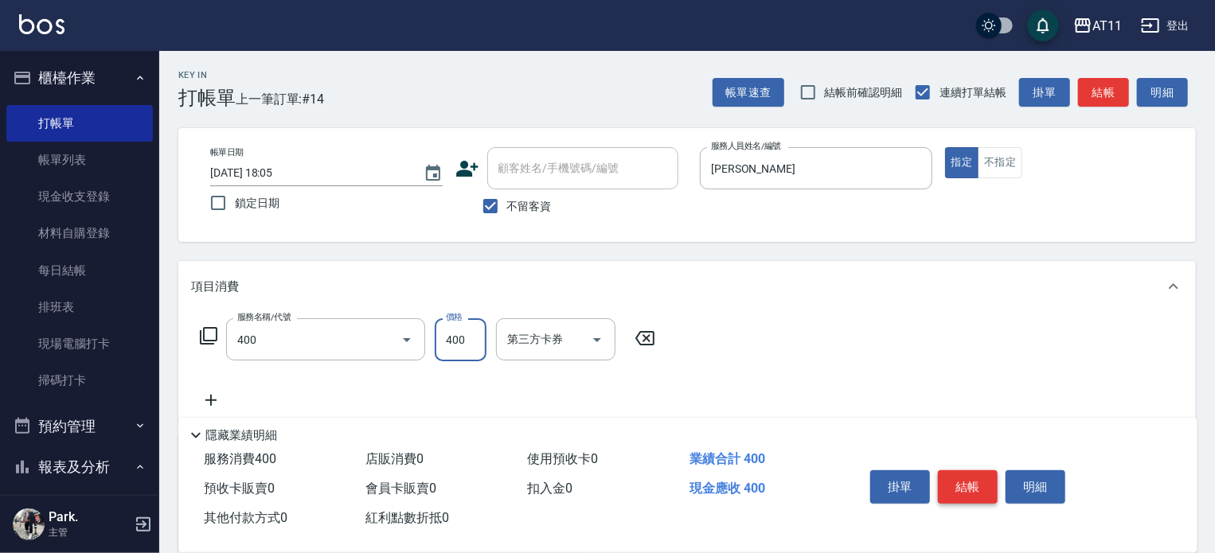
type input "洗剪(400)"
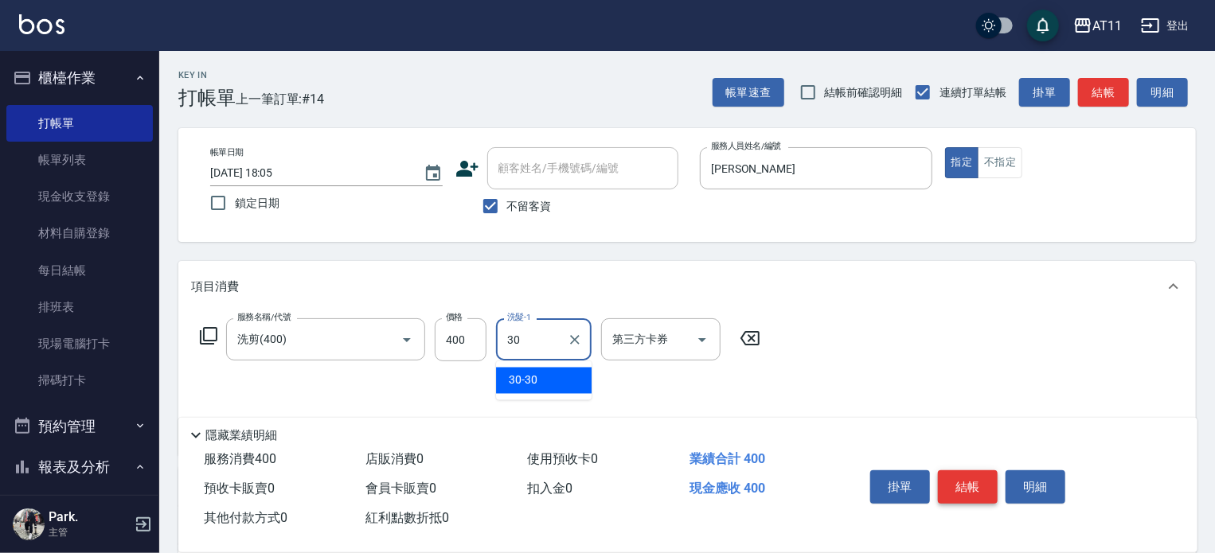
type input "30-30"
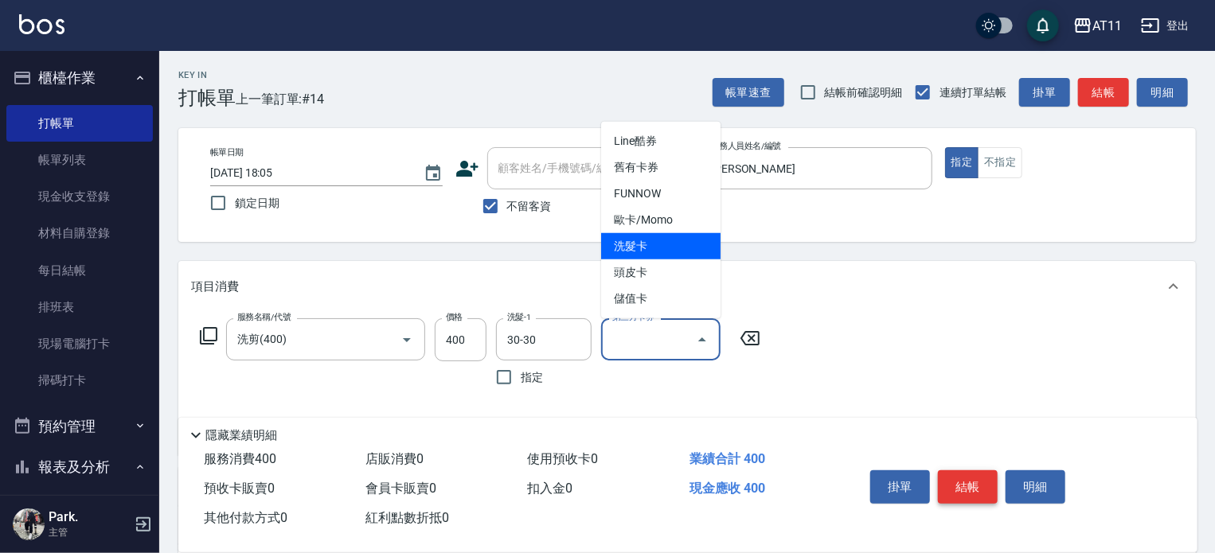
type input "洗髮卡"
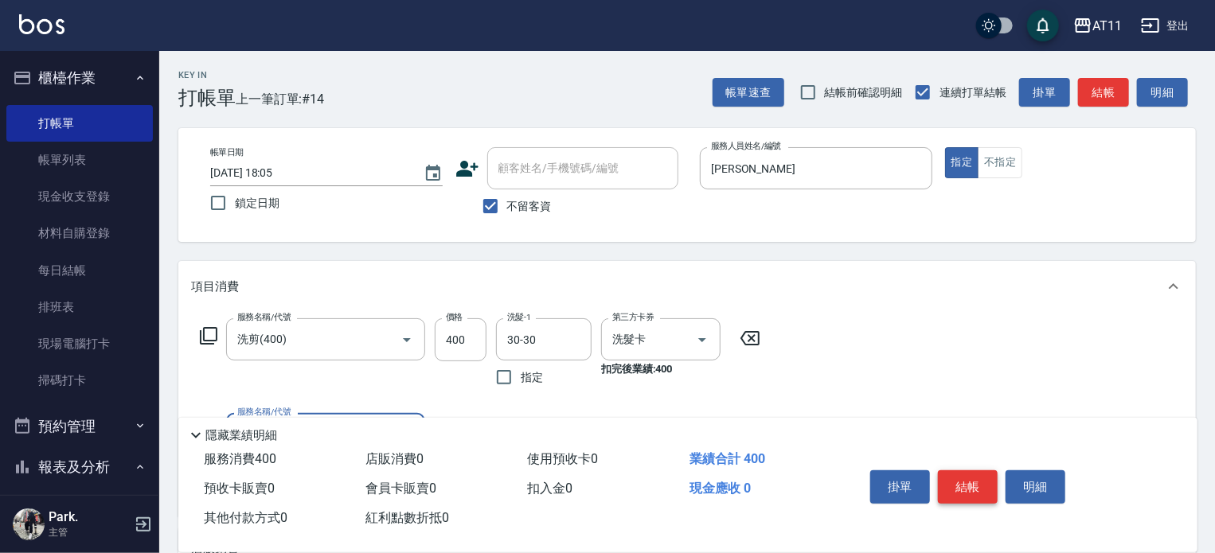
click at [971, 473] on button "結帳" at bounding box center [968, 487] width 60 height 33
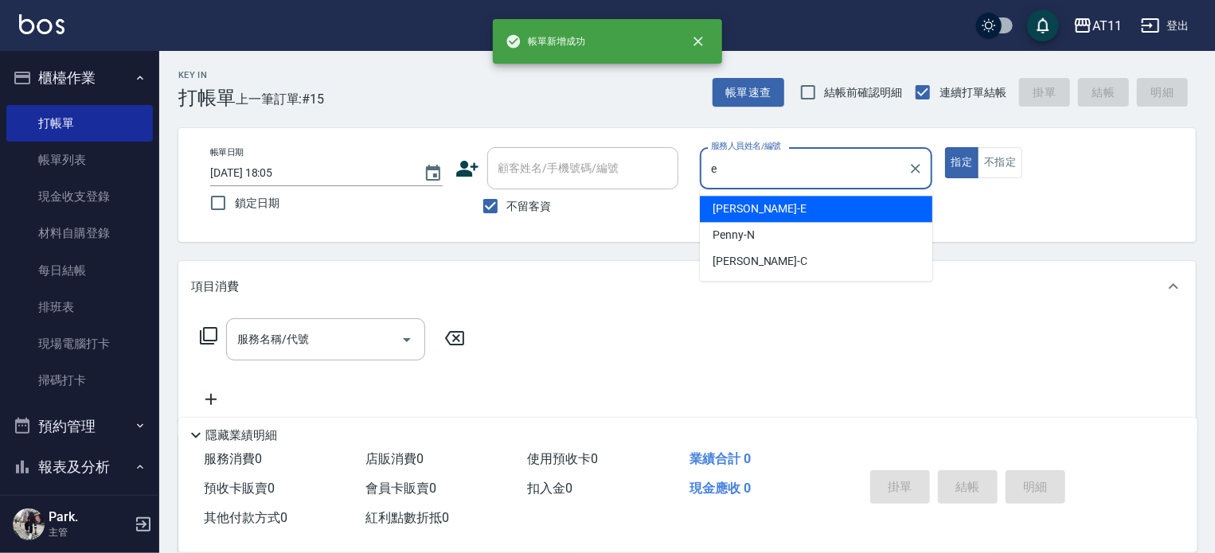
type input "EVA-E"
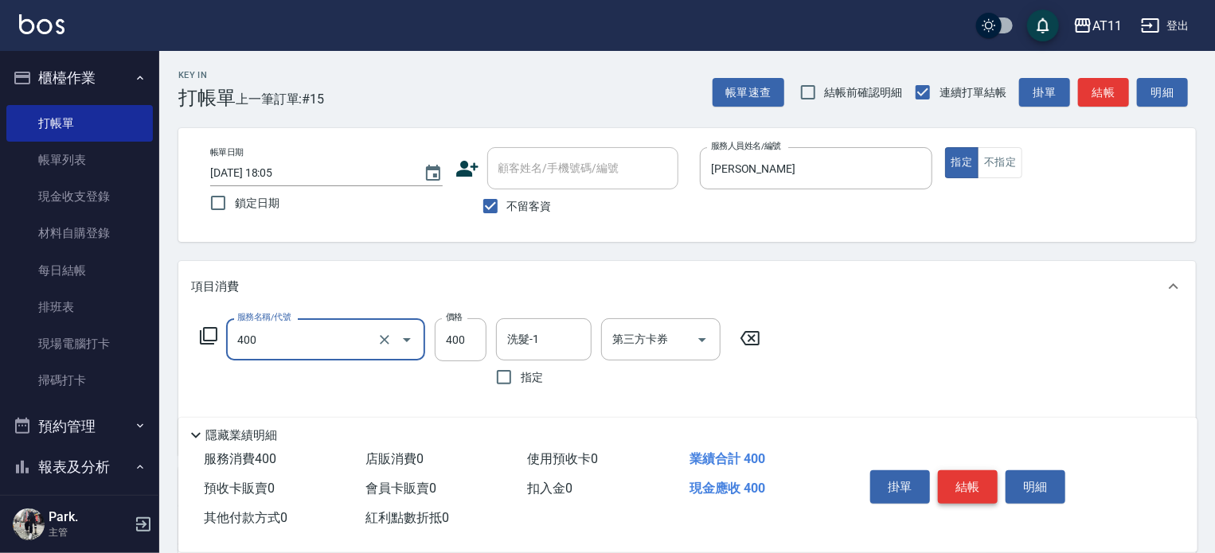
type input "洗剪(400)"
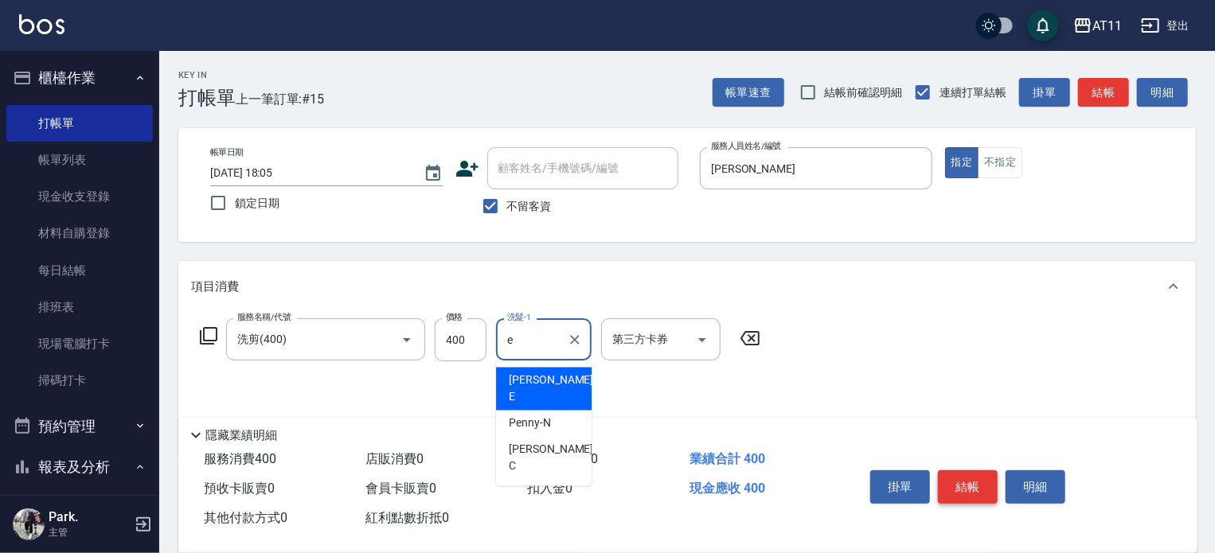
type input "EVA-E"
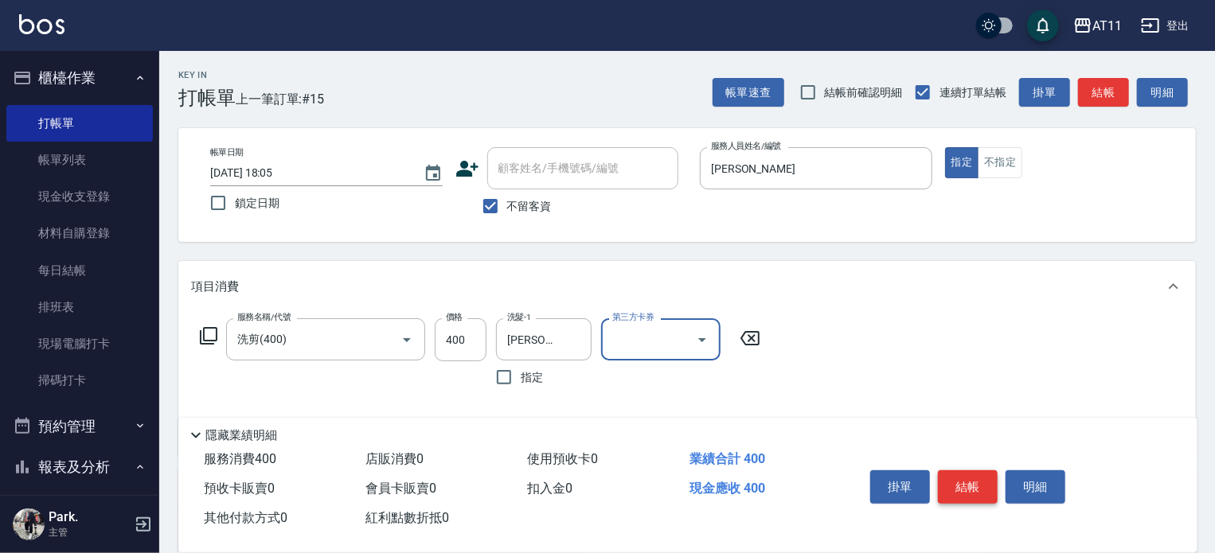
click at [971, 473] on button "結帳" at bounding box center [968, 487] width 60 height 33
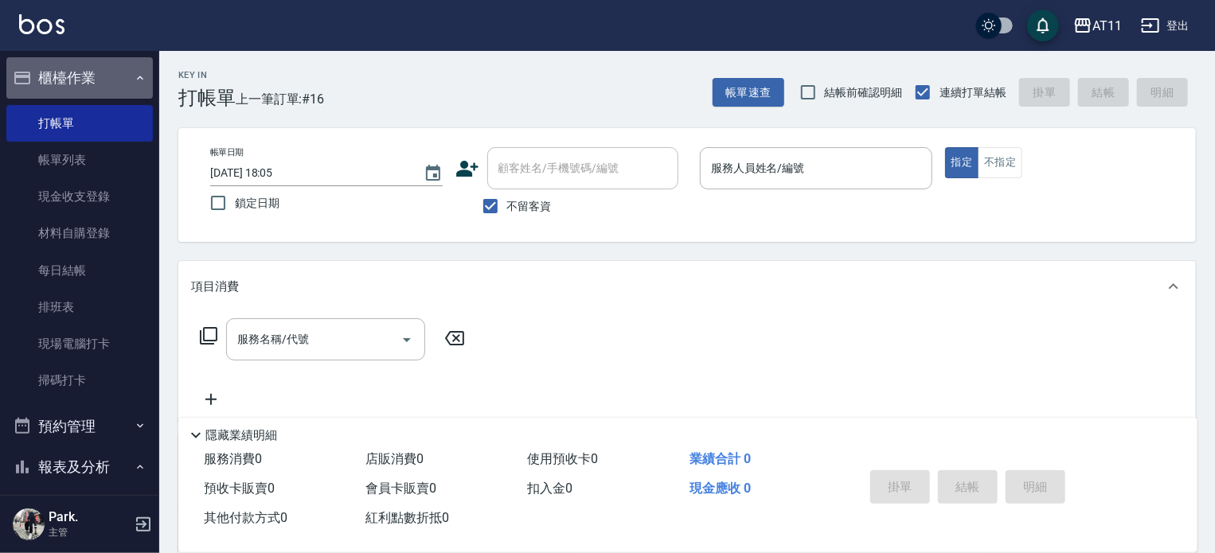
click at [88, 82] on button "櫃檯作業" at bounding box center [79, 77] width 147 height 41
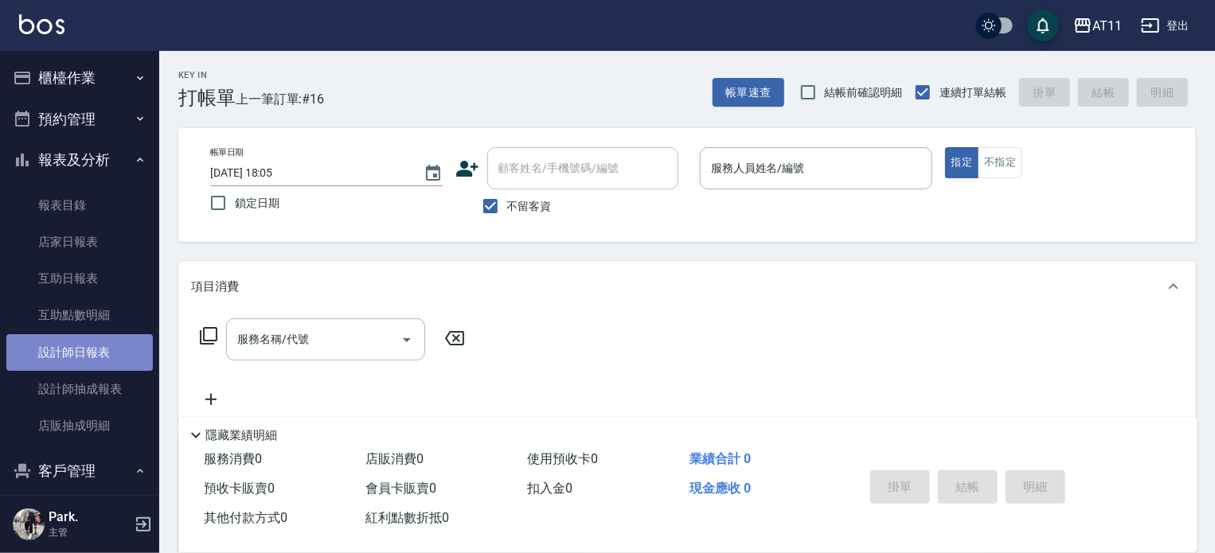
click at [105, 350] on link "設計師日報表" at bounding box center [79, 352] width 147 height 37
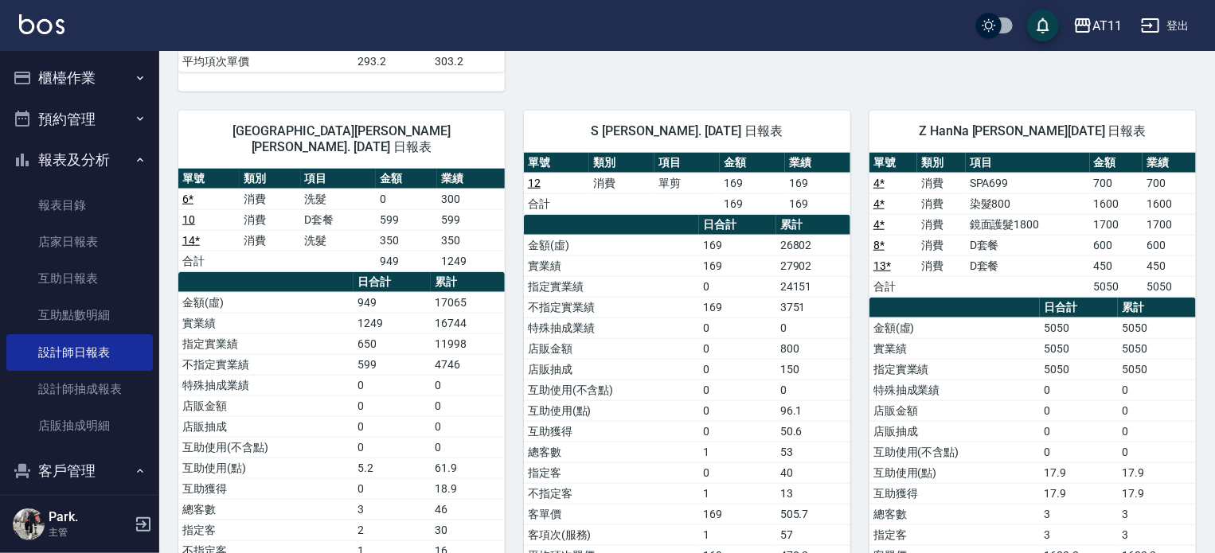
scroll to position [637, 0]
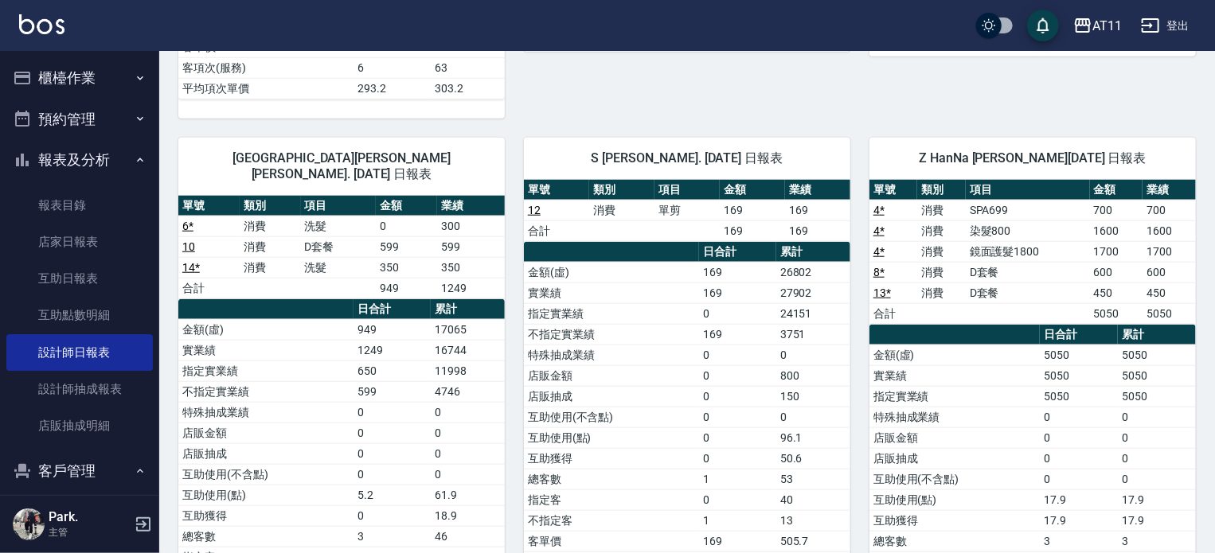
click at [92, 155] on button "報表及分析" at bounding box center [79, 159] width 147 height 41
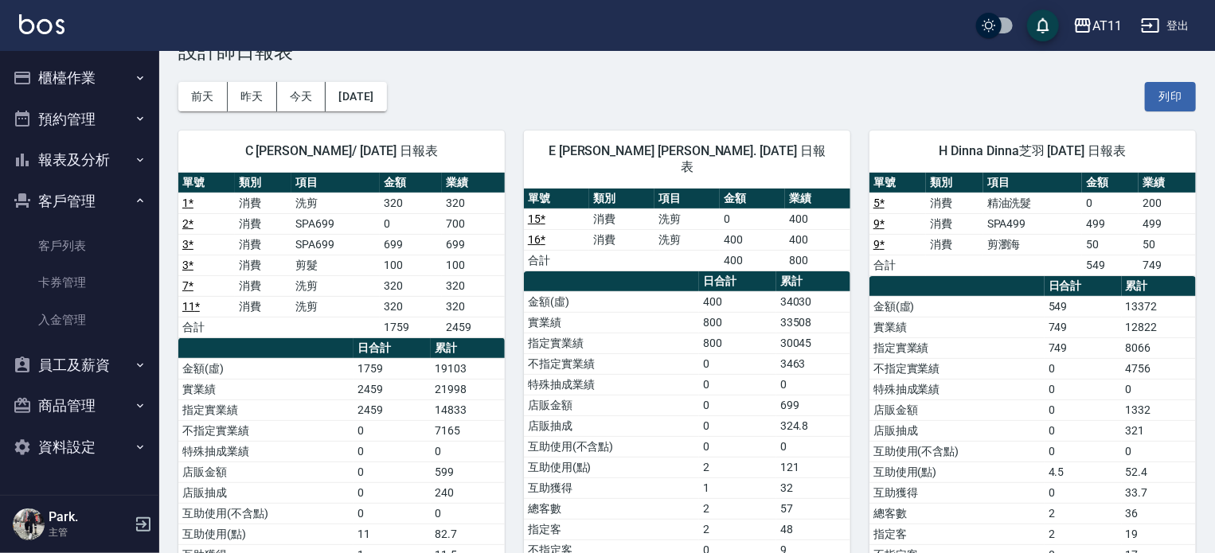
scroll to position [0, 0]
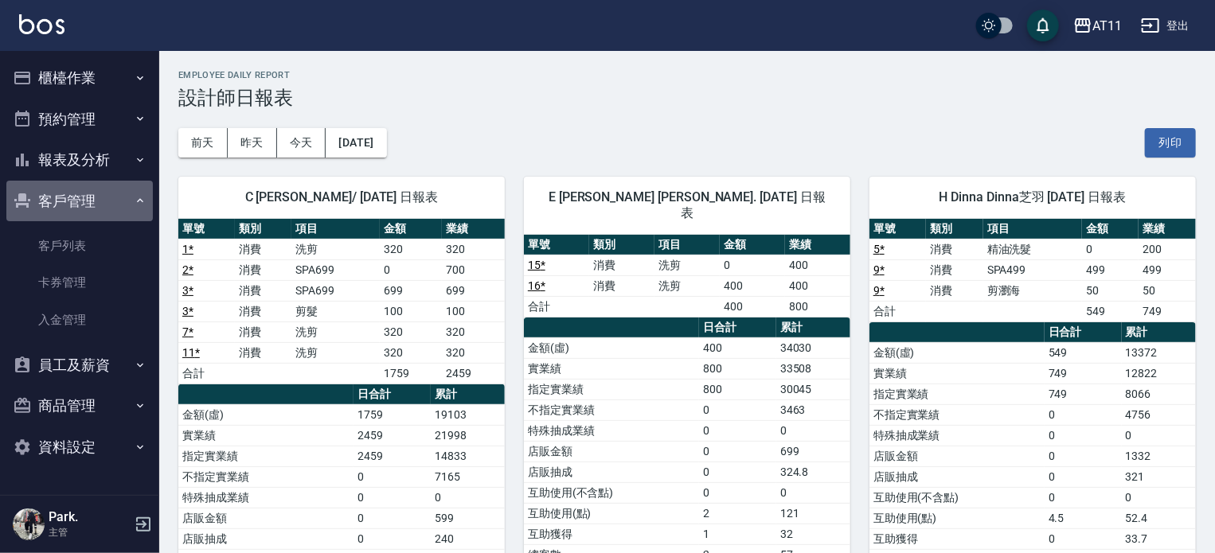
click at [78, 199] on button "客戶管理" at bounding box center [79, 201] width 147 height 41
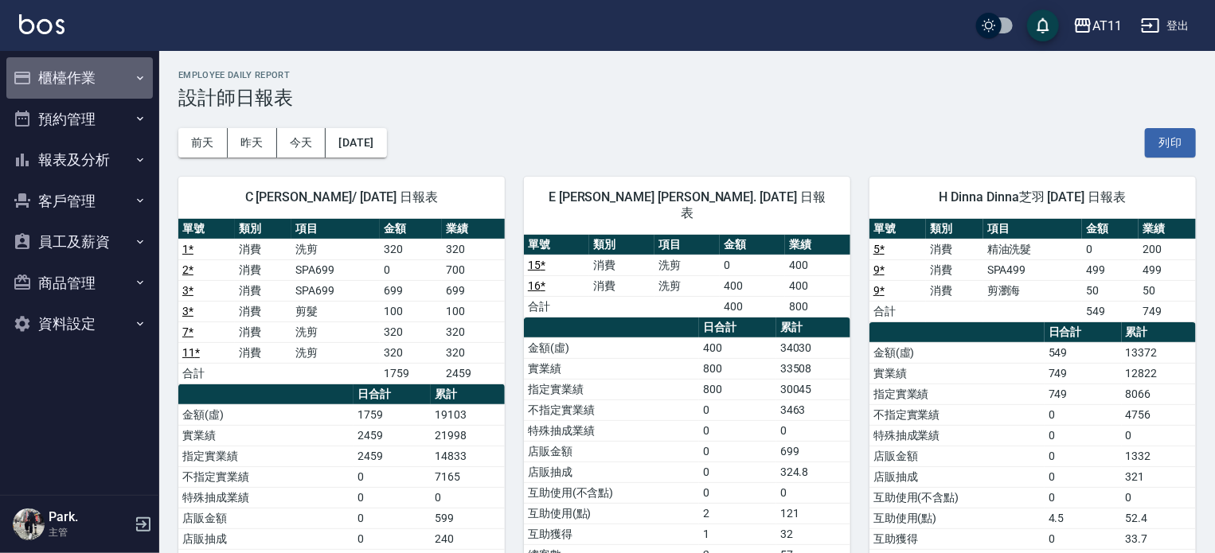
click at [73, 75] on button "櫃檯作業" at bounding box center [79, 77] width 147 height 41
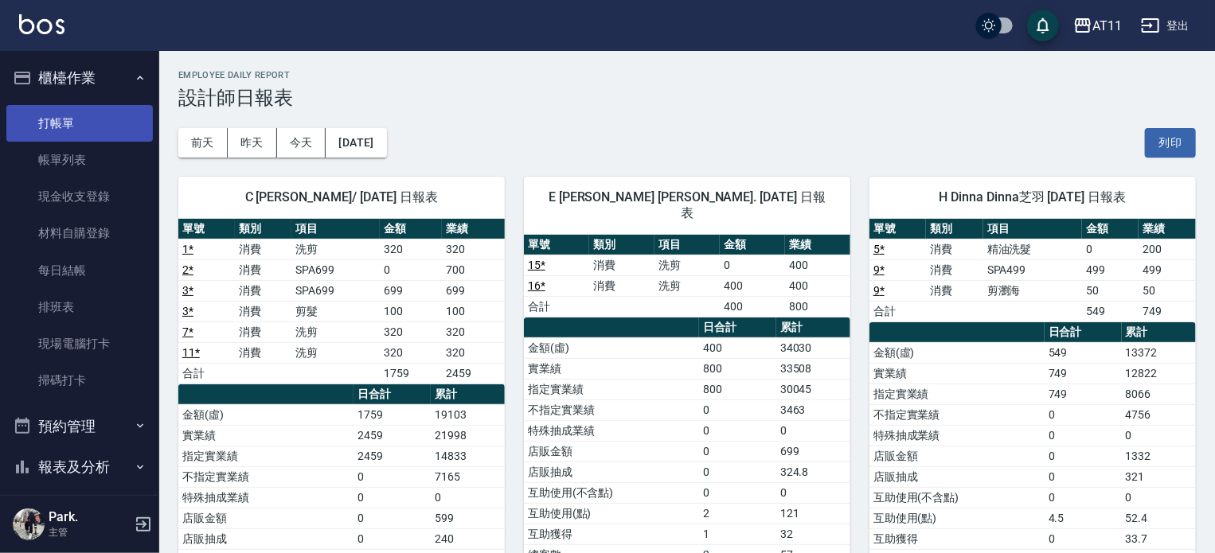
click at [73, 108] on link "打帳單" at bounding box center [79, 123] width 147 height 37
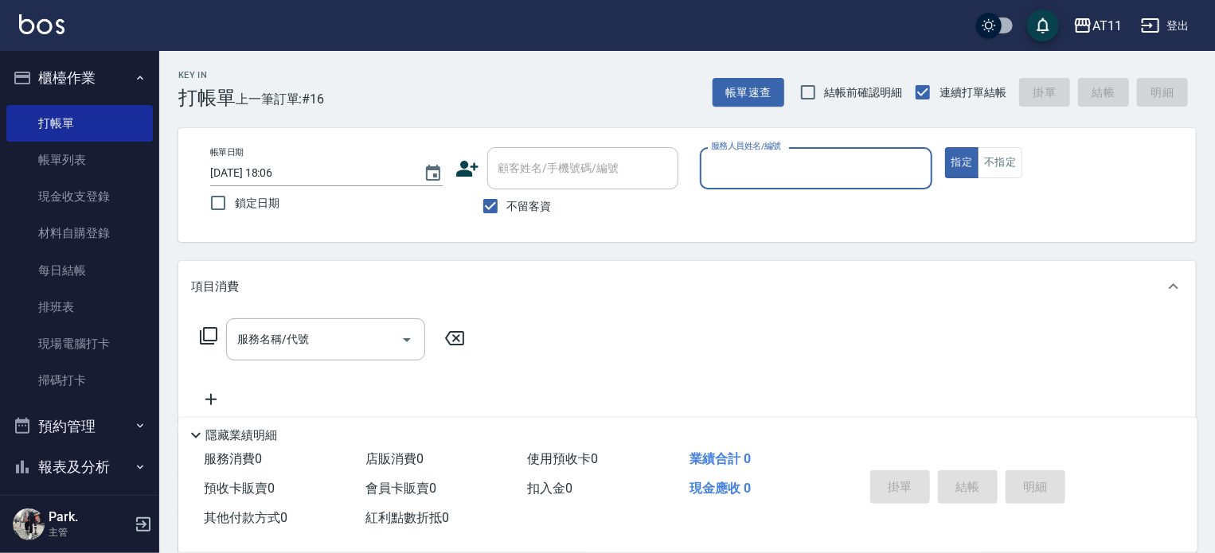
click at [84, 80] on button "櫃檯作業" at bounding box center [79, 77] width 147 height 41
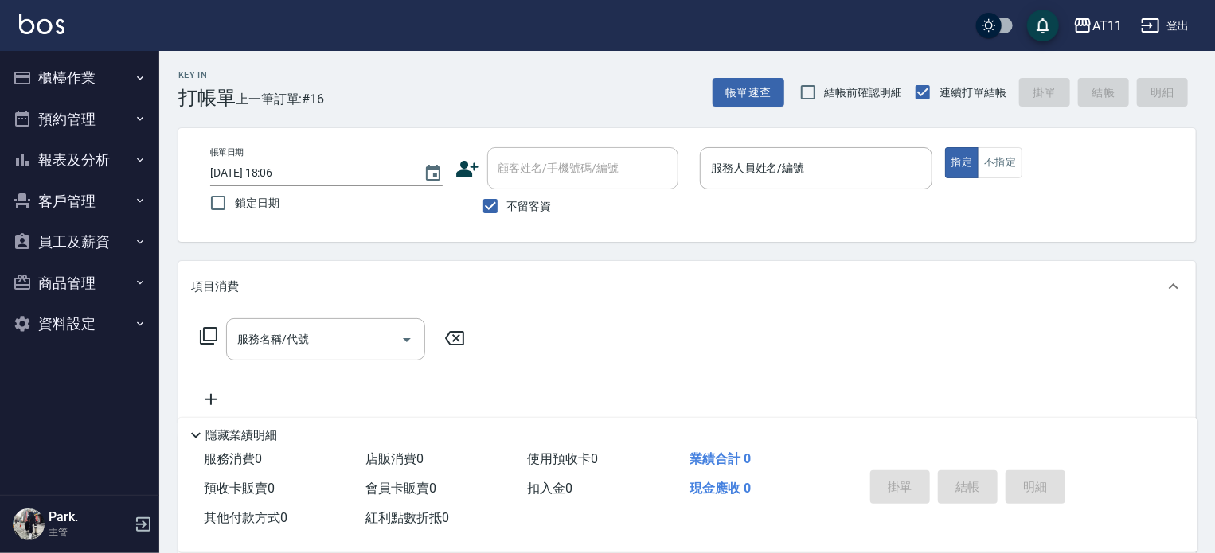
drag, startPoint x: 73, startPoint y: 158, endPoint x: 76, endPoint y: 182, distance: 24.1
click at [76, 182] on ul "櫃檯作業 打帳單 帳單列表 現金收支登錄 材料自購登錄 每日結帳 排班表 現場電腦打卡 掃碼打卡 預約管理 預約管理 單日預約紀錄 單週預約紀錄 報表及分析 …" at bounding box center [79, 201] width 147 height 300
click at [78, 209] on button "客戶管理" at bounding box center [79, 201] width 147 height 41
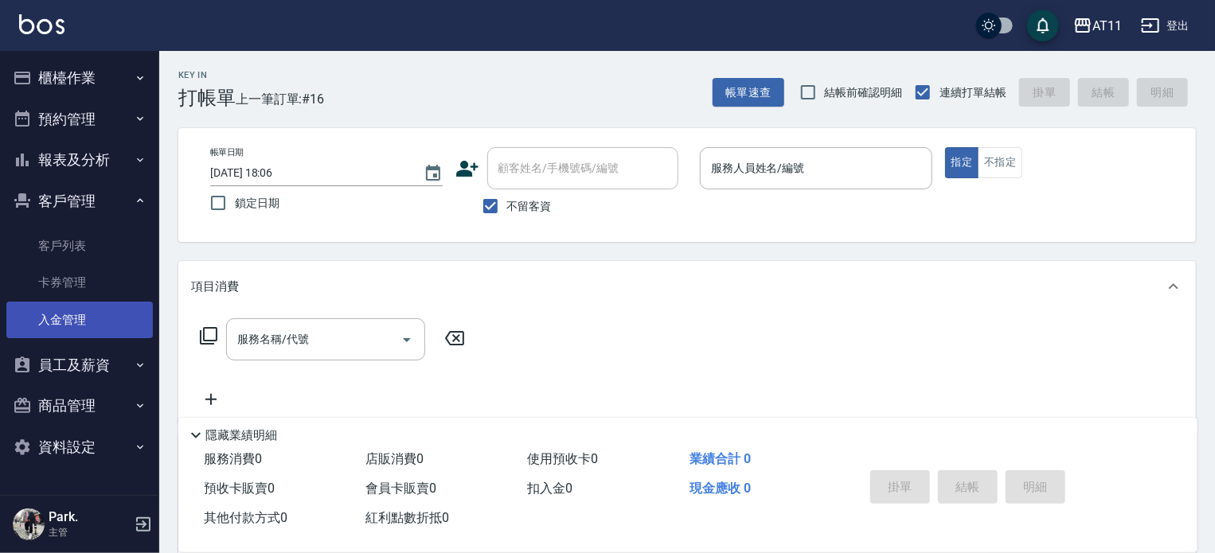
click at [65, 318] on link "入金管理" at bounding box center [79, 320] width 147 height 37
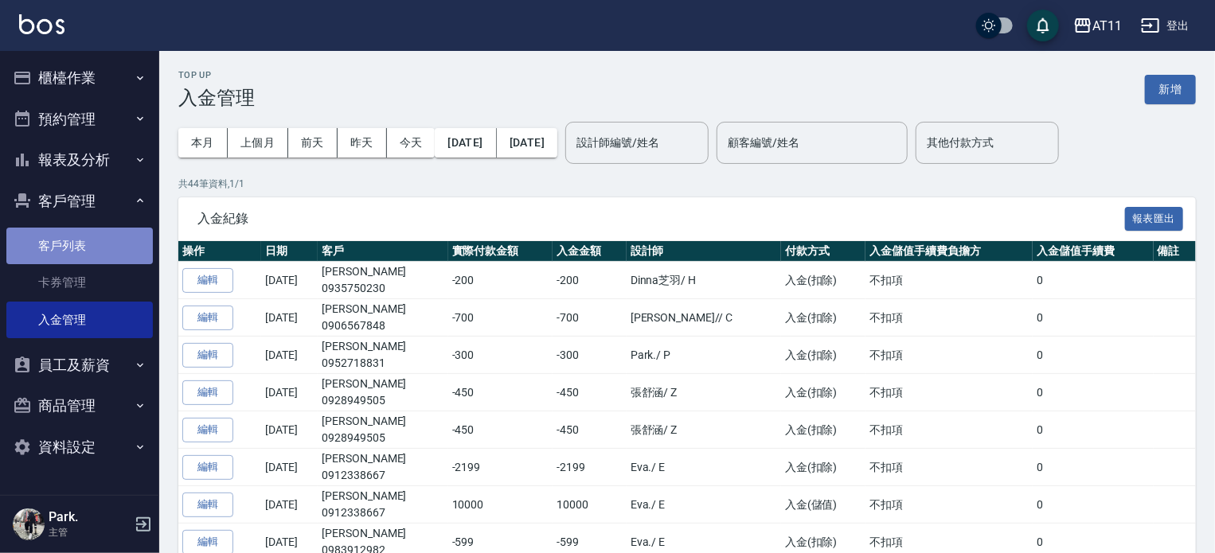
click at [56, 243] on link "客戶列表" at bounding box center [79, 246] width 147 height 37
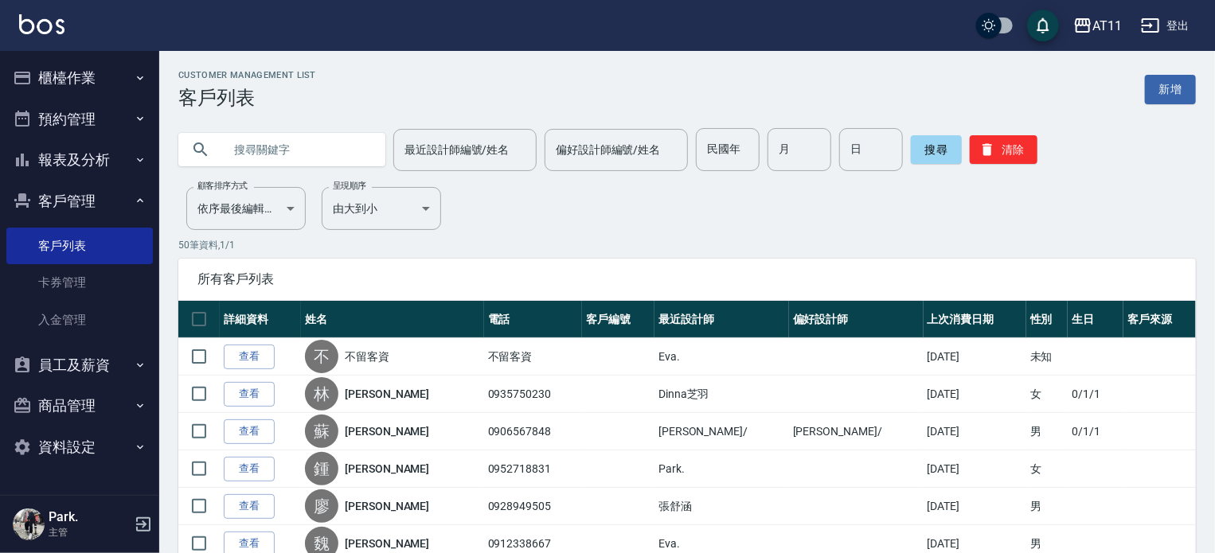
drag, startPoint x: 283, startPoint y: 150, endPoint x: 276, endPoint y: 158, distance: 10.7
click at [280, 151] on input "text" at bounding box center [298, 149] width 150 height 43
type input "0"
type input "安"
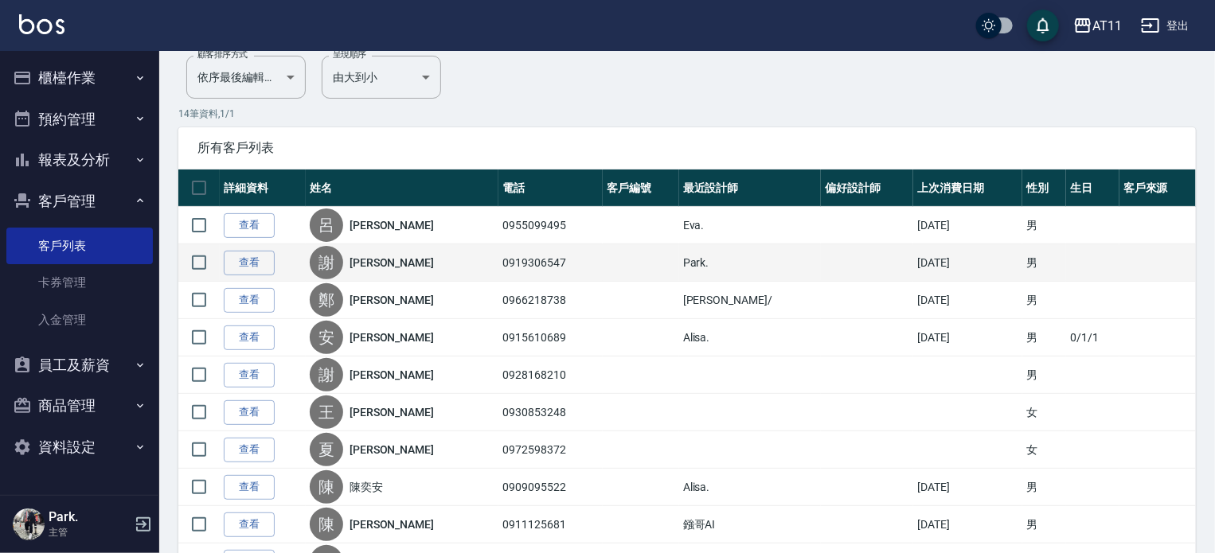
scroll to position [159, 0]
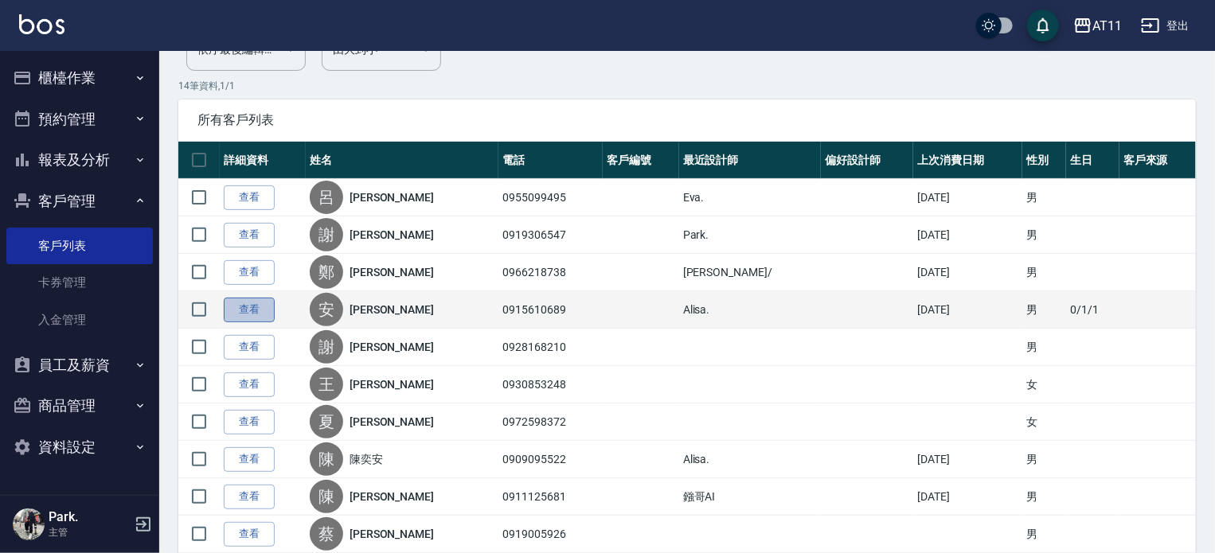
click at [255, 307] on link "查看" at bounding box center [249, 310] width 51 height 25
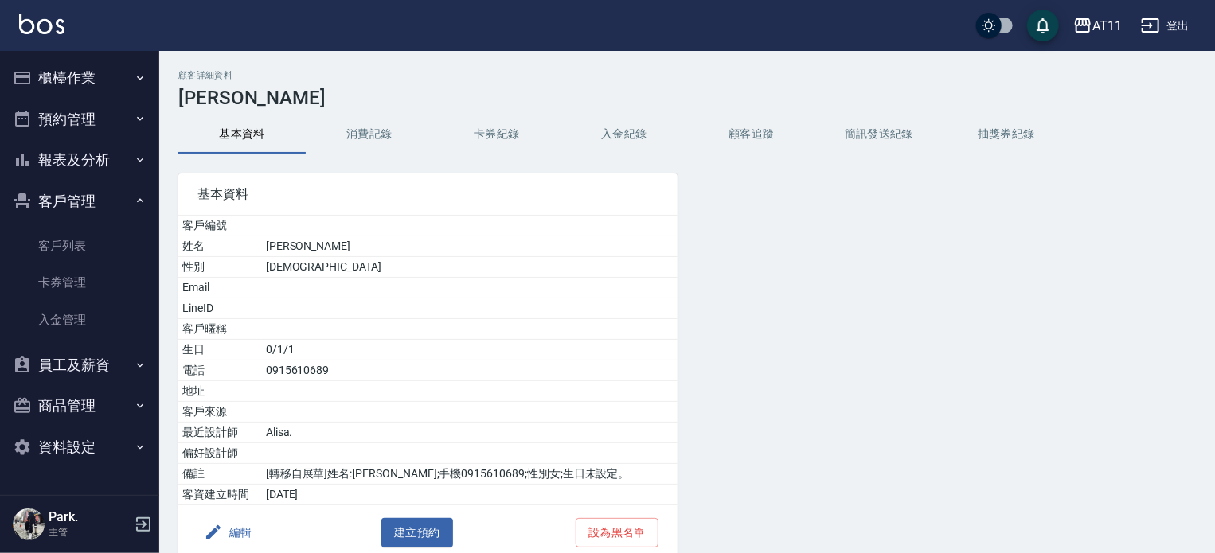
click at [627, 123] on button "入金紀錄" at bounding box center [624, 134] width 127 height 38
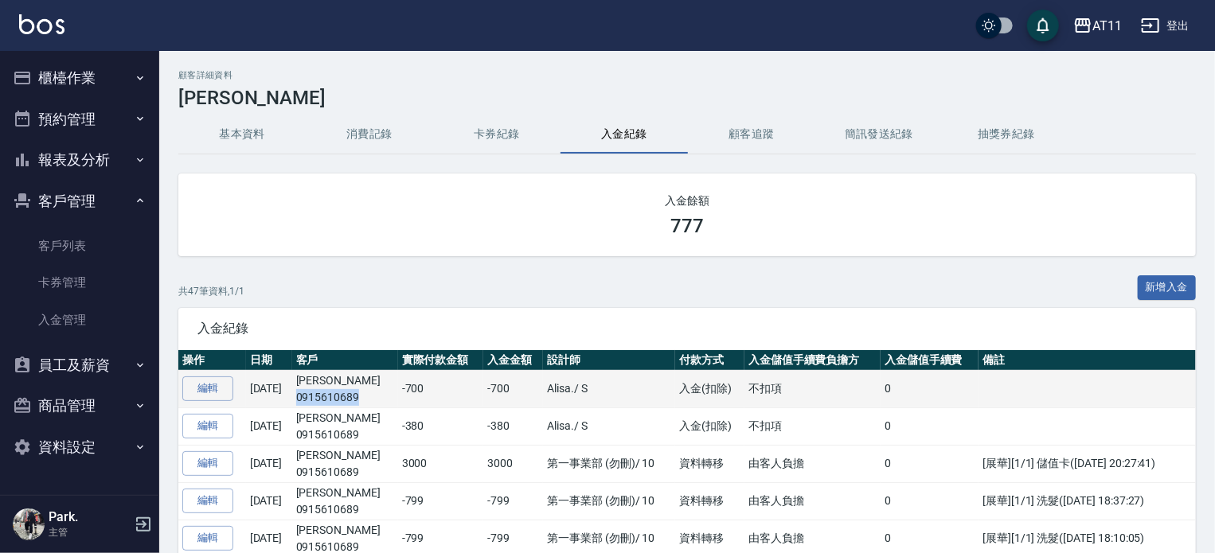
drag, startPoint x: 388, startPoint y: 398, endPoint x: 323, endPoint y: 396, distance: 64.5
click at [323, 396] on p "0915610689" at bounding box center [345, 397] width 98 height 17
copy p "0915610689"
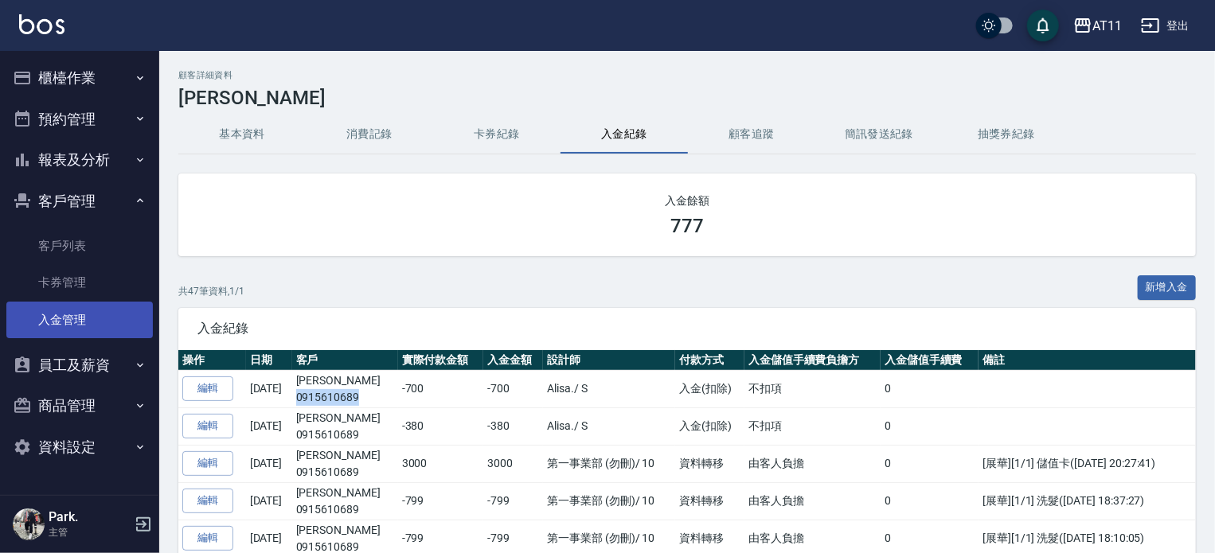
drag, startPoint x: 88, startPoint y: 326, endPoint x: 133, endPoint y: 311, distance: 47.8
click at [88, 326] on link "入金管理" at bounding box center [79, 320] width 147 height 37
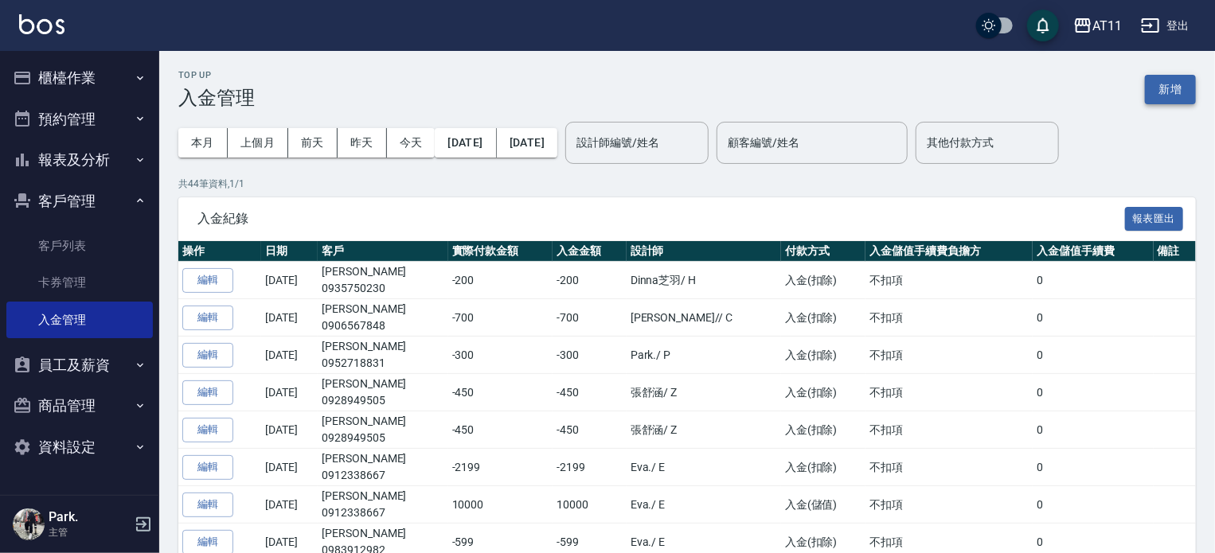
click at [1179, 90] on button "新增" at bounding box center [1170, 89] width 51 height 29
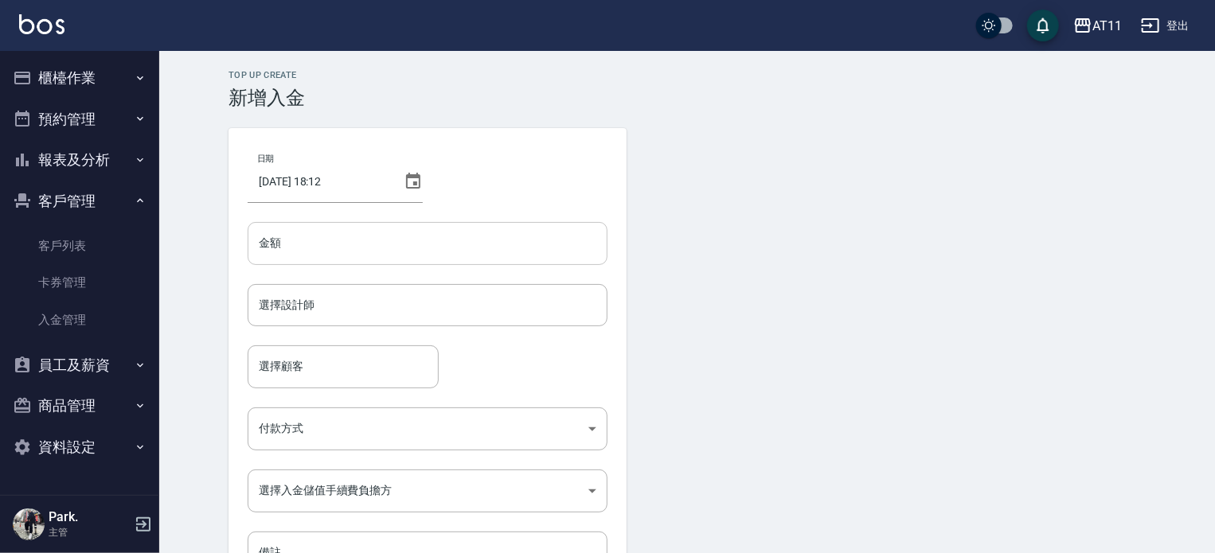
click at [459, 241] on input "金額" at bounding box center [428, 243] width 360 height 43
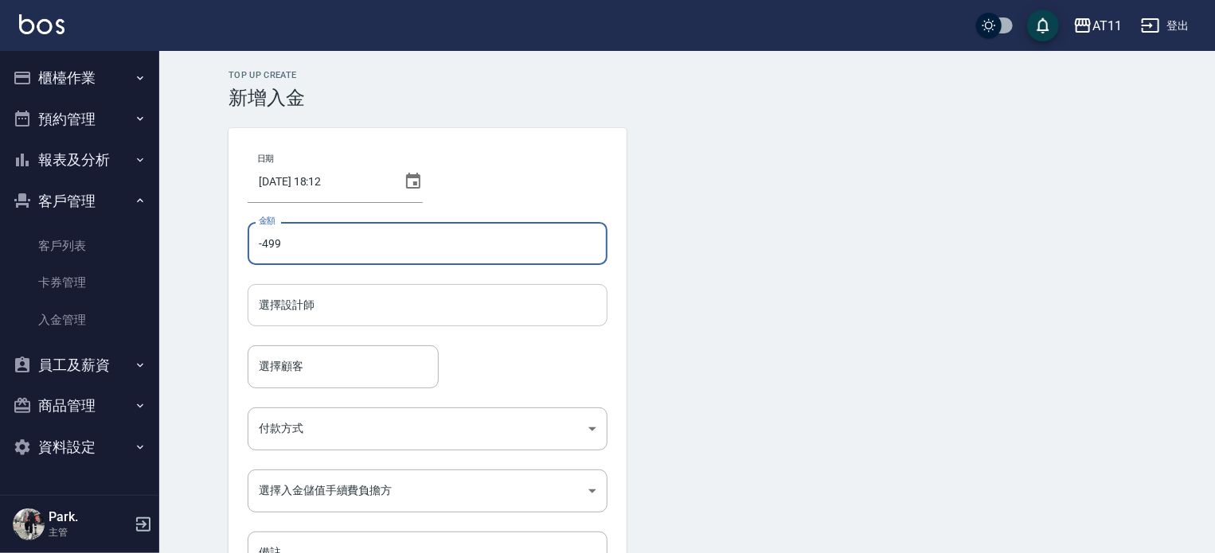
type input "-499"
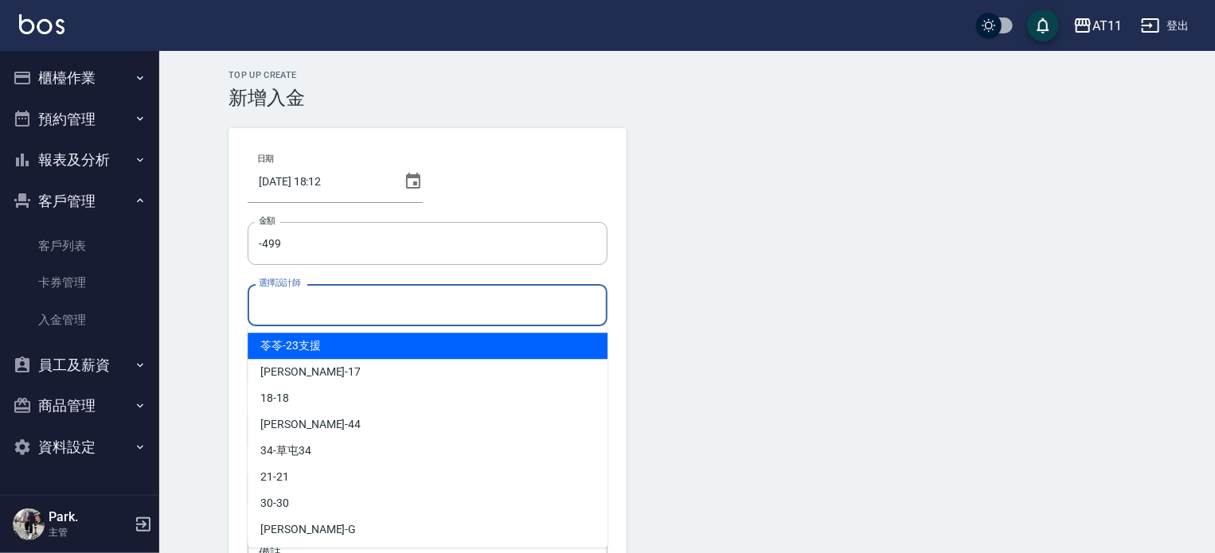
click at [412, 310] on input "選擇設計師" at bounding box center [428, 305] width 346 height 28
type input "ㄋ"
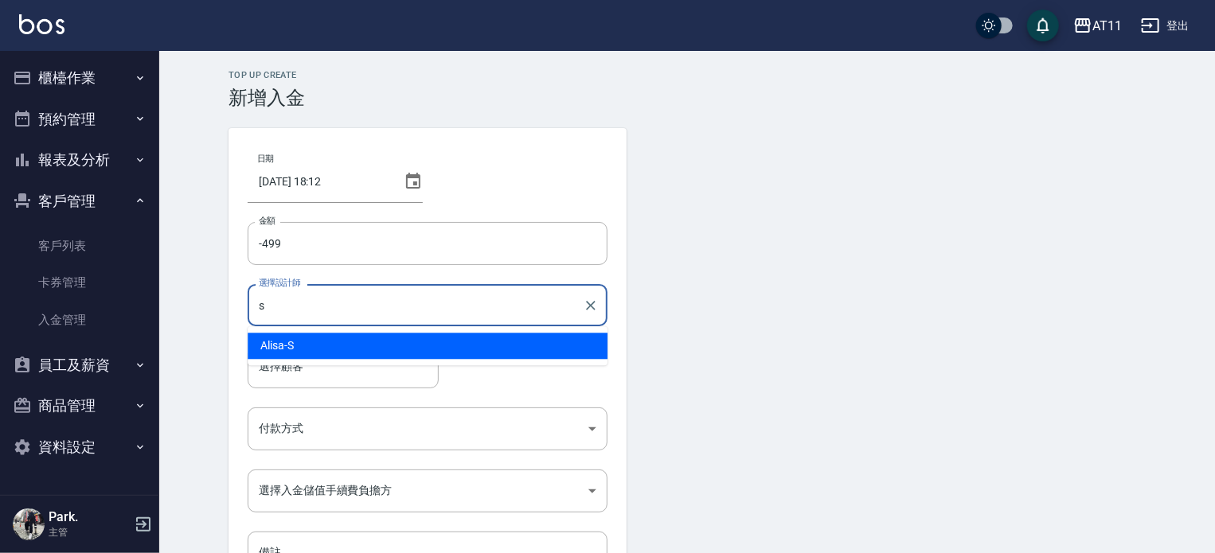
click at [417, 350] on div "Alisa -S" at bounding box center [428, 346] width 360 height 26
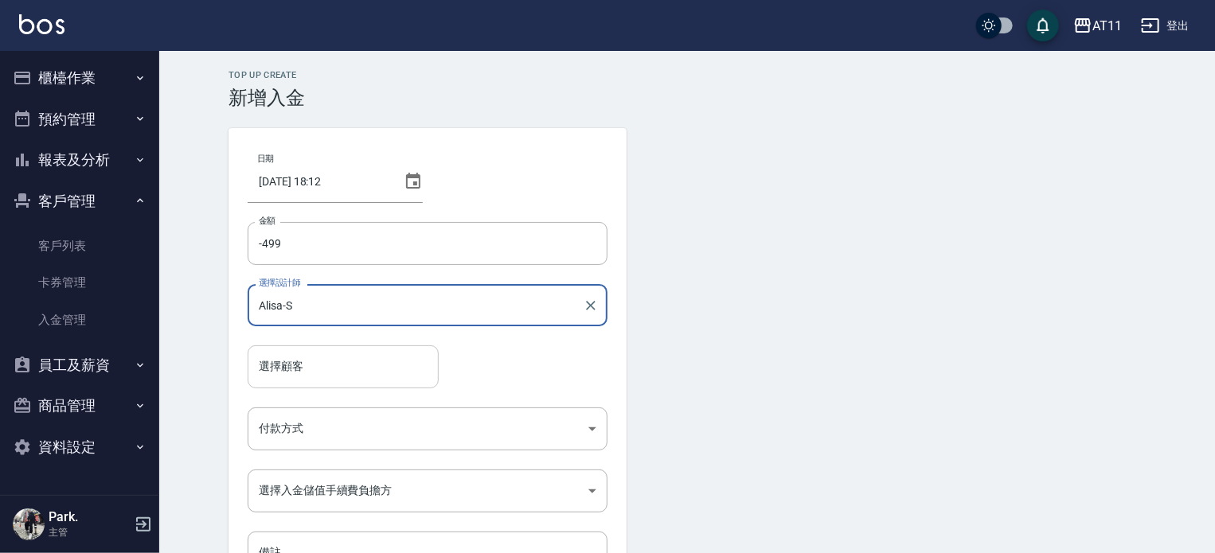
type input "Alisa-S"
click at [385, 368] on input "選擇顧客" at bounding box center [343, 367] width 177 height 28
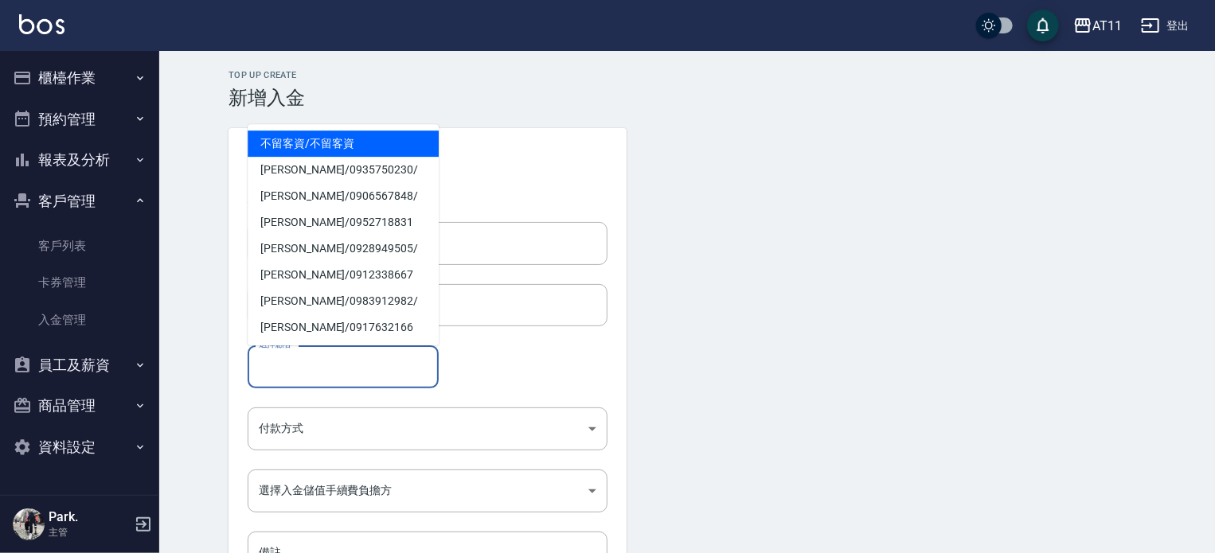
paste input "0915610689"
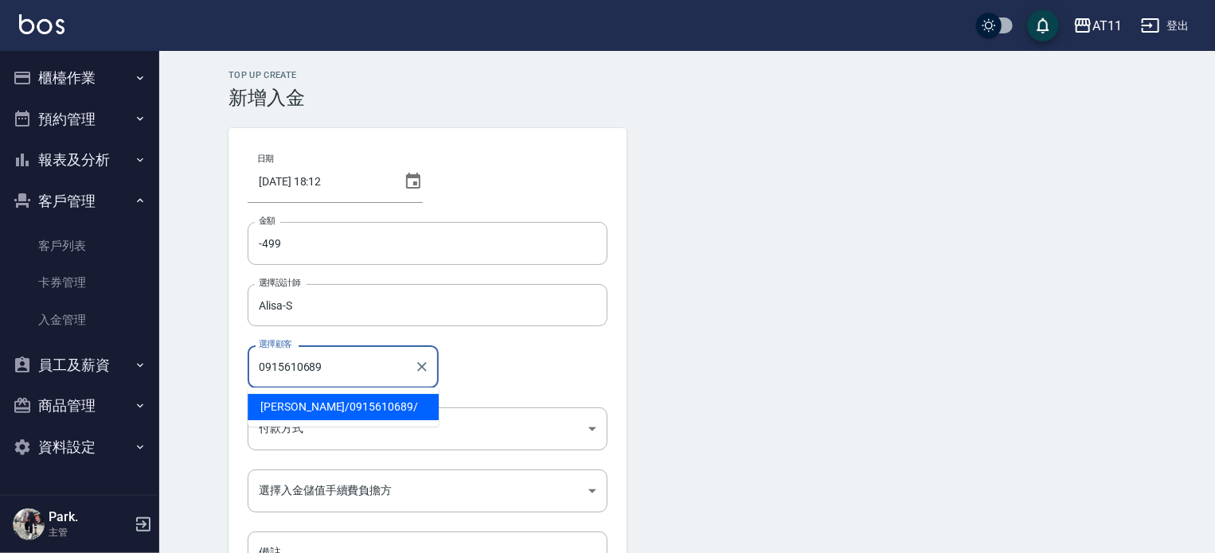
click at [311, 403] on span "安伯雄 / 0915610689 /" at bounding box center [343, 407] width 191 height 26
type input "安伯雄/0915610689/"
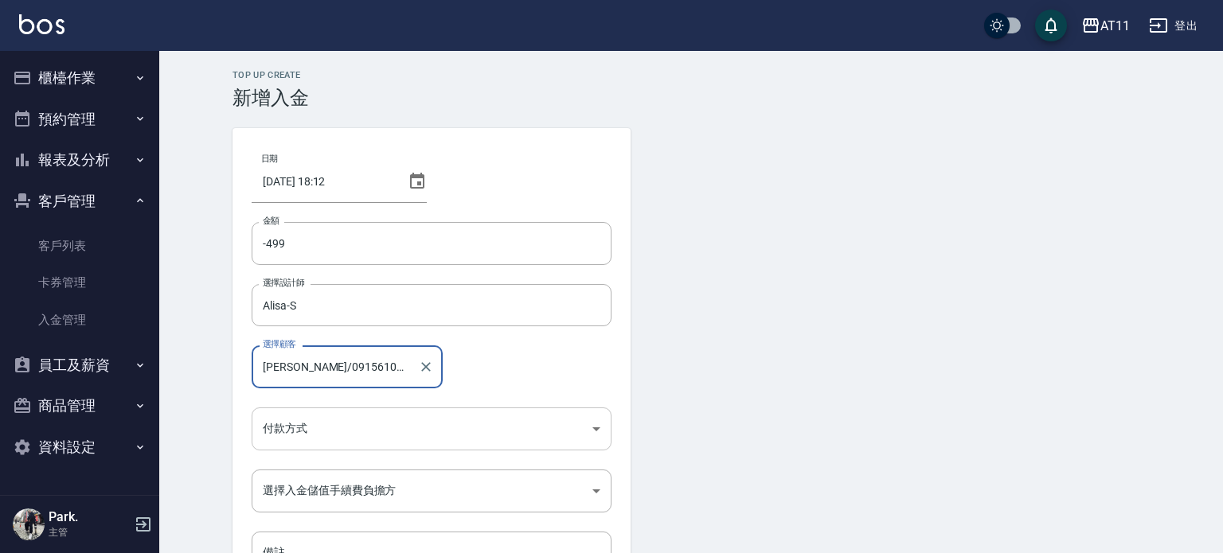
click at [323, 422] on body "AT11 登出 櫃檯作業 打帳單 帳單列表 現金收支登錄 材料自購登錄 每日結帳 排班表 現場電腦打卡 掃碼打卡 預約管理 預約管理 單日預約紀錄 單週預約紀…" at bounding box center [611, 330] width 1223 height 661
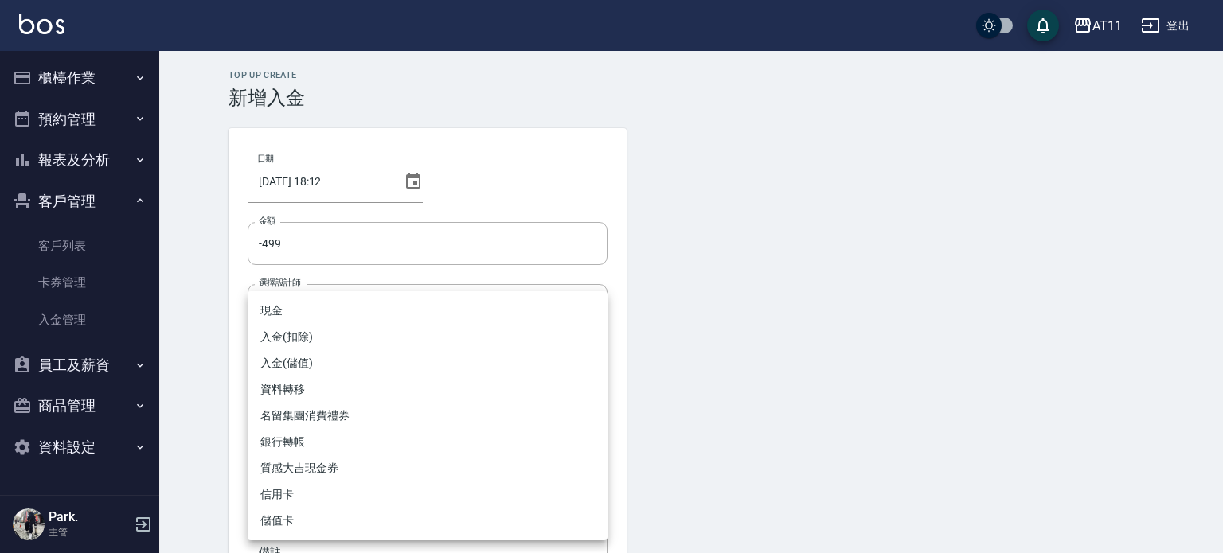
click at [344, 341] on li "入金(扣除)" at bounding box center [428, 337] width 360 height 26
type input "入金(扣除)"
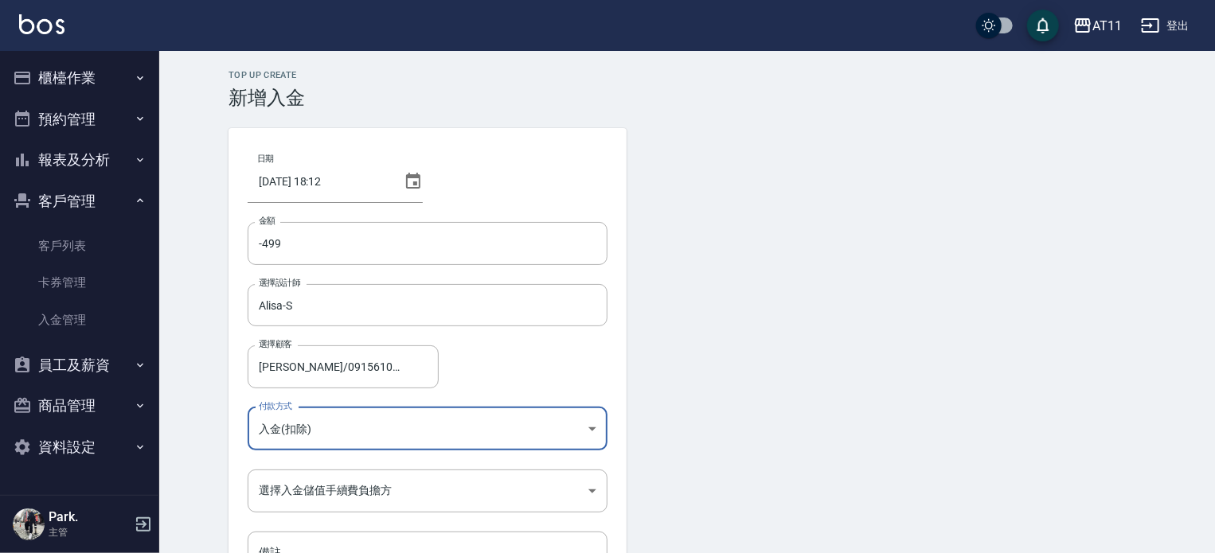
scroll to position [107, 0]
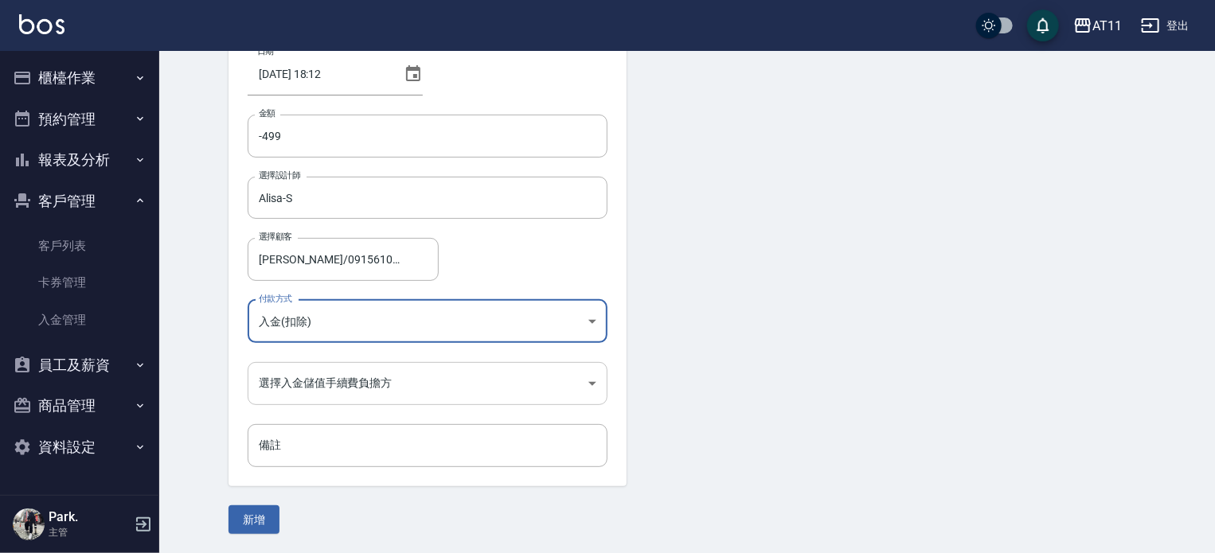
click at [397, 383] on body "AT11 登出 櫃檯作業 打帳單 帳單列表 現金收支登錄 材料自購登錄 每日結帳 排班表 現場電腦打卡 掃碼打卡 預約管理 預約管理 單日預約紀錄 單週預約紀…" at bounding box center [607, 223] width 1215 height 661
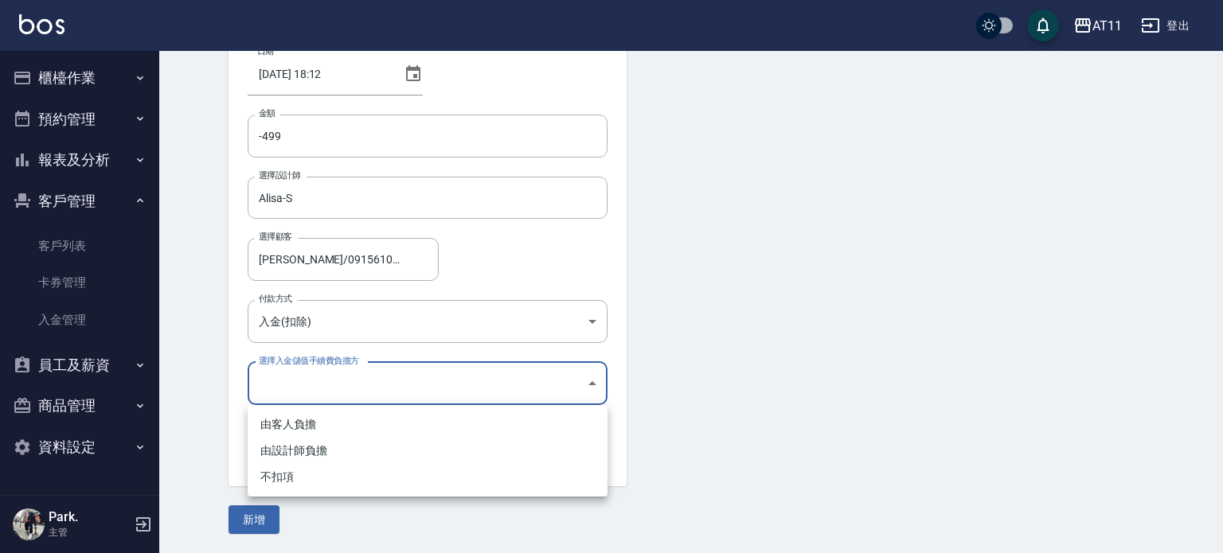
drag, startPoint x: 303, startPoint y: 479, endPoint x: 262, endPoint y: 509, distance: 50.2
click at [301, 481] on li "不扣項" at bounding box center [428, 477] width 360 height 26
type input "WITHOUTHANDLINGFEE"
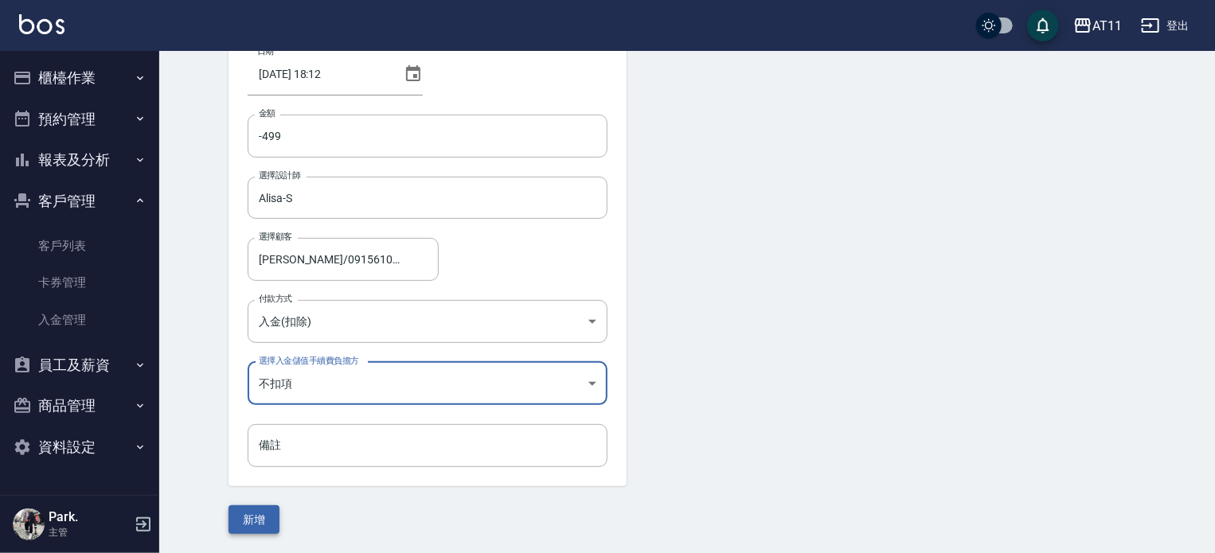
click at [262, 516] on button "新增" at bounding box center [254, 520] width 51 height 29
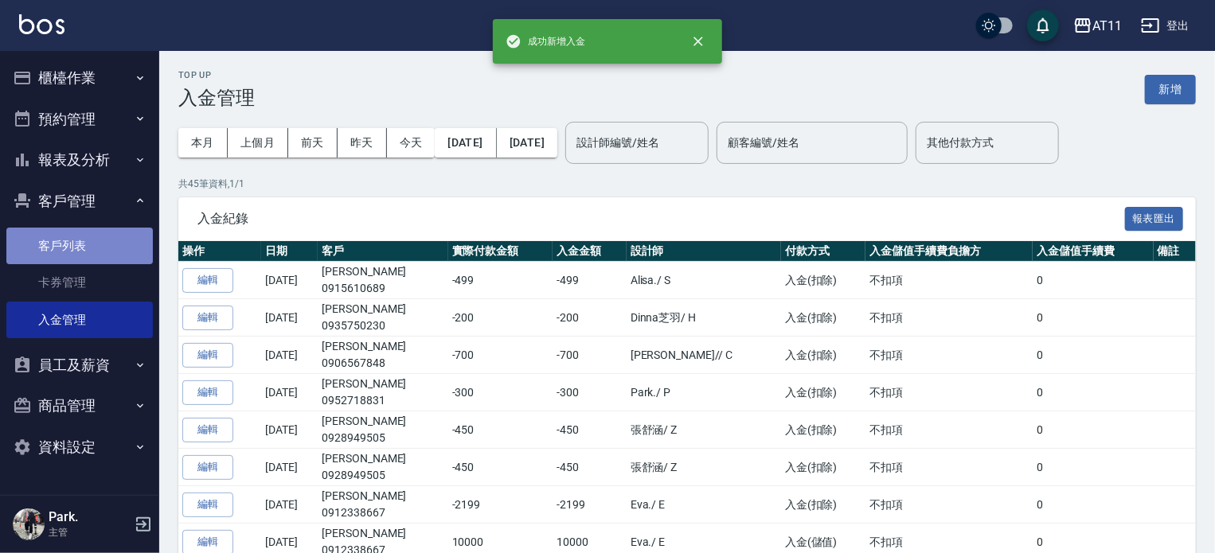
click at [80, 248] on link "客戶列表" at bounding box center [79, 246] width 147 height 37
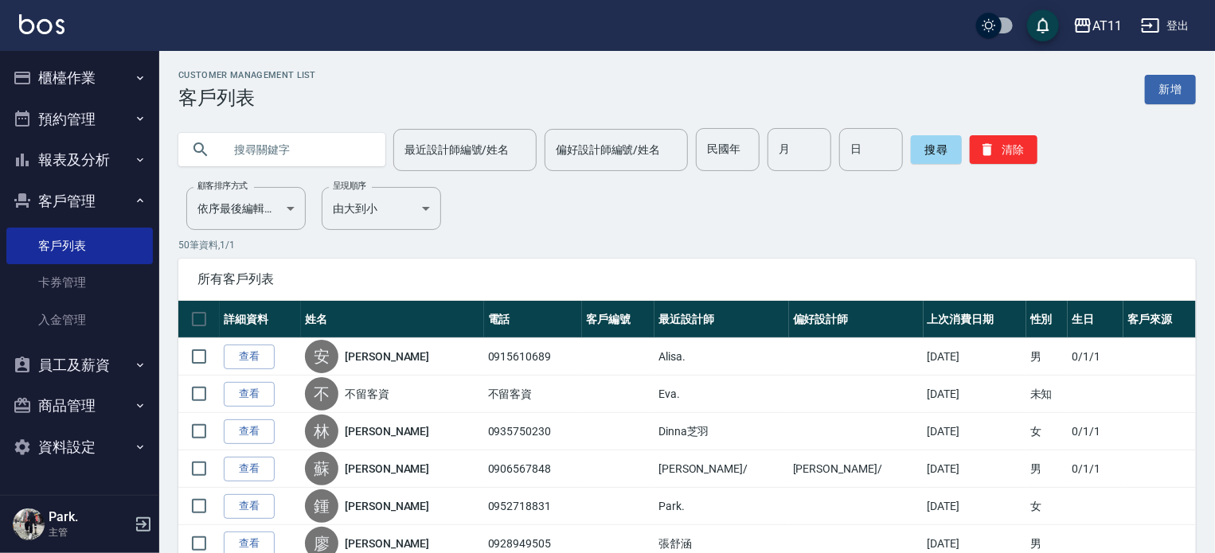
click at [244, 354] on link "查看" at bounding box center [249, 357] width 51 height 25
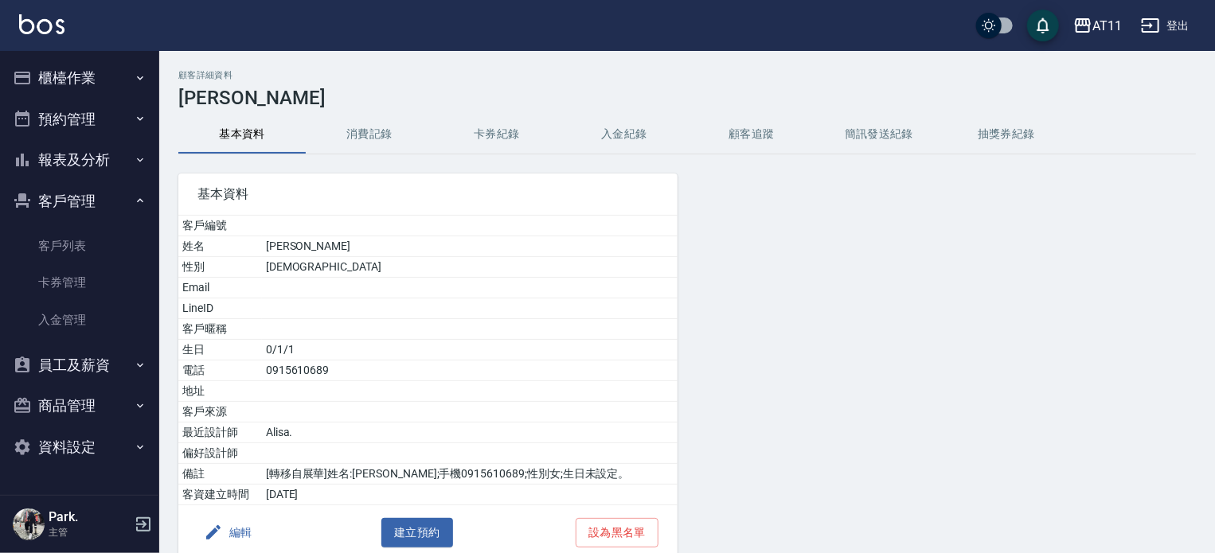
click at [626, 122] on button "入金紀錄" at bounding box center [624, 134] width 127 height 38
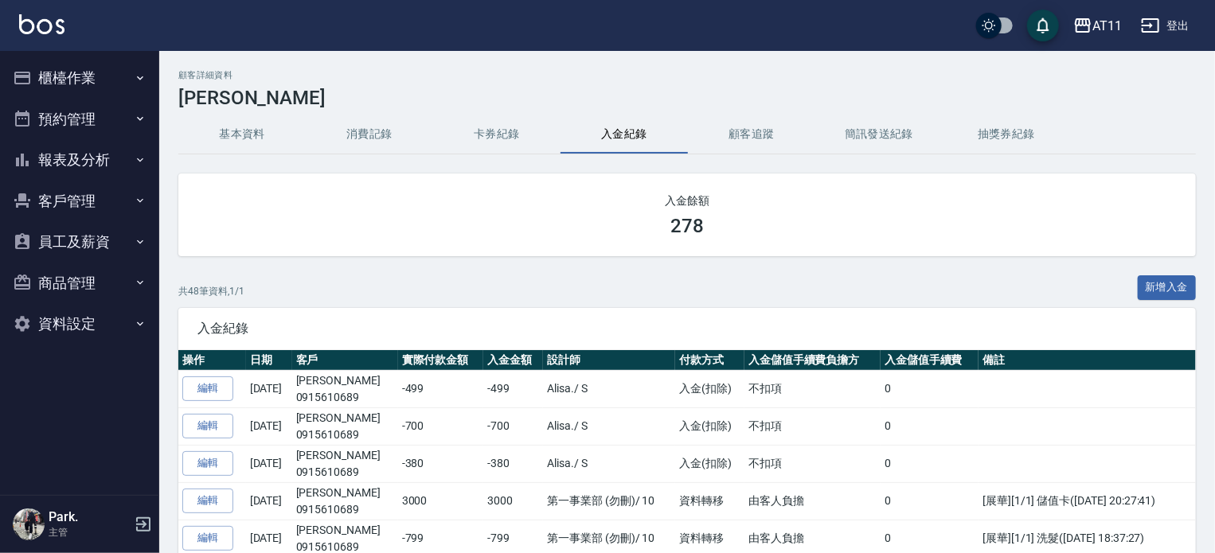
drag, startPoint x: 84, startPoint y: 83, endPoint x: 84, endPoint y: 101, distance: 18.3
click at [84, 87] on button "櫃檯作業" at bounding box center [79, 77] width 147 height 41
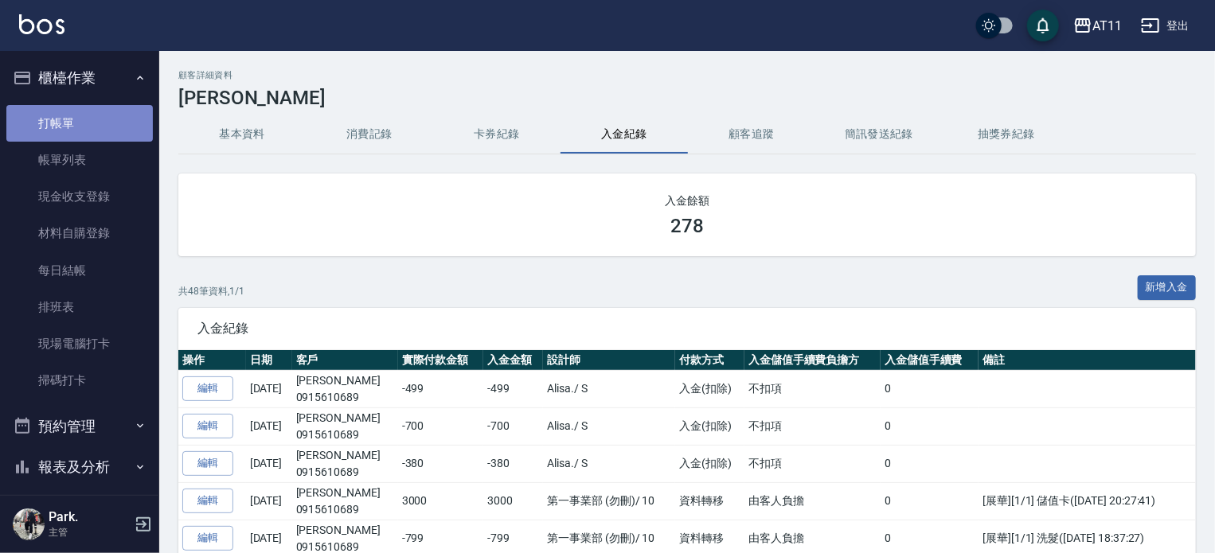
click at [81, 135] on link "打帳單" at bounding box center [79, 123] width 147 height 37
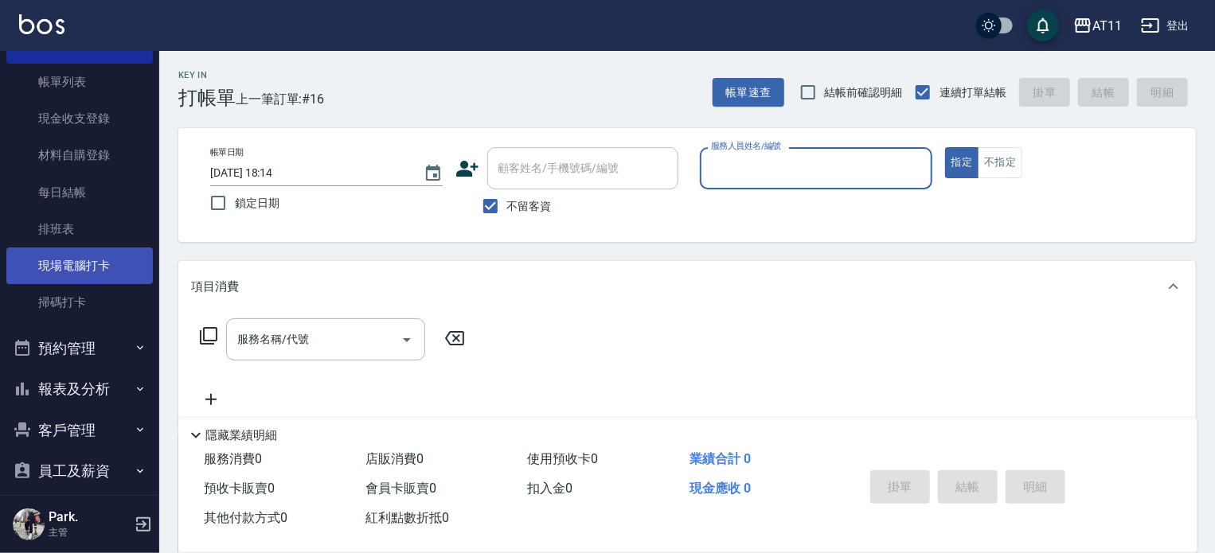
scroll to position [175, 0]
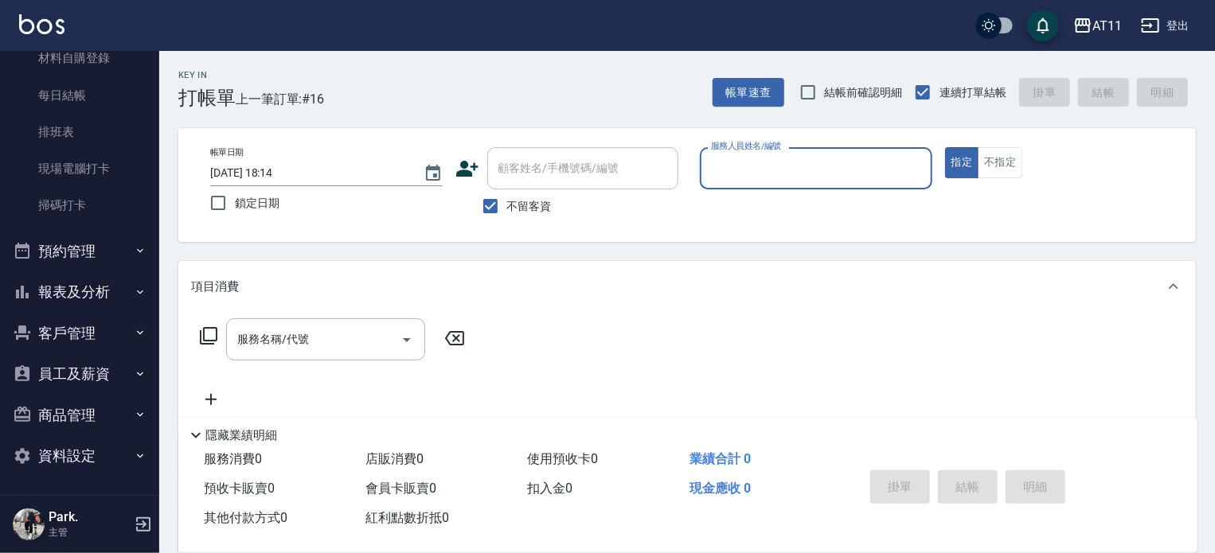
click at [77, 324] on button "客戶管理" at bounding box center [79, 333] width 147 height 41
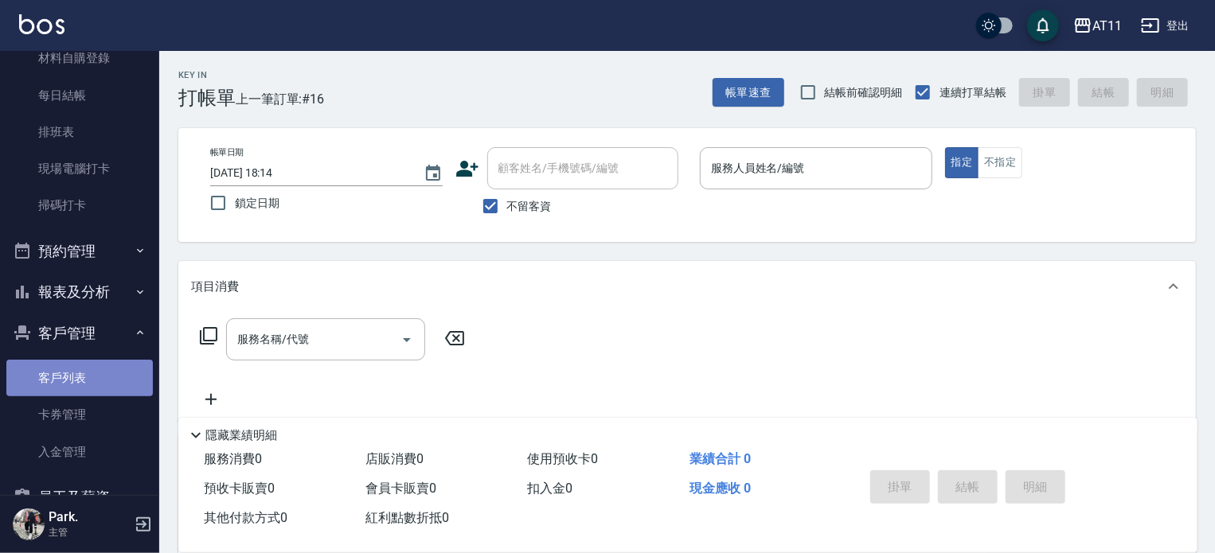
click at [88, 373] on link "客戶列表" at bounding box center [79, 378] width 147 height 37
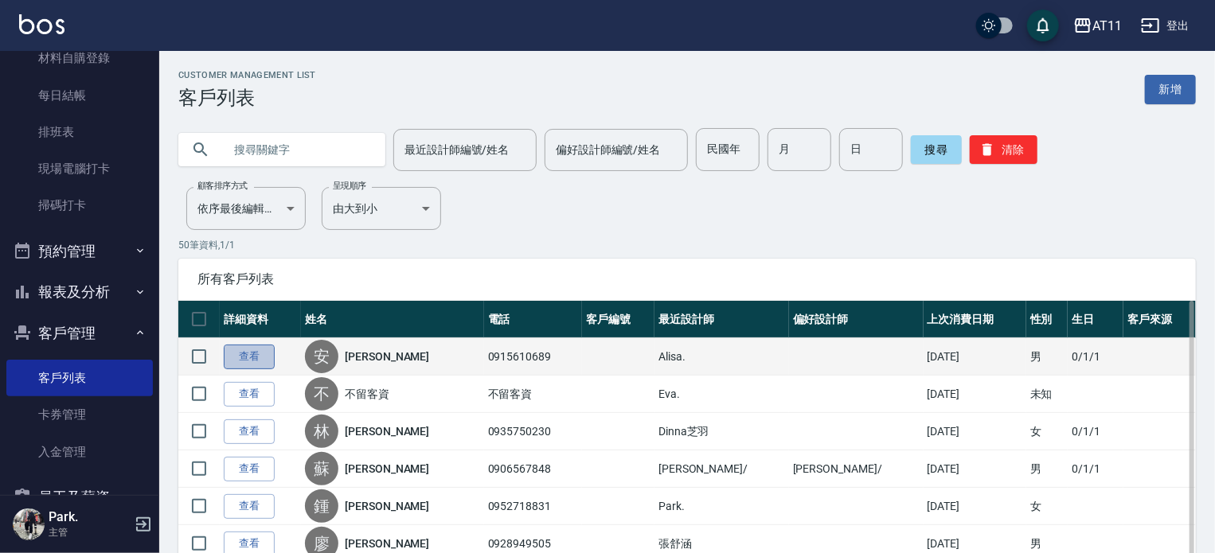
click at [248, 364] on link "查看" at bounding box center [249, 357] width 51 height 25
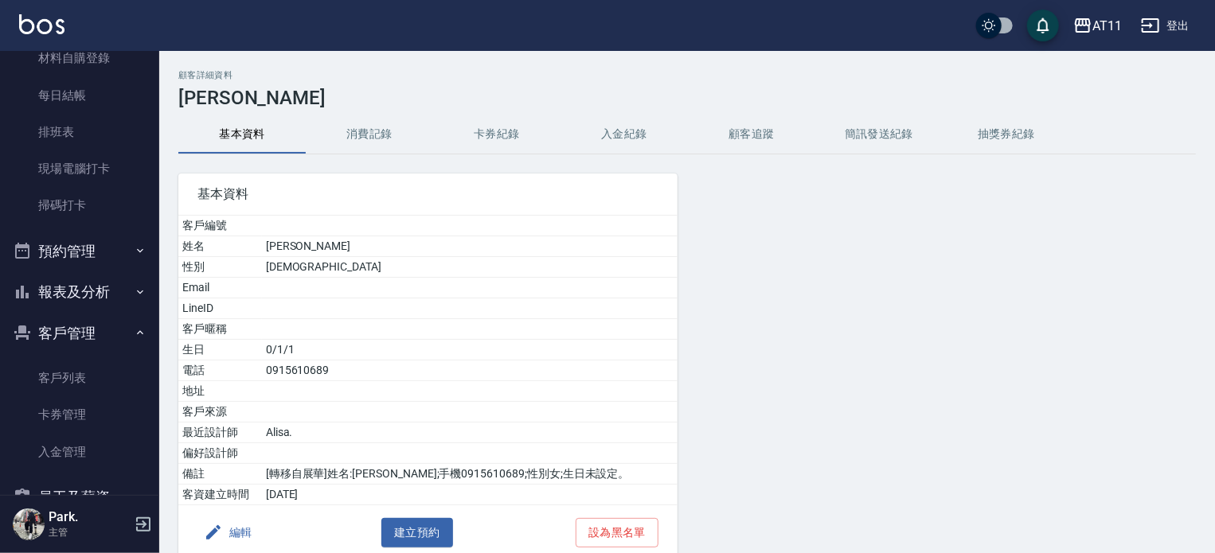
click at [631, 115] on button "入金紀錄" at bounding box center [624, 134] width 127 height 38
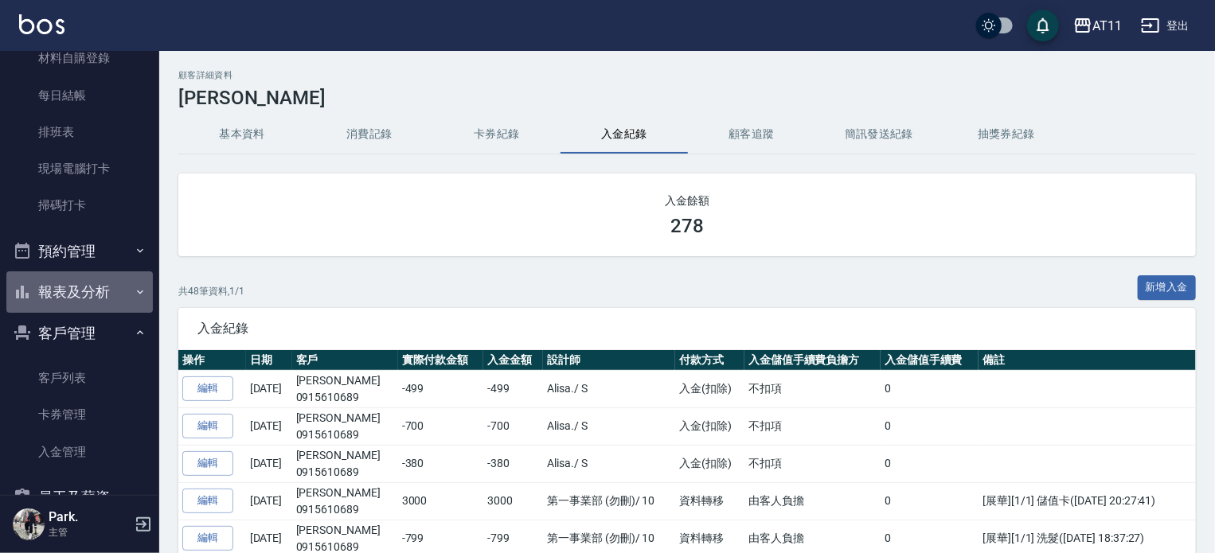
click at [96, 289] on button "報表及分析" at bounding box center [79, 292] width 147 height 41
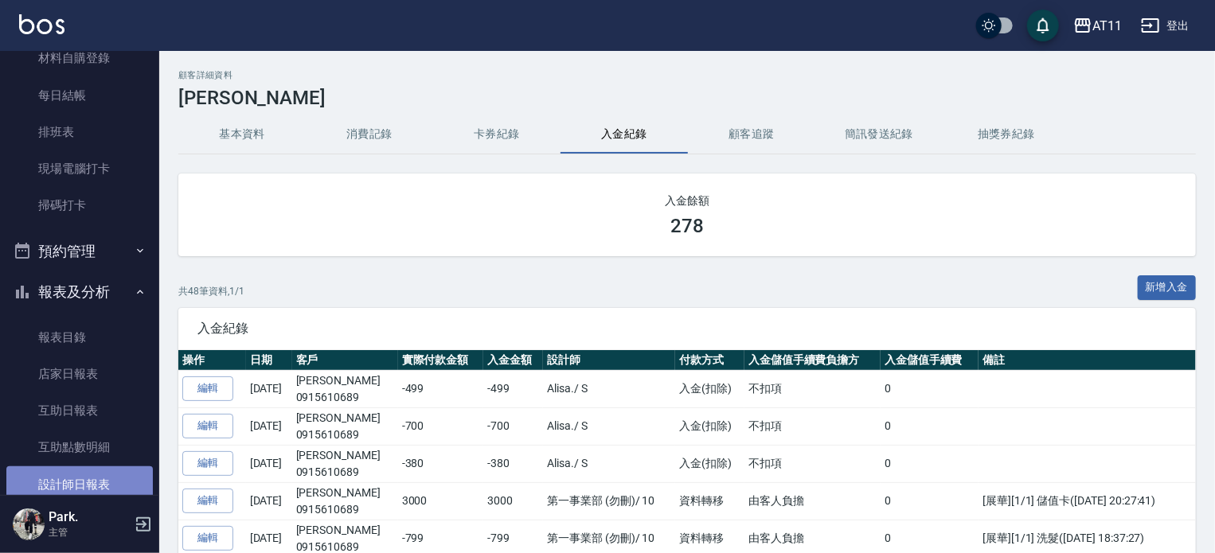
click at [97, 471] on link "設計師日報表" at bounding box center [79, 485] width 147 height 37
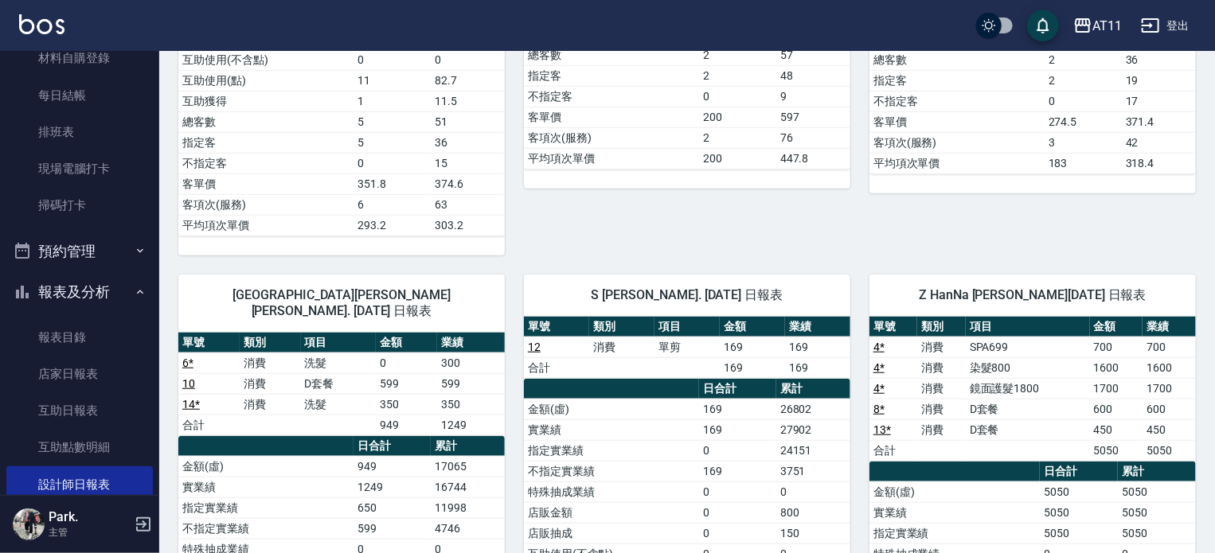
scroll to position [749, 0]
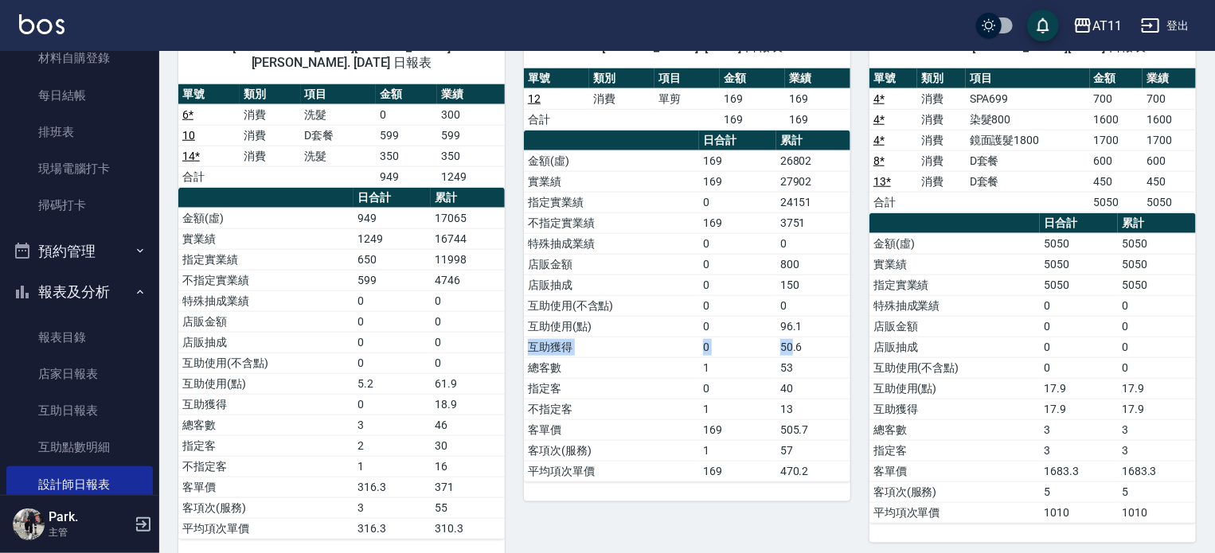
drag, startPoint x: 528, startPoint y: 342, endPoint x: 794, endPoint y: 334, distance: 266.1
click at [794, 337] on tr "互助獲得 0 50.6" at bounding box center [687, 347] width 326 height 21
click at [771, 346] on td "0" at bounding box center [737, 347] width 77 height 21
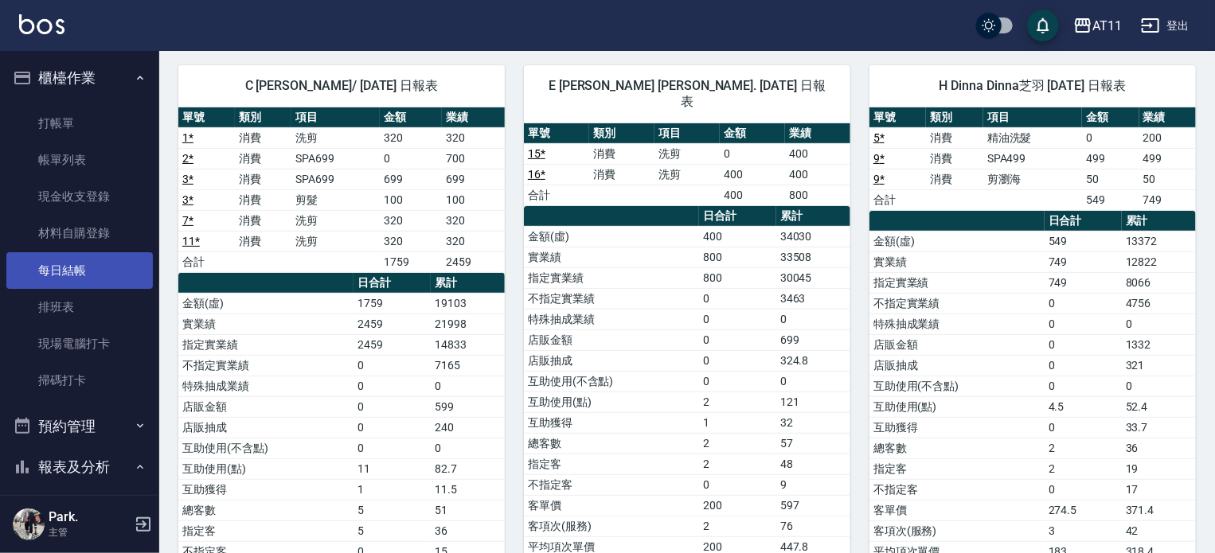
scroll to position [0, 0]
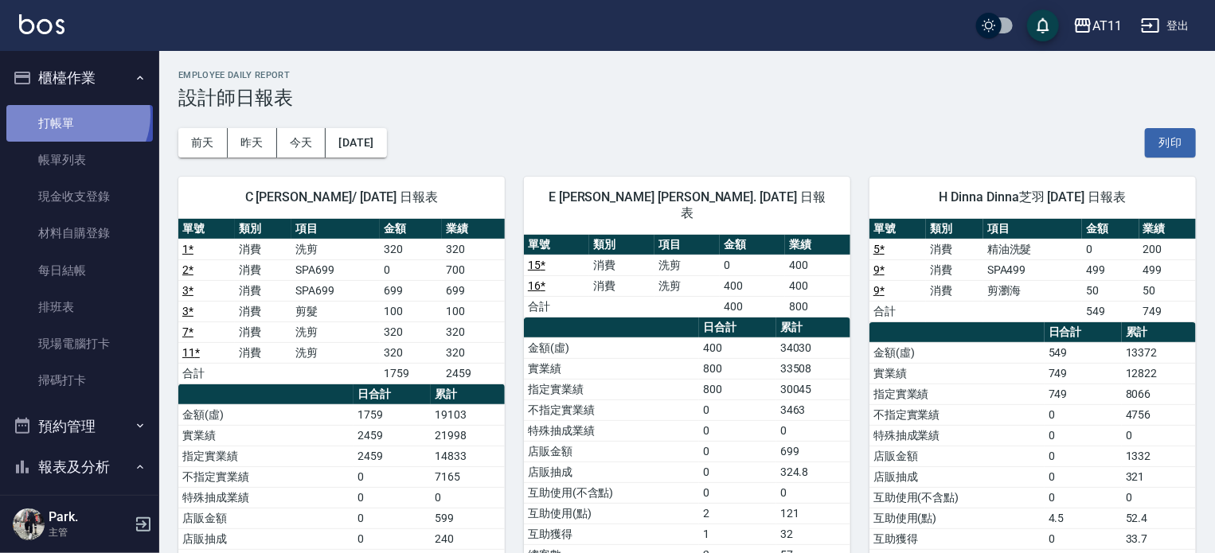
click at [75, 114] on link "打帳單" at bounding box center [79, 123] width 147 height 37
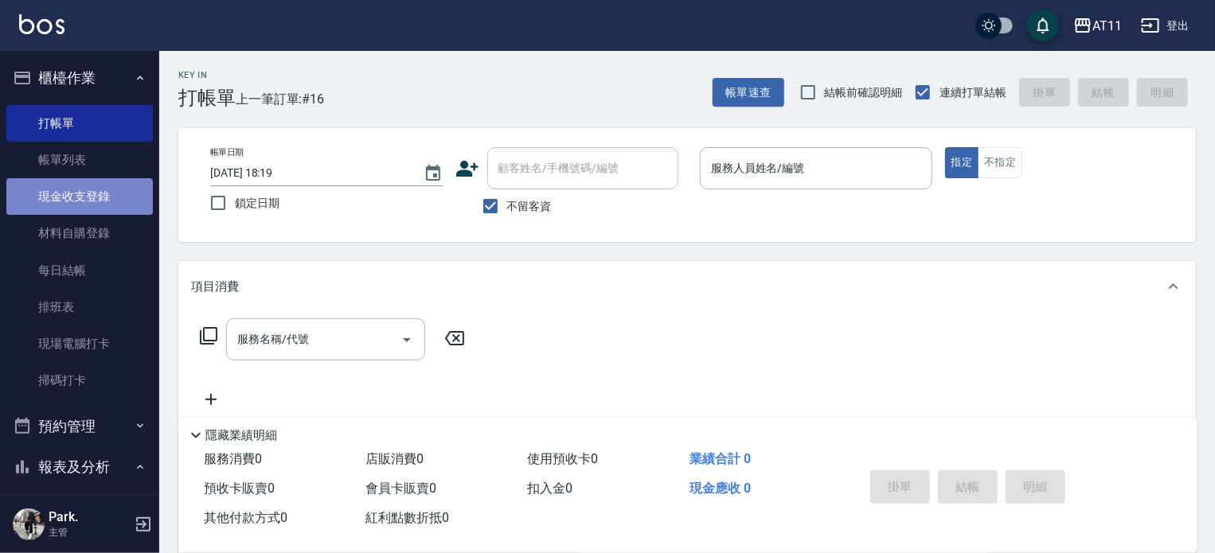
click at [86, 199] on link "現金收支登錄" at bounding box center [79, 196] width 147 height 37
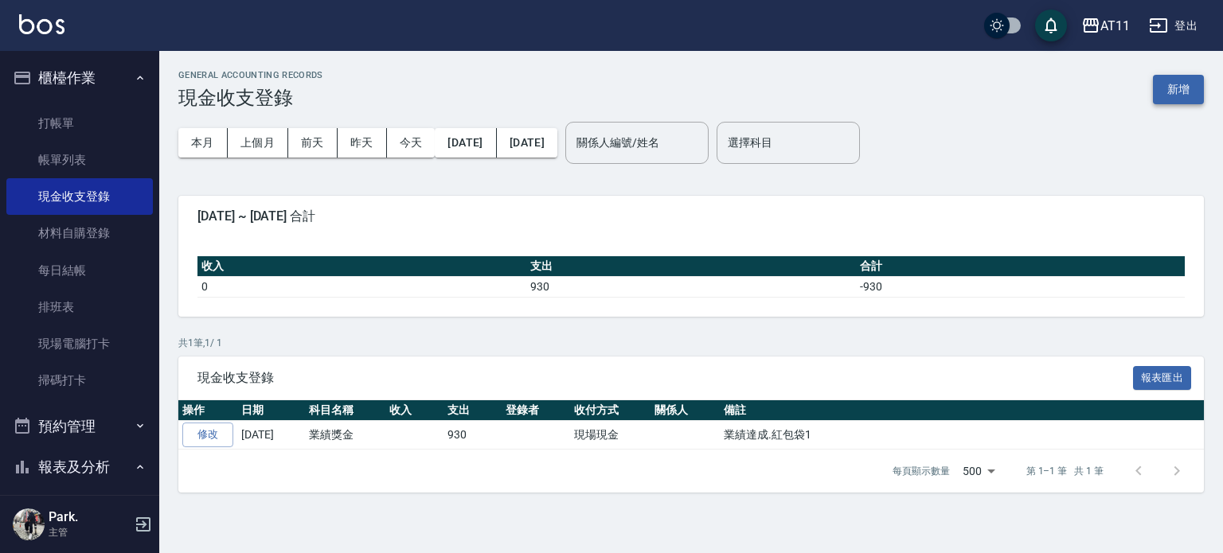
click at [1165, 92] on button "新增" at bounding box center [1178, 89] width 51 height 29
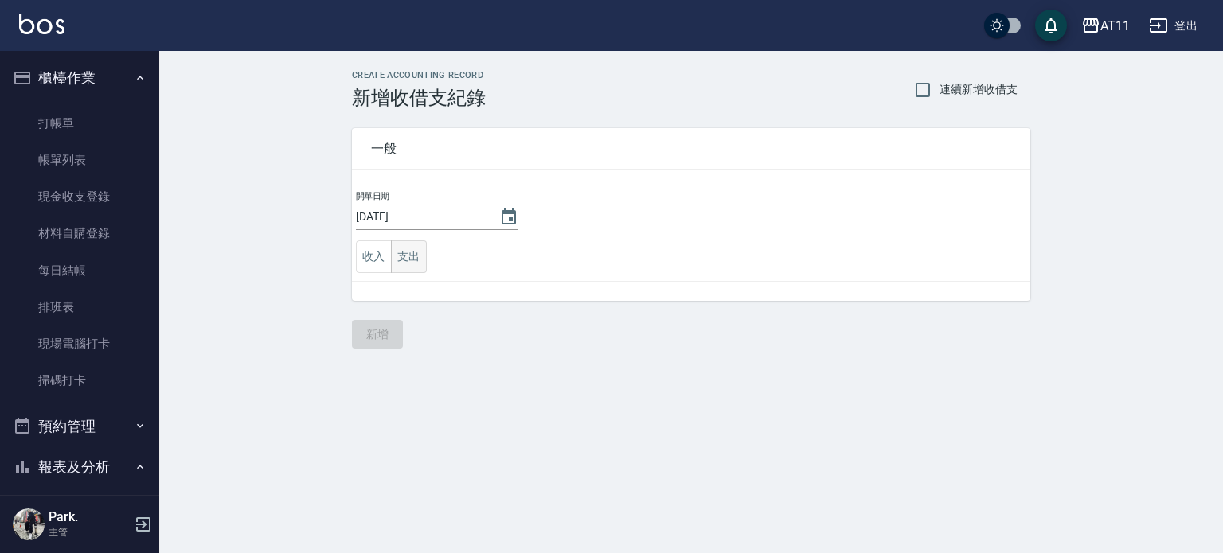
click at [408, 252] on button "支出" at bounding box center [409, 256] width 36 height 33
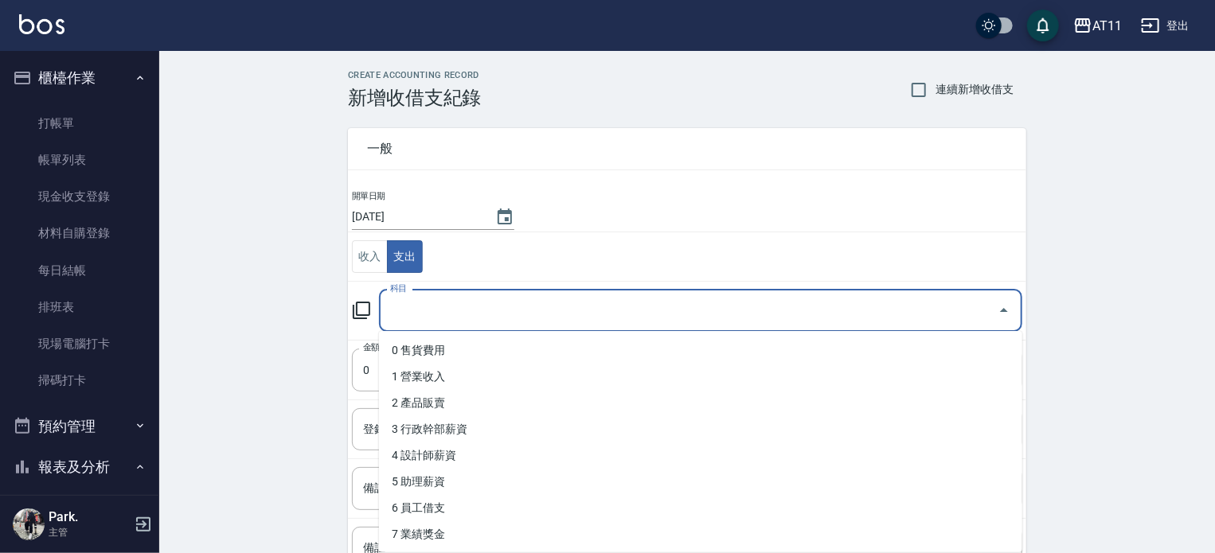
click at [541, 313] on input "科目" at bounding box center [688, 311] width 605 height 28
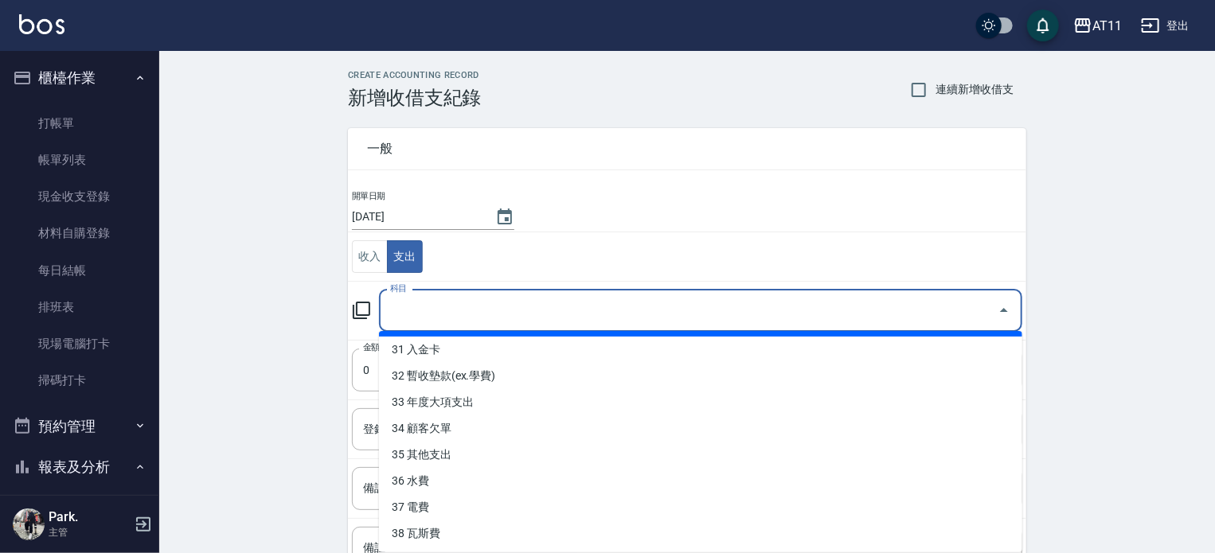
scroll to position [80, 0]
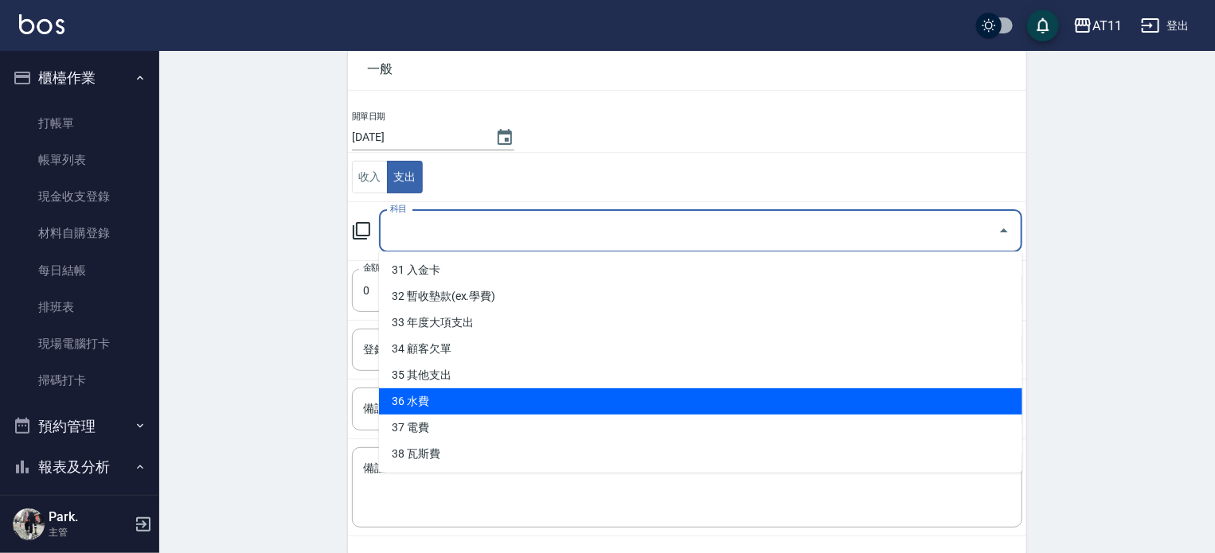
click at [591, 401] on li "36 水費" at bounding box center [700, 402] width 643 height 26
type input "36 水費"
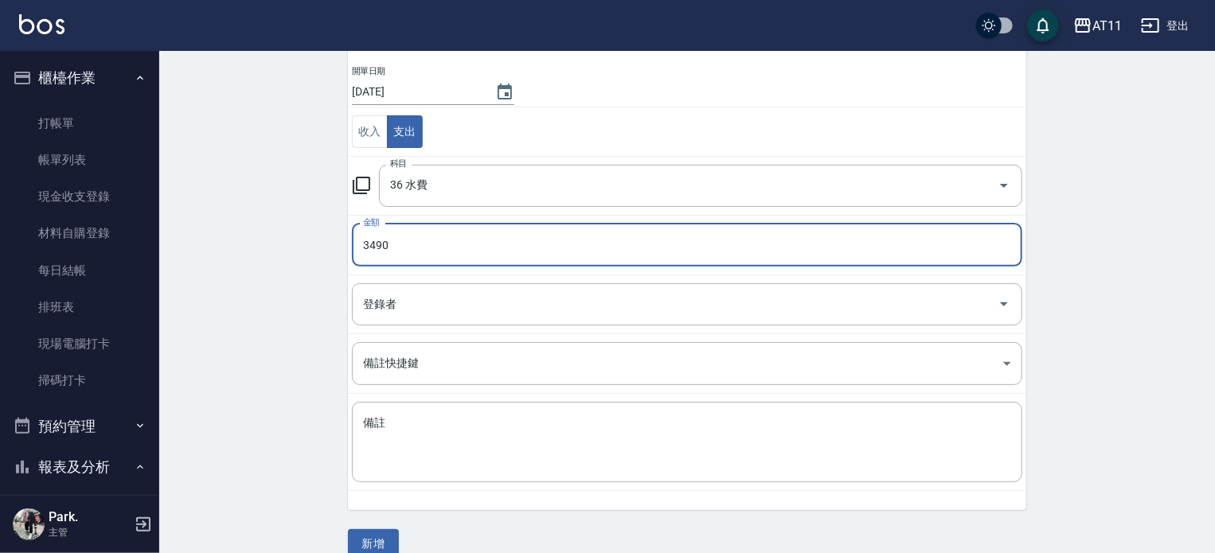
scroll to position [147, 0]
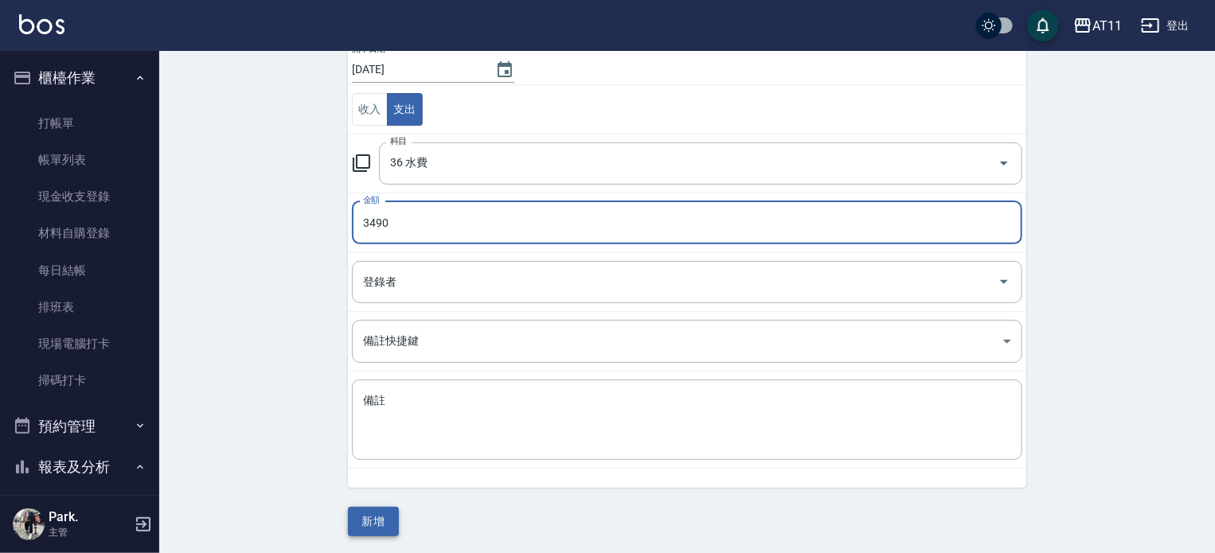
type input "3490"
click at [372, 518] on button "新增" at bounding box center [373, 521] width 51 height 29
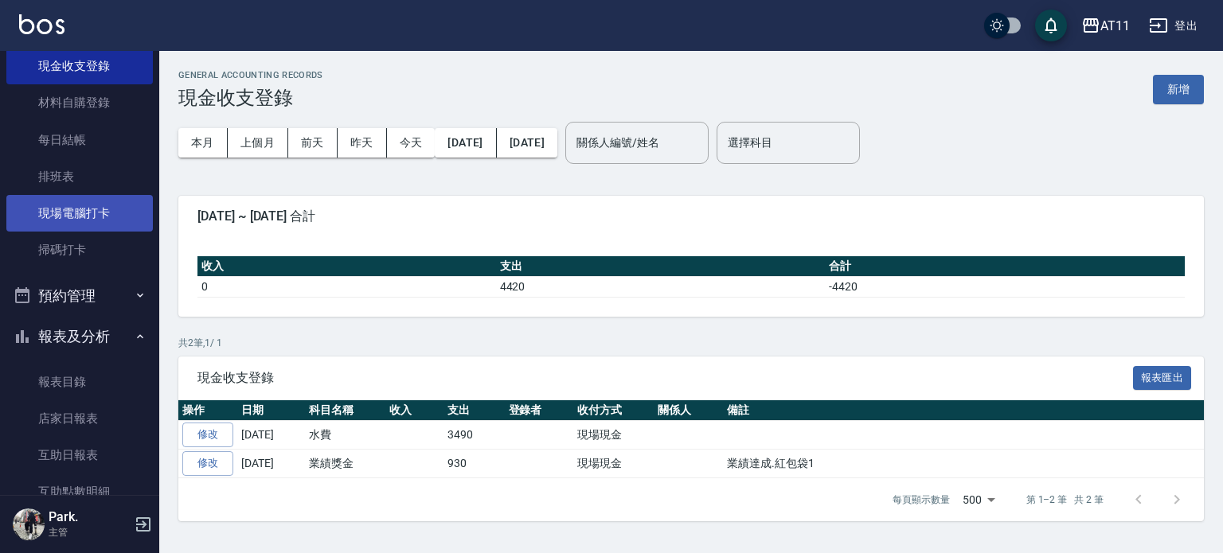
scroll to position [319, 0]
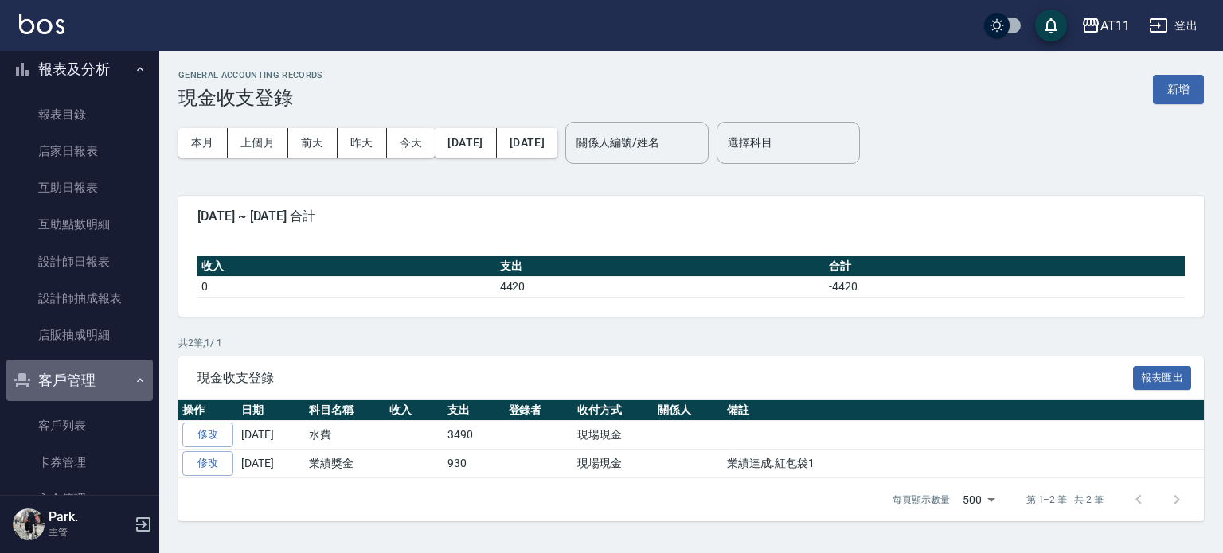
click at [99, 368] on button "客戶管理" at bounding box center [79, 380] width 147 height 41
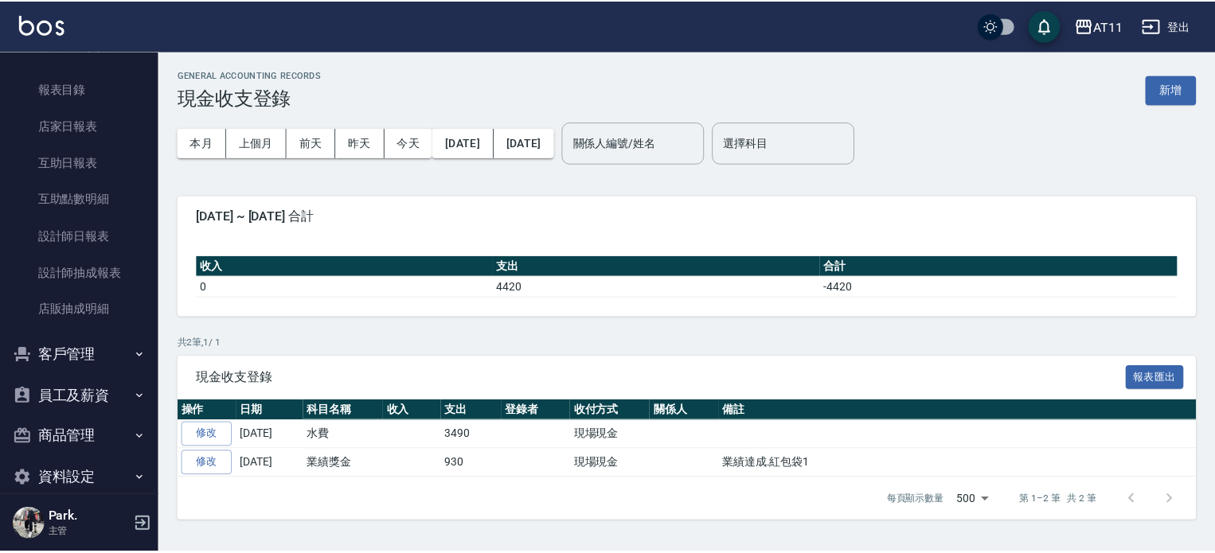
scroll to position [446, 0]
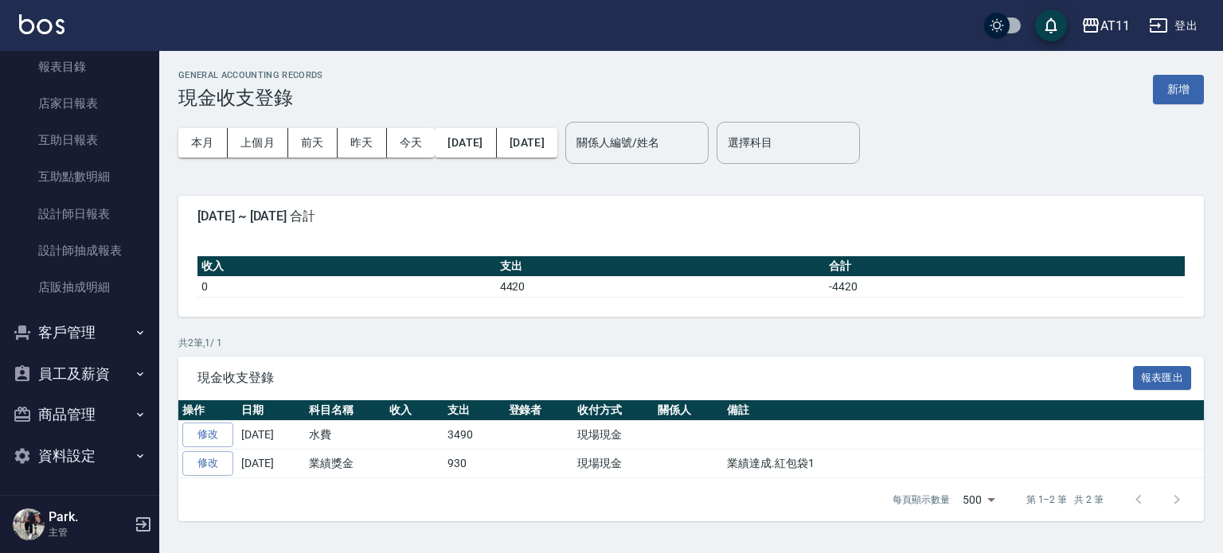
click at [95, 335] on button "客戶管理" at bounding box center [79, 332] width 147 height 41
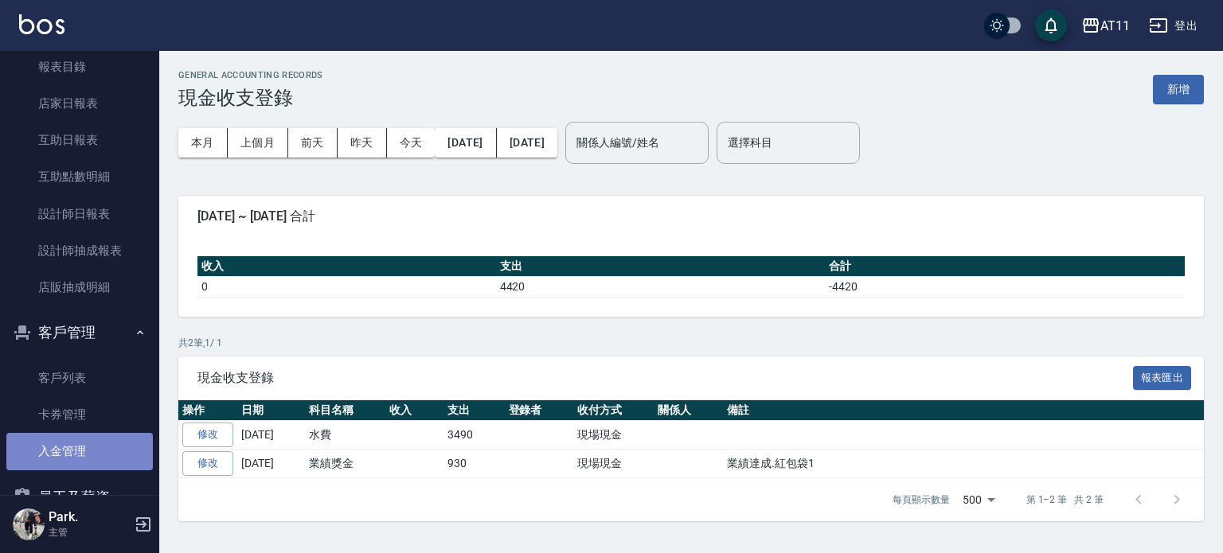
click at [95, 458] on link "入金管理" at bounding box center [79, 451] width 147 height 37
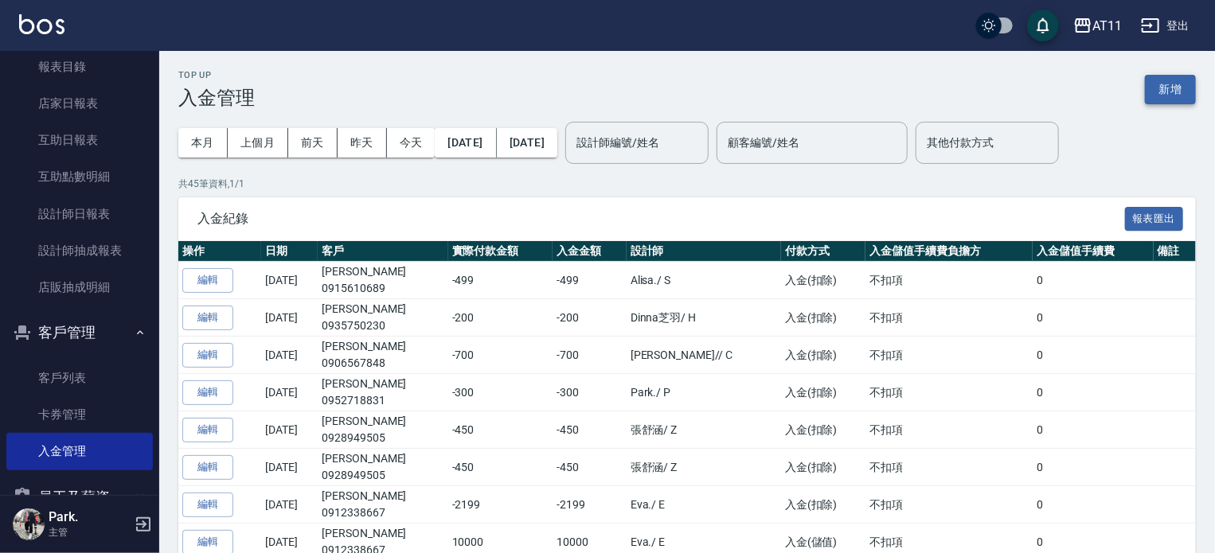
click at [1149, 84] on button "新增" at bounding box center [1170, 89] width 51 height 29
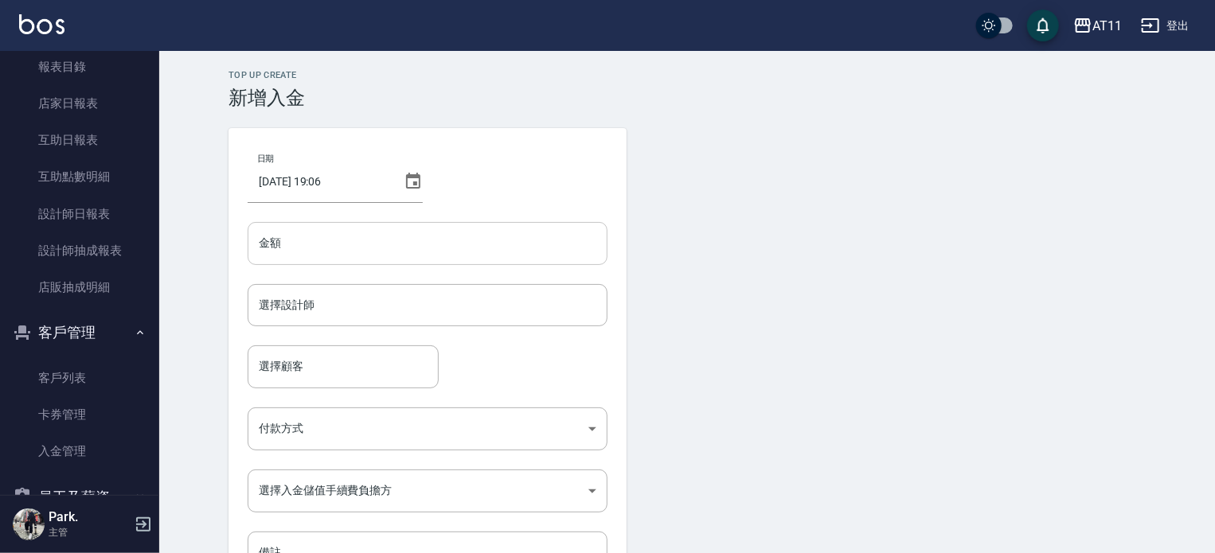
click at [342, 248] on input "金額" at bounding box center [428, 243] width 360 height 43
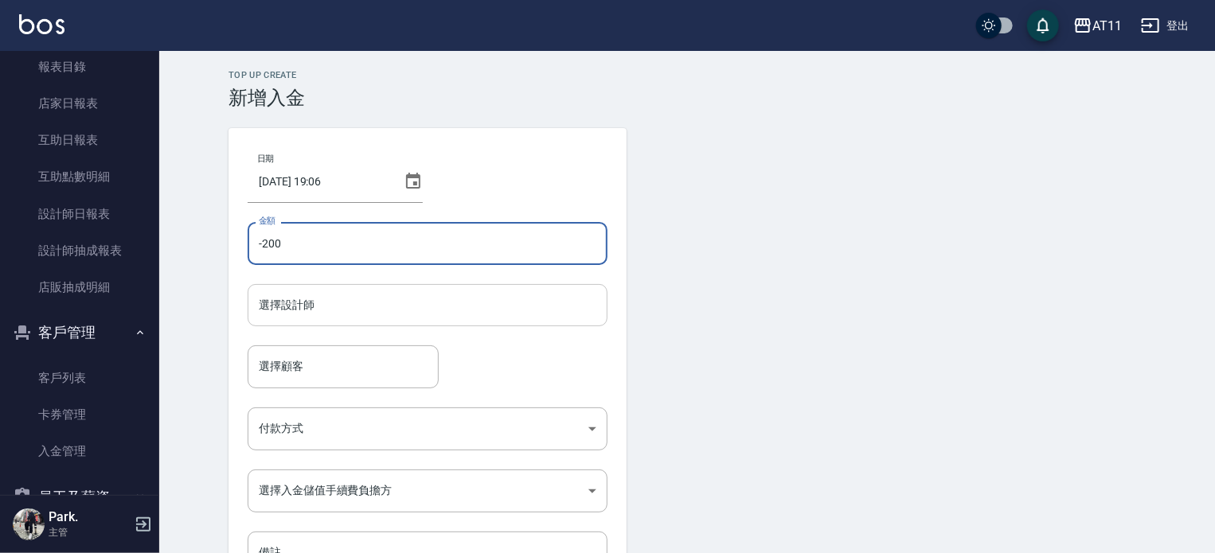
type input "-200"
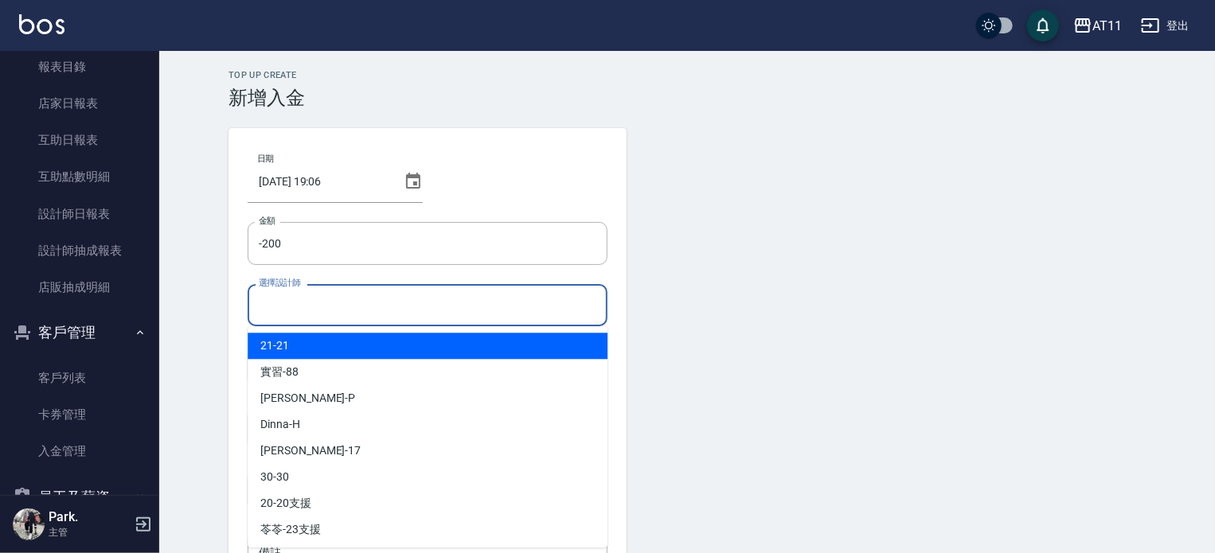
click at [320, 308] on input "選擇設計師" at bounding box center [428, 305] width 346 height 28
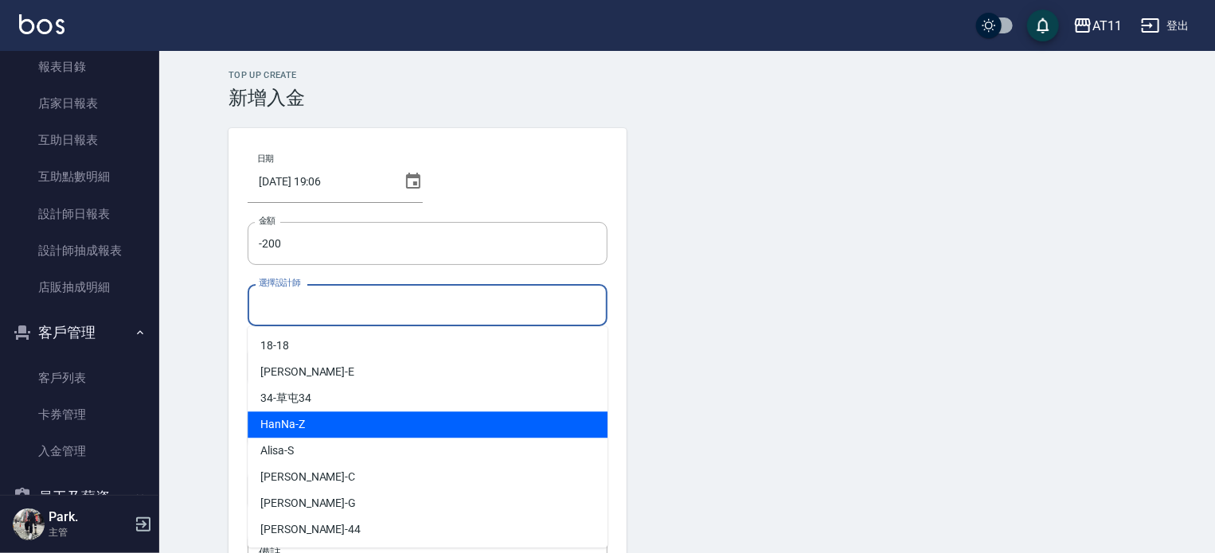
scroll to position [237, 0]
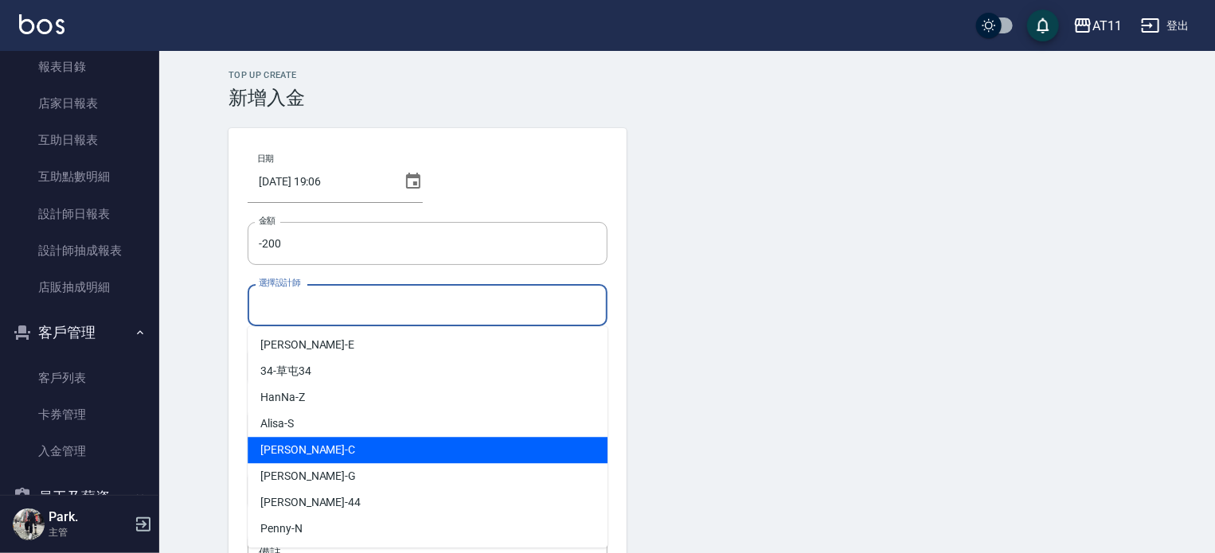
click at [342, 440] on div "[PERSON_NAME]" at bounding box center [428, 450] width 360 height 26
type input "[PERSON_NAME]"
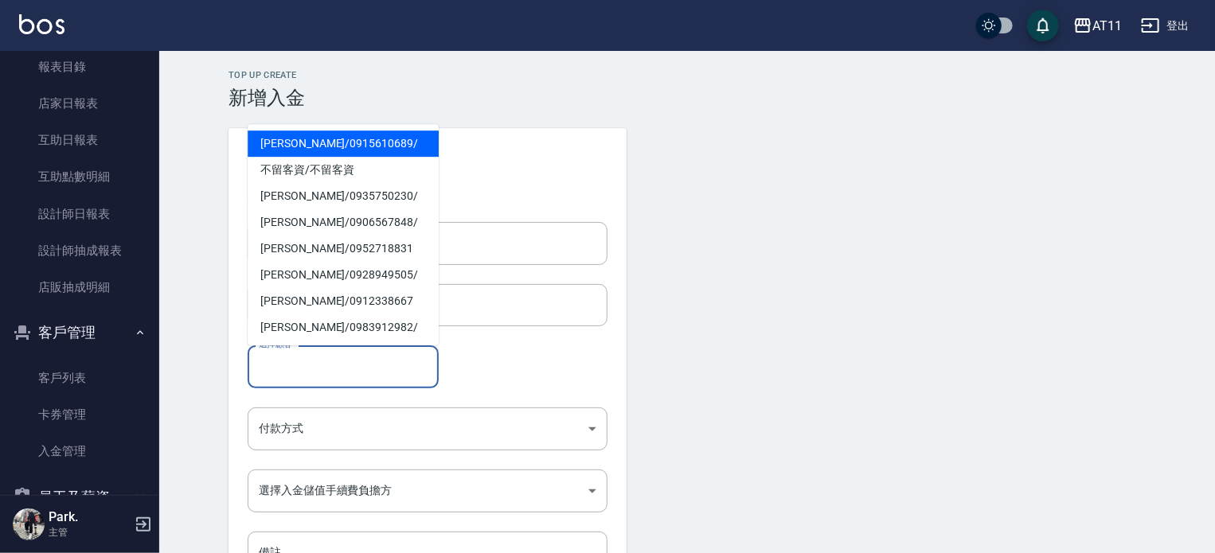
click at [319, 353] on input "選擇顧客" at bounding box center [343, 367] width 177 height 28
click at [304, 149] on span "[PERSON_NAME]/ 0935717969" at bounding box center [343, 144] width 191 height 26
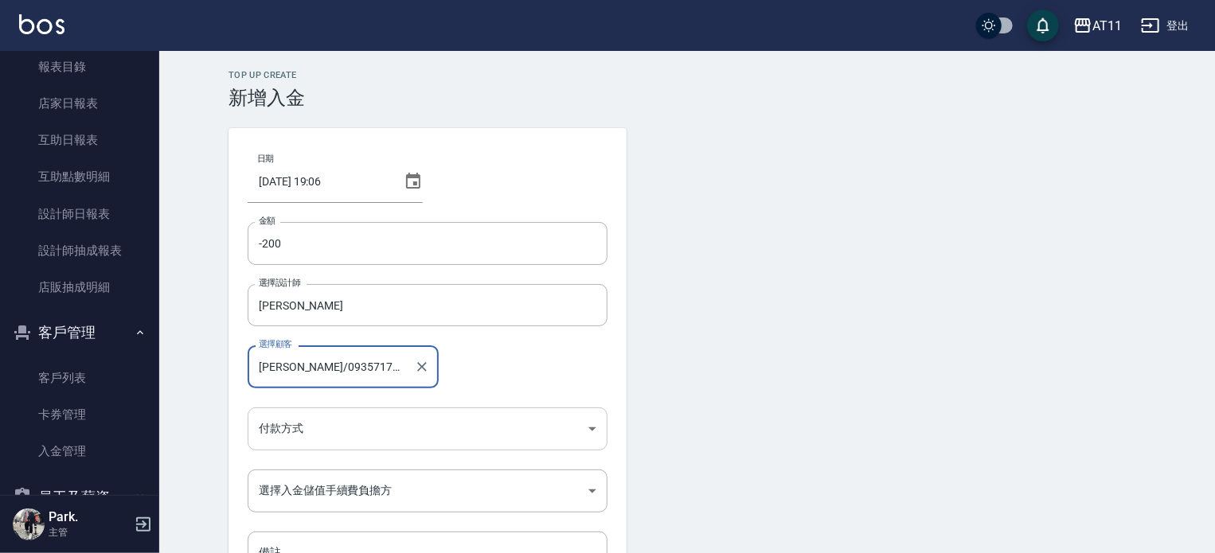
type input "[PERSON_NAME]/0935717969"
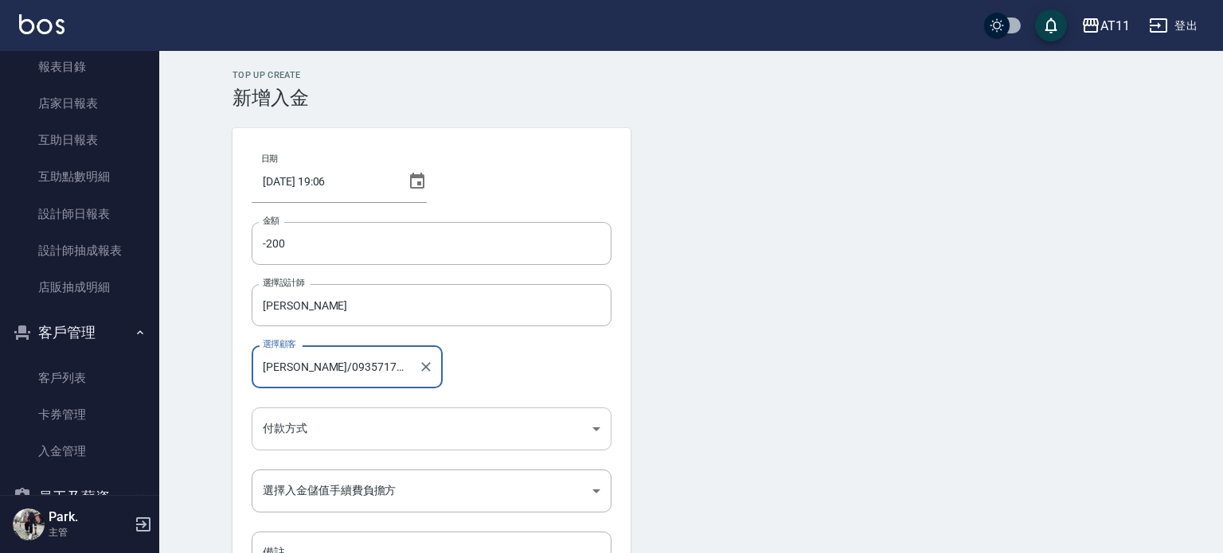
click at [299, 437] on body "AT11 登出 櫃檯作業 打帳單 帳單列表 現金收支登錄 材料自購登錄 每日結帳 排班表 現場電腦打卡 掃碼打卡 預約管理 預約管理 單日預約紀錄 單週預約紀…" at bounding box center [611, 330] width 1223 height 661
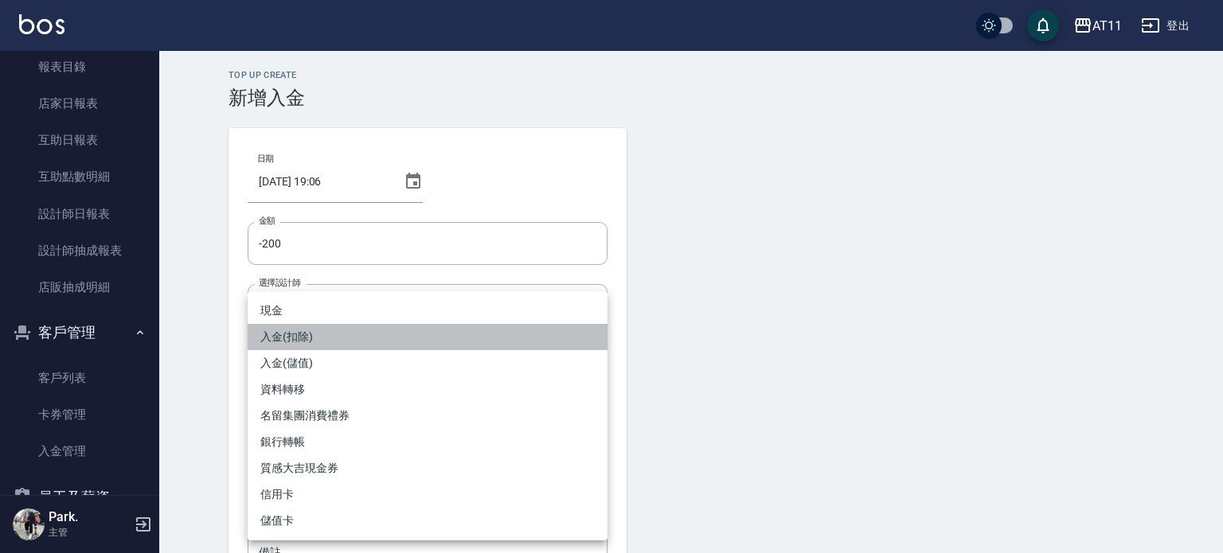
click at [322, 339] on li "入金(扣除)" at bounding box center [428, 337] width 360 height 26
type input "入金(扣除)"
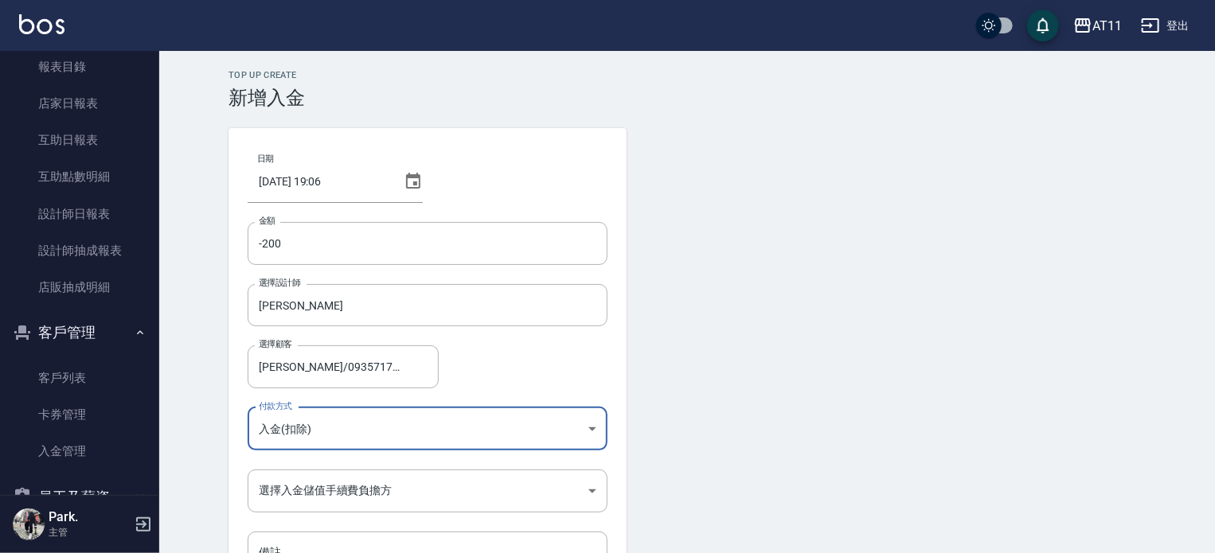
scroll to position [107, 0]
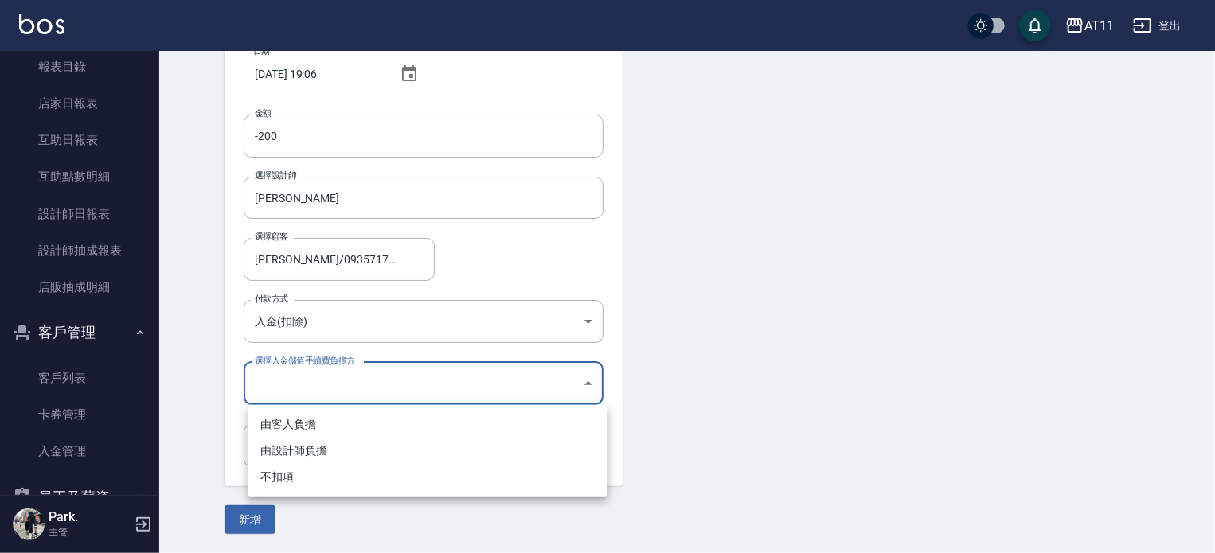
click at [327, 389] on body "AT11 登出 櫃檯作業 打帳單 帳單列表 現金收支登錄 材料自購登錄 每日結帳 排班表 現場電腦打卡 掃碼打卡 預約管理 預約管理 單日預約紀錄 單週預約紀…" at bounding box center [607, 223] width 1215 height 661
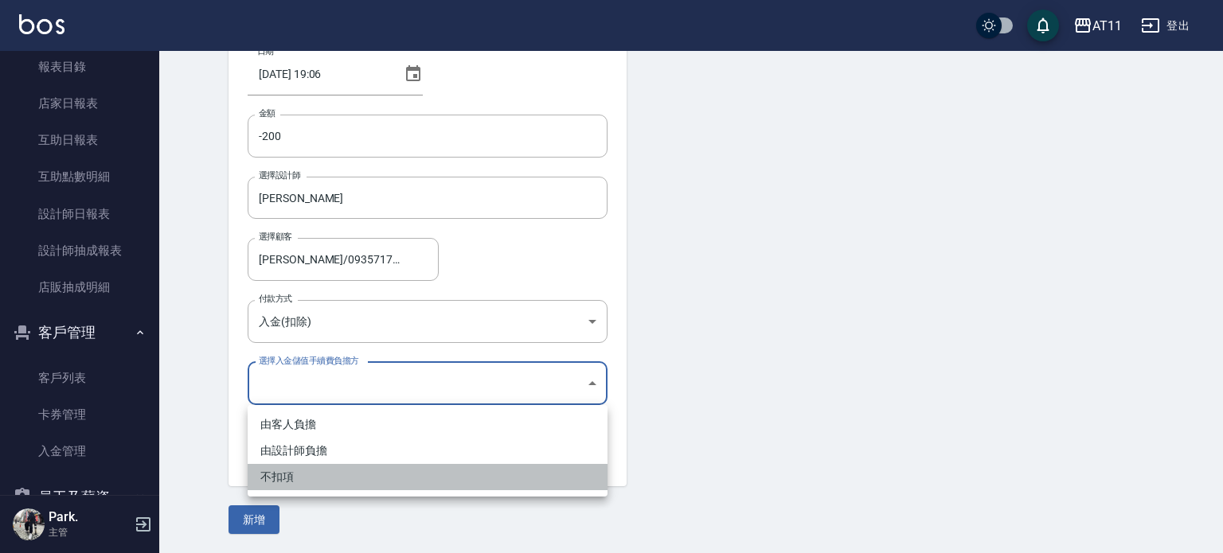
click at [331, 469] on li "不扣項" at bounding box center [428, 477] width 360 height 26
type input "WITHOUTHANDLINGFEE"
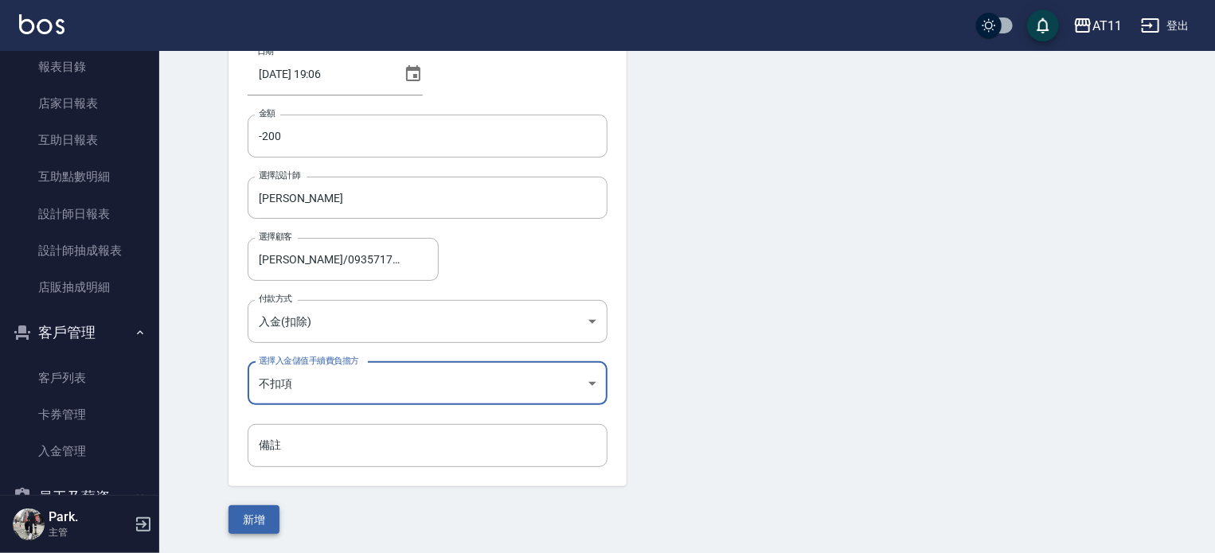
click at [248, 512] on button "新增" at bounding box center [254, 520] width 51 height 29
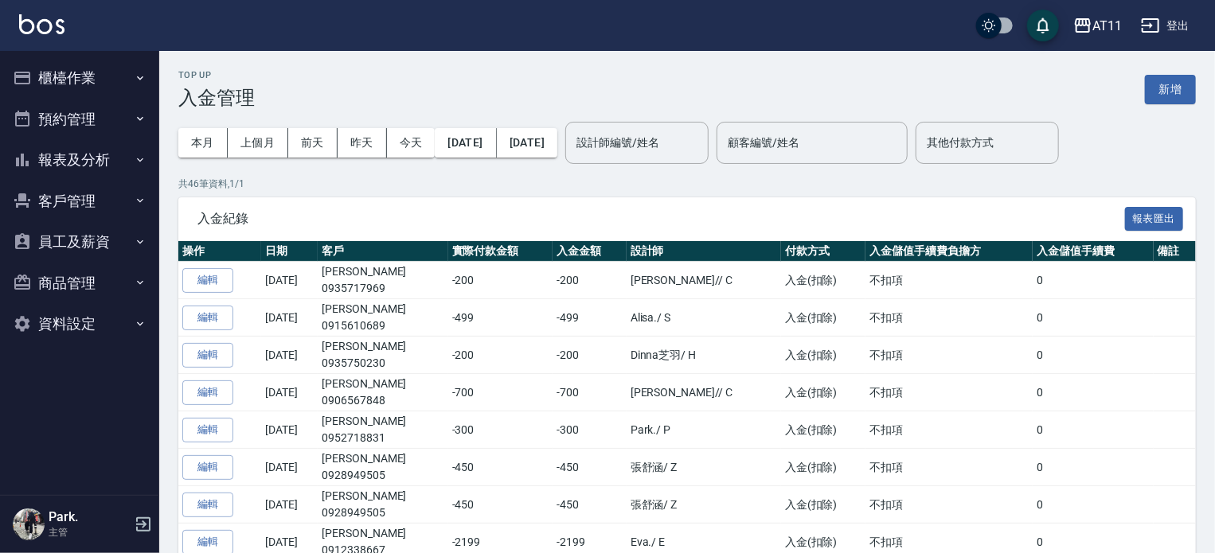
drag, startPoint x: 0, startPoint y: 0, endPoint x: 107, endPoint y: 207, distance: 232.9
click at [107, 207] on button "客戶管理" at bounding box center [79, 201] width 147 height 41
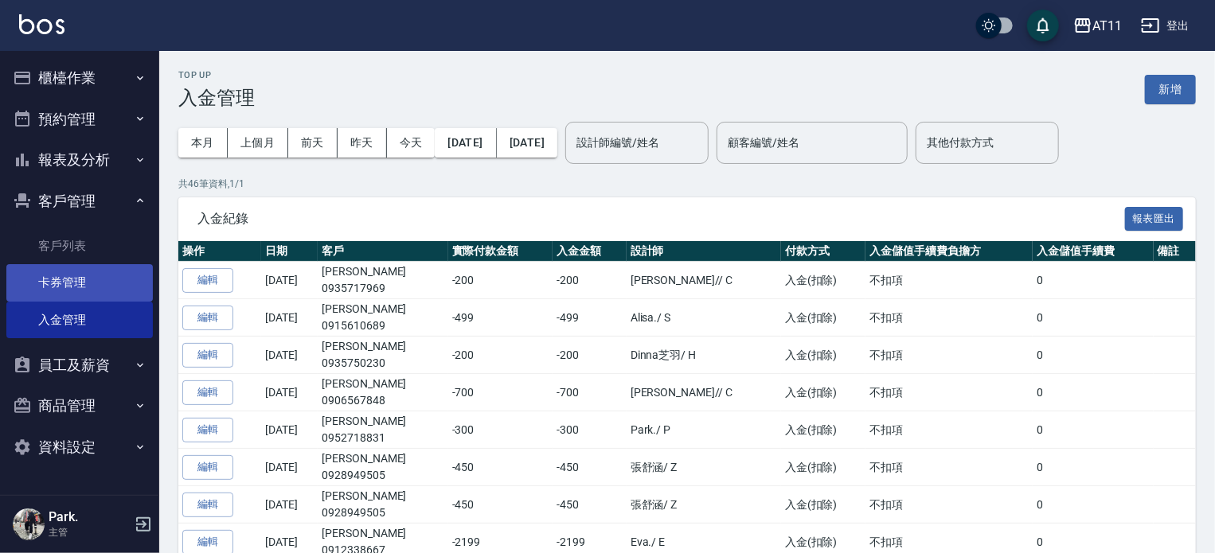
click at [67, 276] on link "卡券管理" at bounding box center [79, 282] width 147 height 37
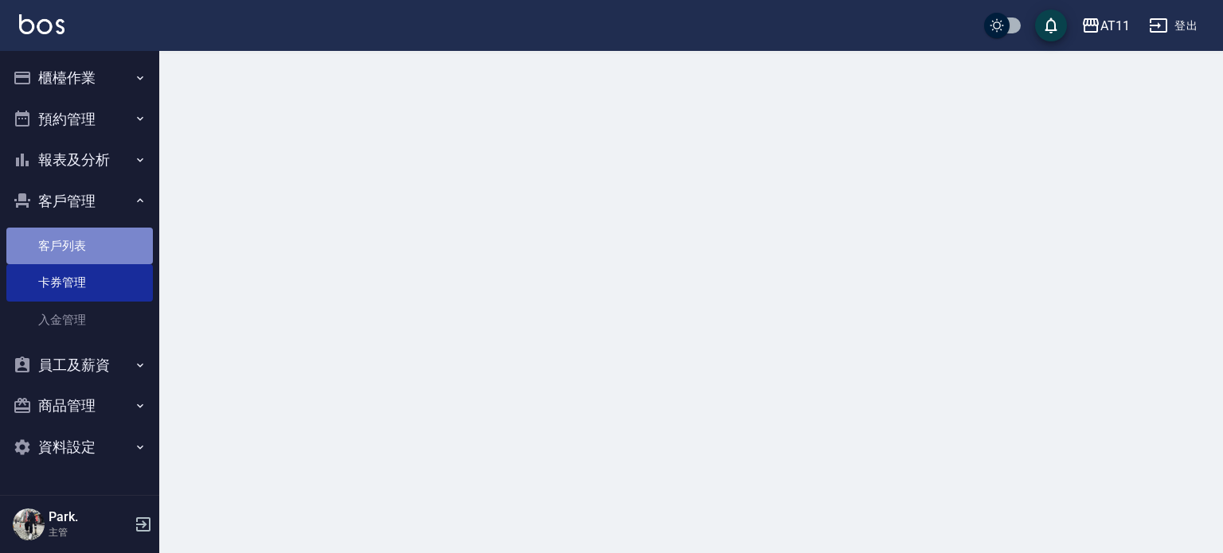
click at [73, 248] on link "客戶列表" at bounding box center [79, 246] width 147 height 37
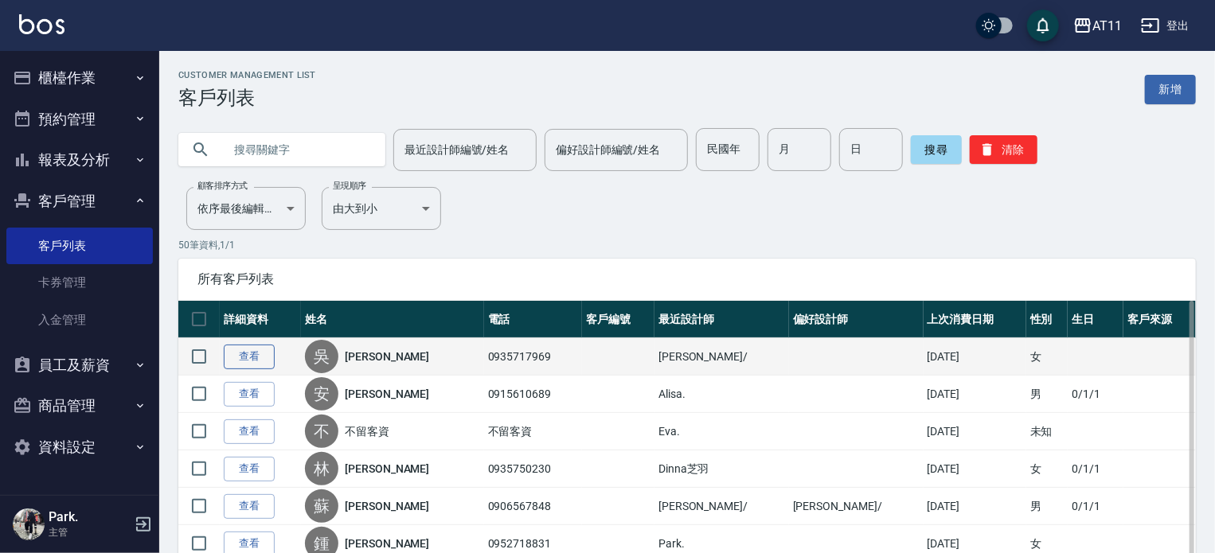
click at [256, 356] on link "查看" at bounding box center [249, 357] width 51 height 25
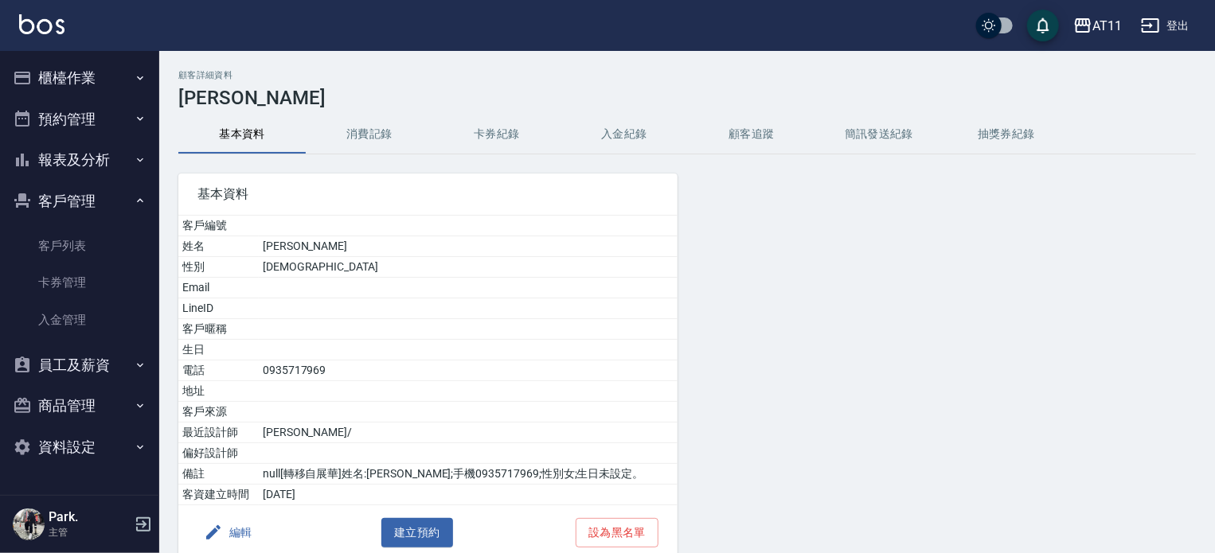
click at [615, 139] on button "入金紀錄" at bounding box center [624, 134] width 127 height 38
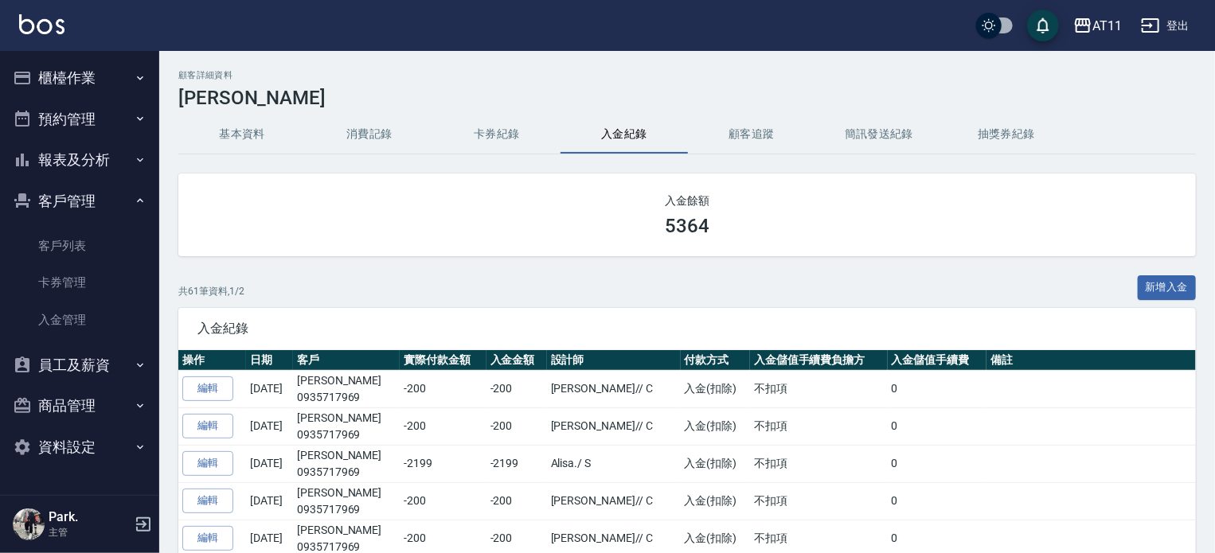
click at [81, 75] on button "櫃檯作業" at bounding box center [79, 77] width 147 height 41
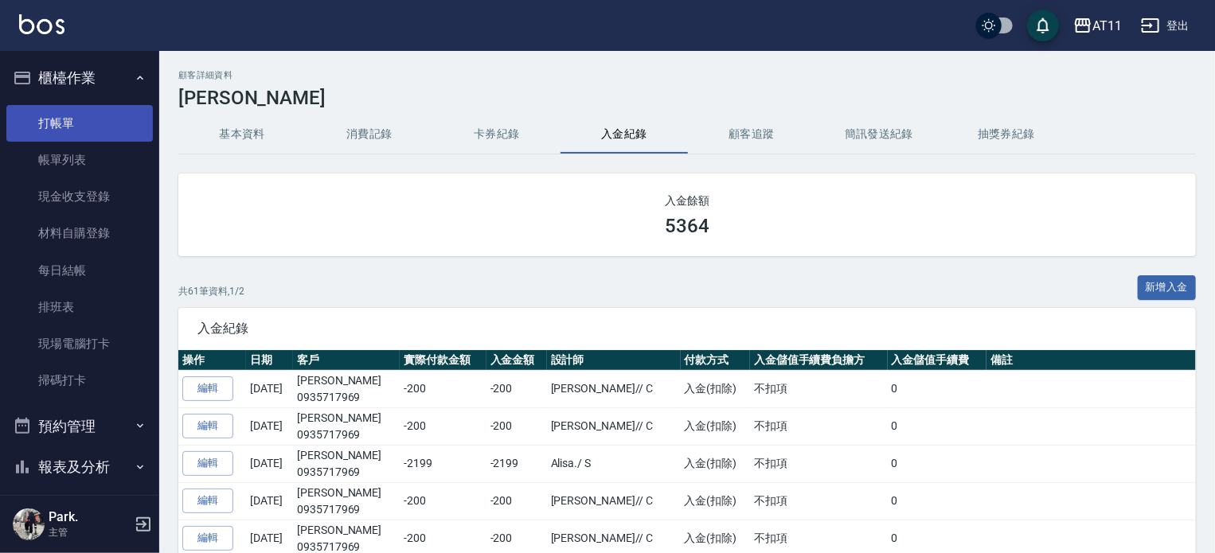
click at [74, 120] on link "打帳單" at bounding box center [79, 123] width 147 height 37
